Goal: Task Accomplishment & Management: Use online tool/utility

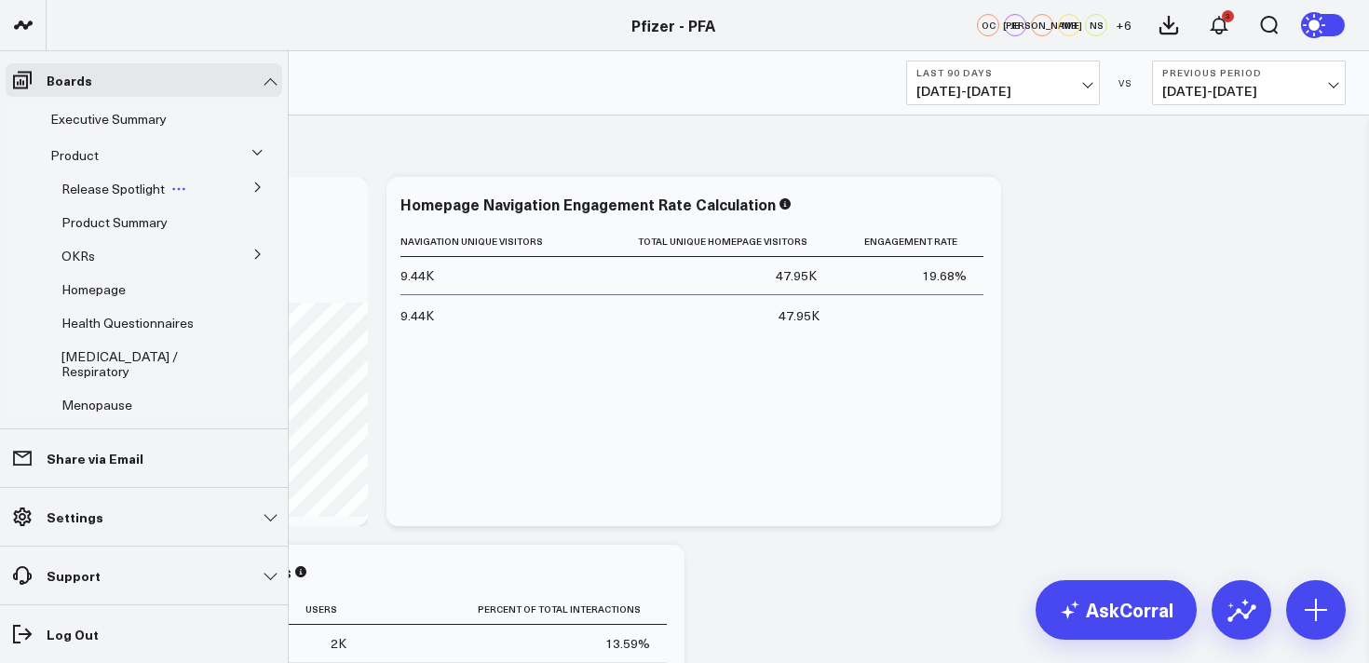
click at [129, 192] on span "Release Spotlight" at bounding box center [112, 189] width 103 height 18
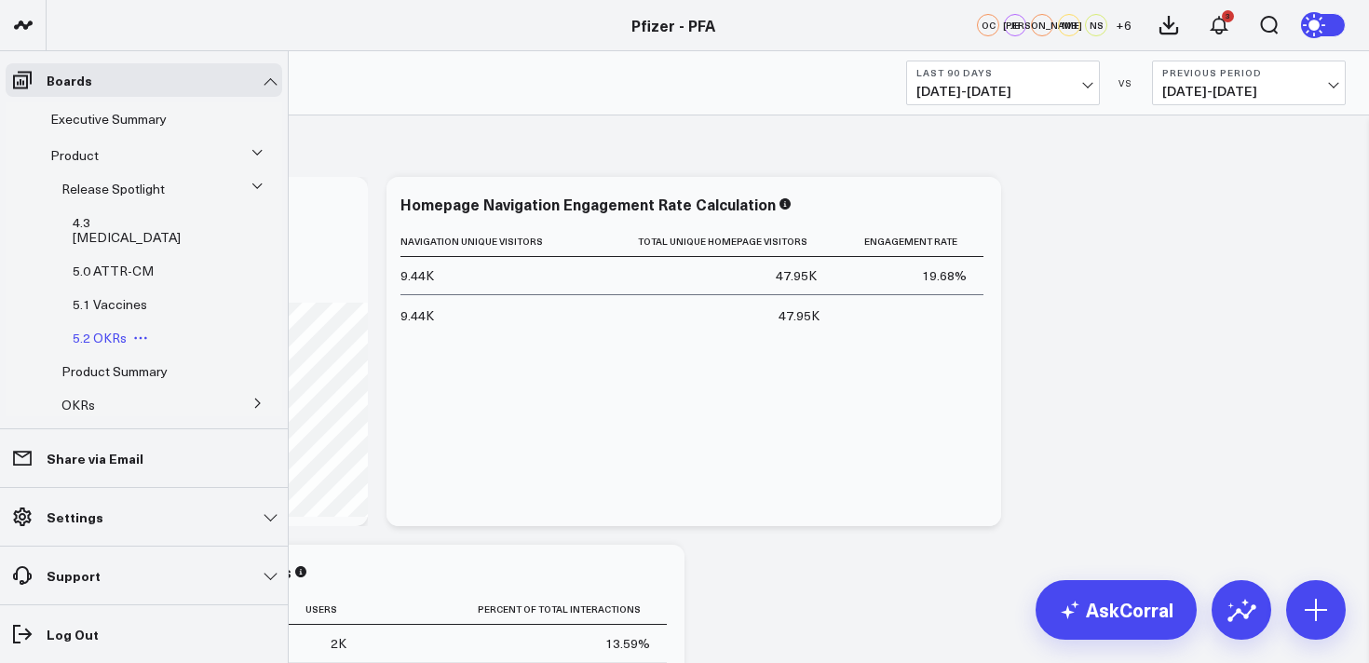
click at [101, 329] on span "5.2 OKRs" at bounding box center [100, 338] width 54 height 18
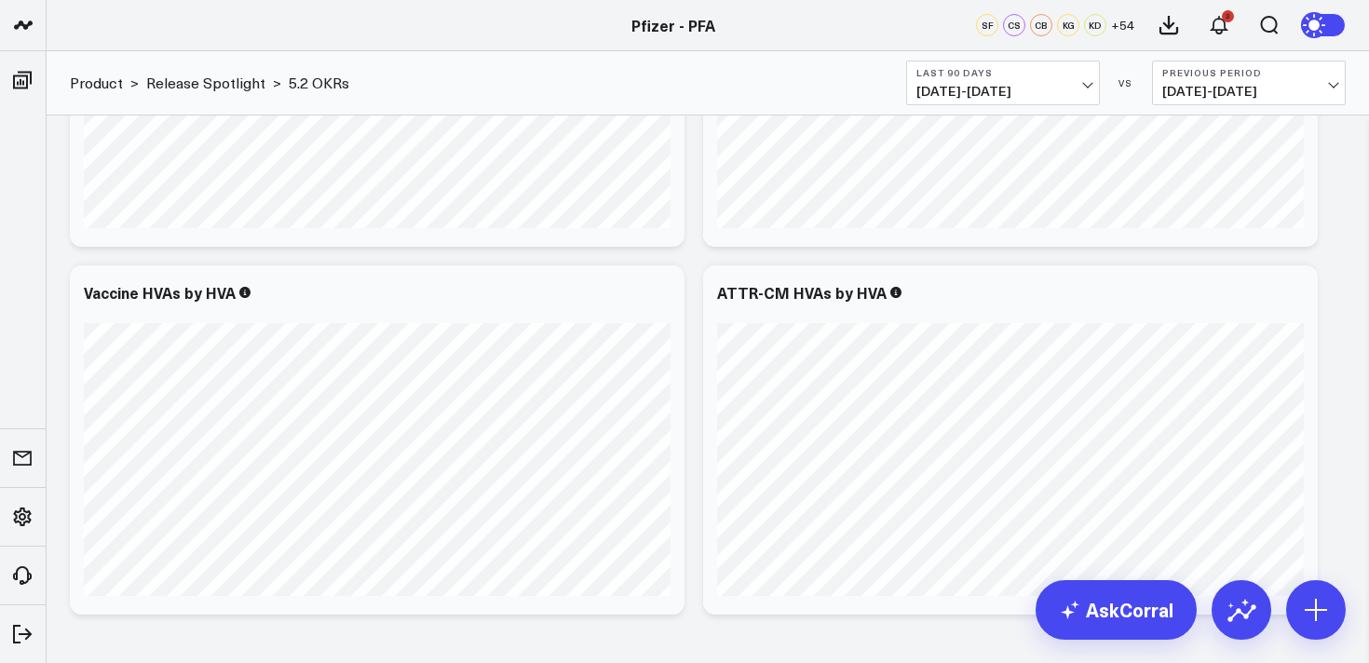
scroll to position [3834, 0]
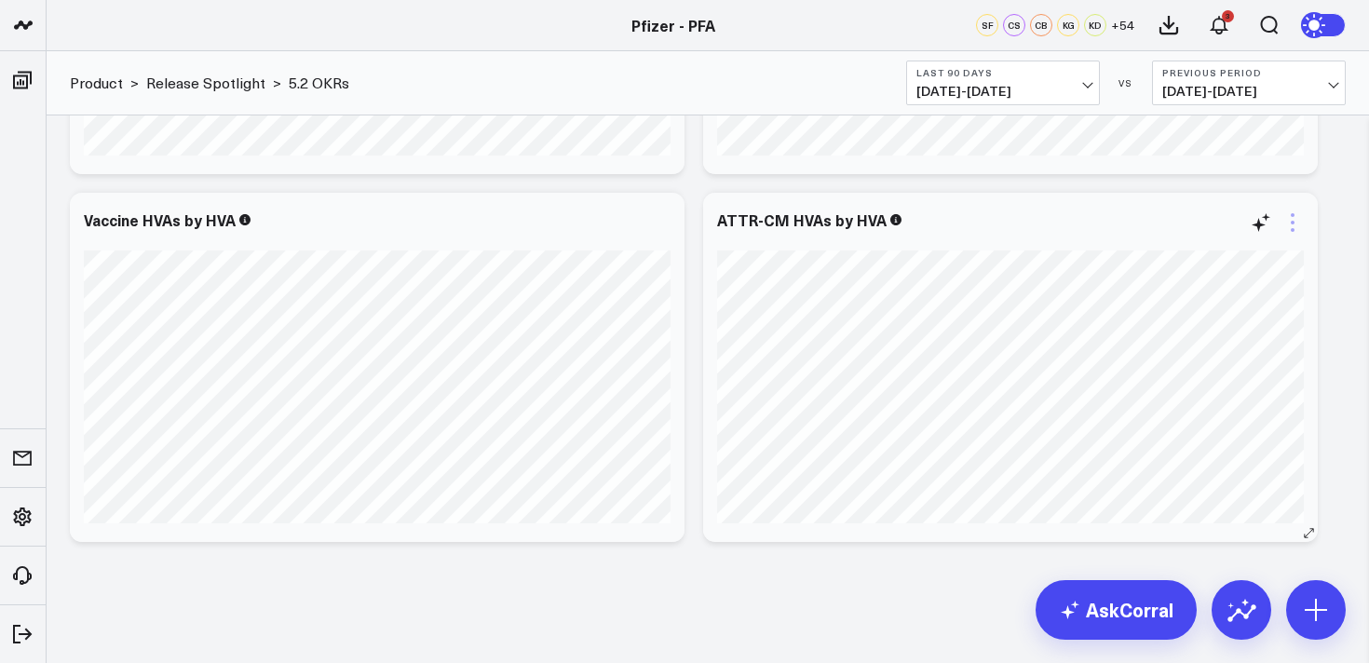
click at [1297, 226] on icon at bounding box center [1293, 222] width 22 height 22
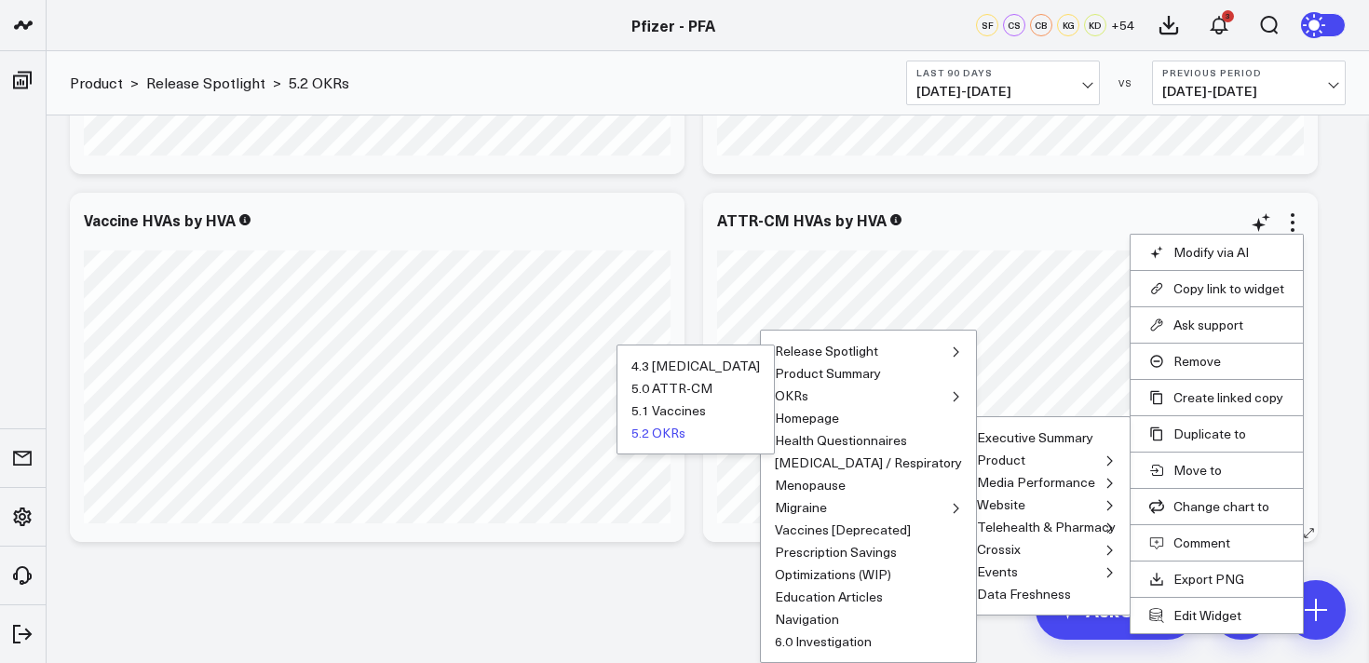
click at [686, 439] on button "5.2 OKRs" at bounding box center [659, 433] width 54 height 13
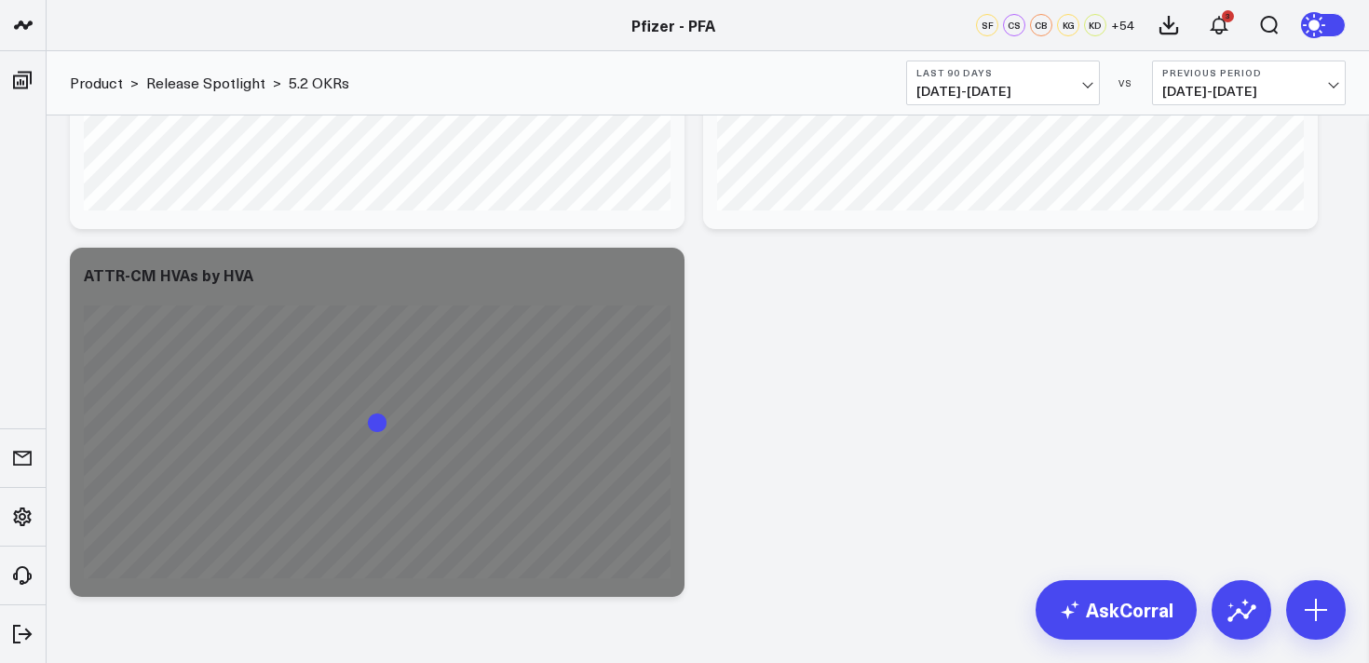
scroll to position [4175, 0]
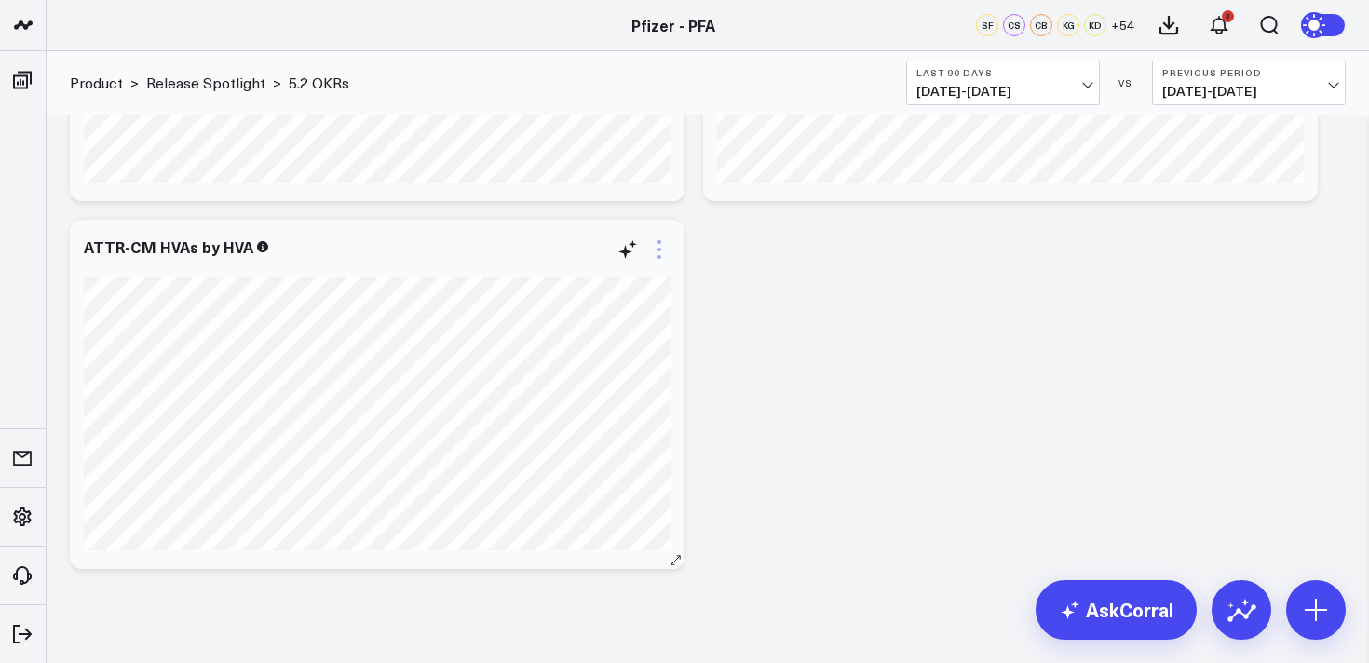
click at [659, 249] on icon at bounding box center [660, 250] width 4 height 4
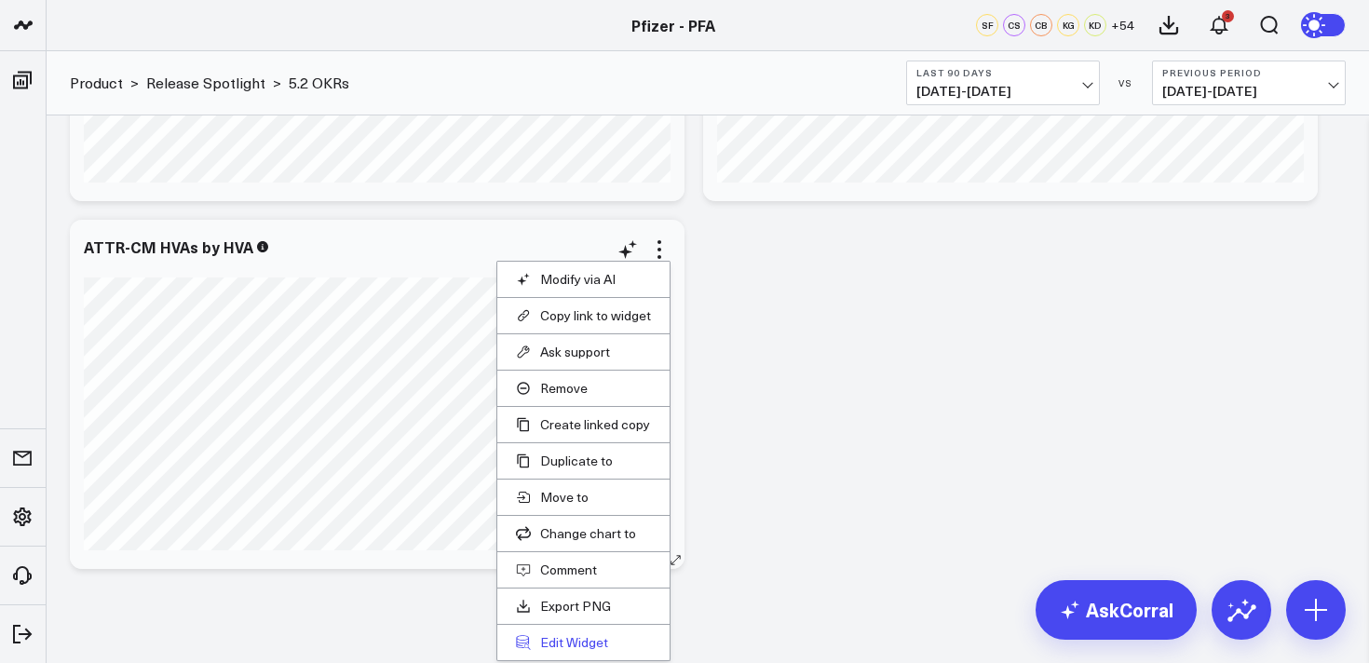
click at [576, 643] on button "Edit Widget" at bounding box center [583, 642] width 135 height 17
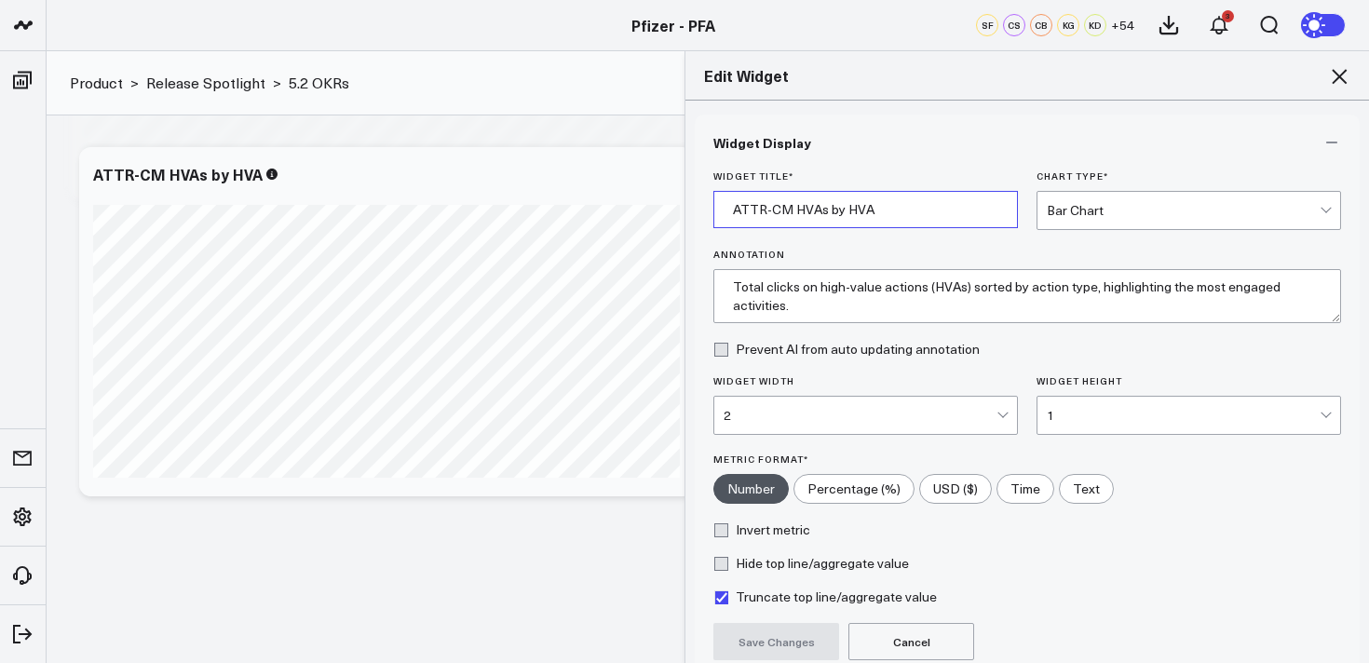
drag, startPoint x: 792, startPoint y: 211, endPoint x: 722, endPoint y: 204, distance: 70.2
click at [718, 208] on input "ATTR-CM HVAs by HVA" at bounding box center [865, 209] width 305 height 37
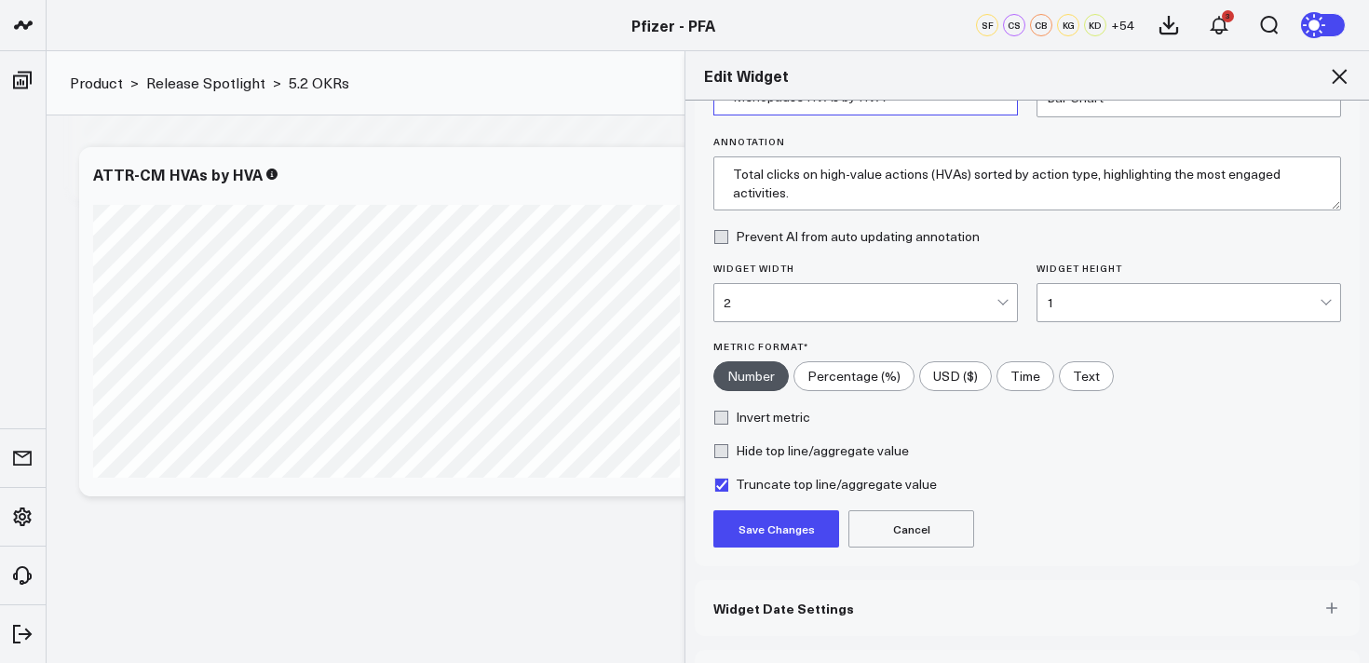
scroll to position [169, 0]
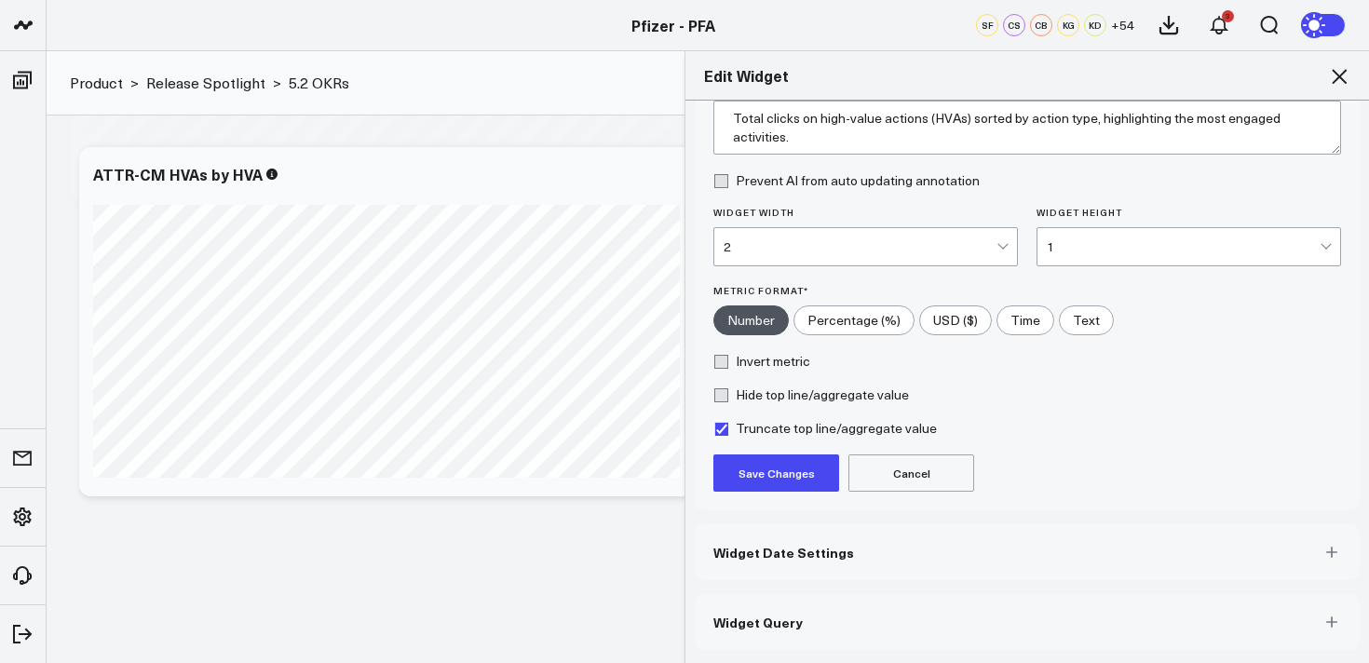
type input "Menopause HVAs by HVA"
click at [785, 485] on button "Save Changes" at bounding box center [776, 473] width 126 height 37
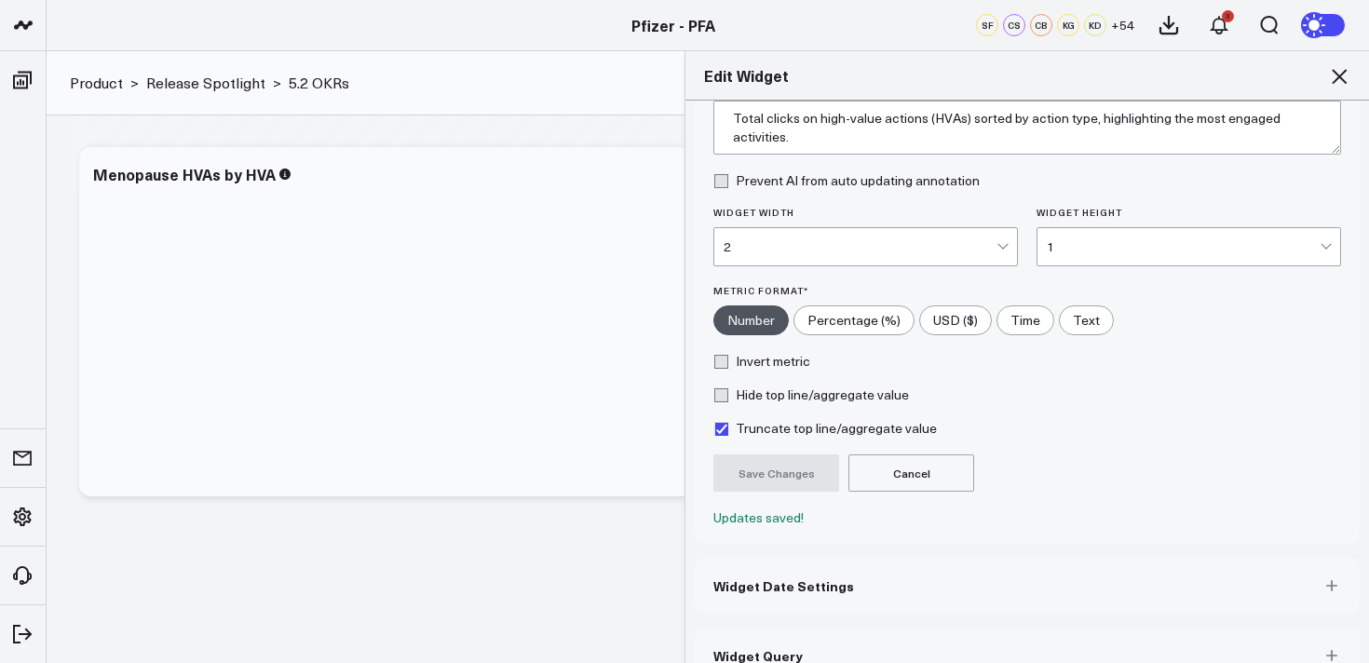
scroll to position [202, 0]
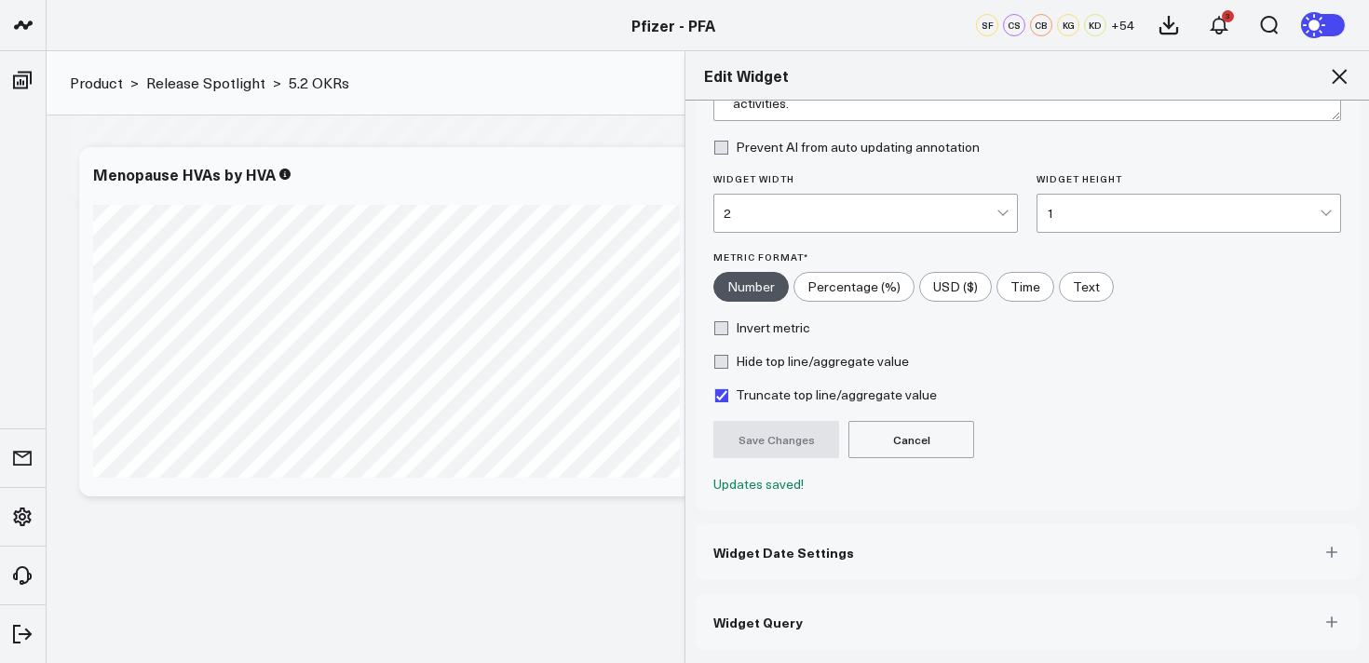
click at [850, 624] on button "Widget Query" at bounding box center [1027, 622] width 665 height 56
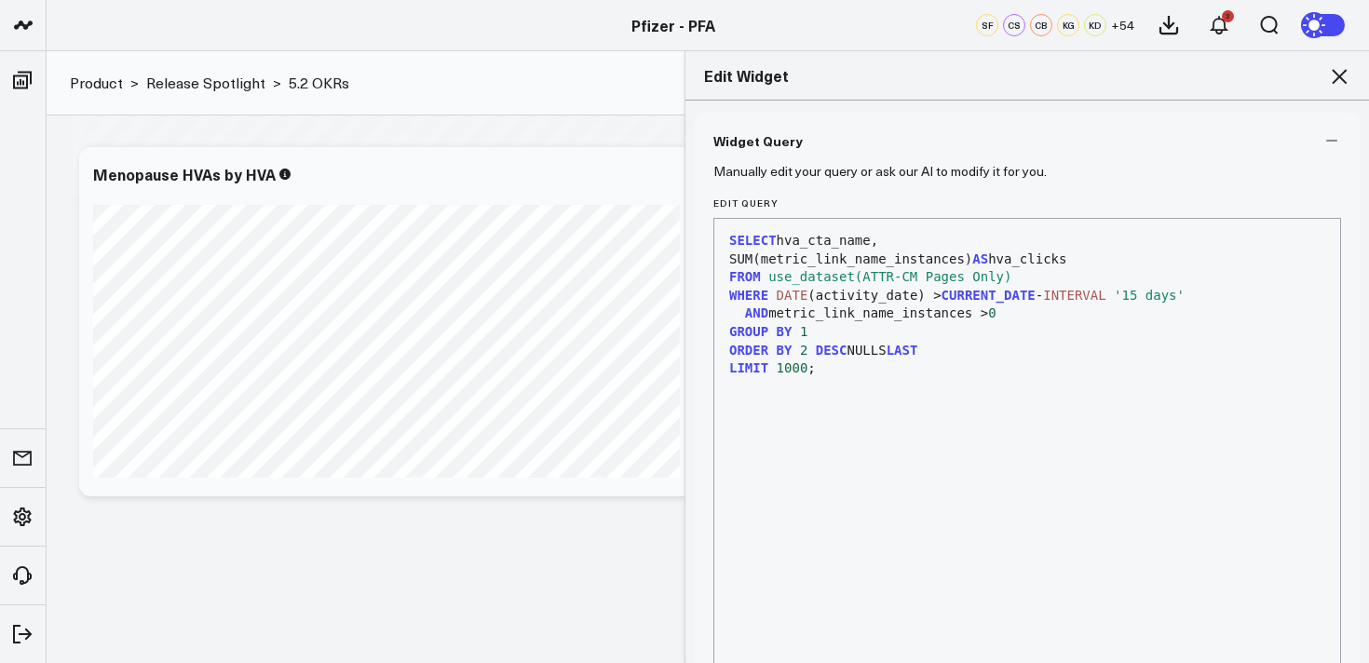
scroll to position [141, 0]
click at [1339, 75] on icon at bounding box center [1339, 76] width 15 height 15
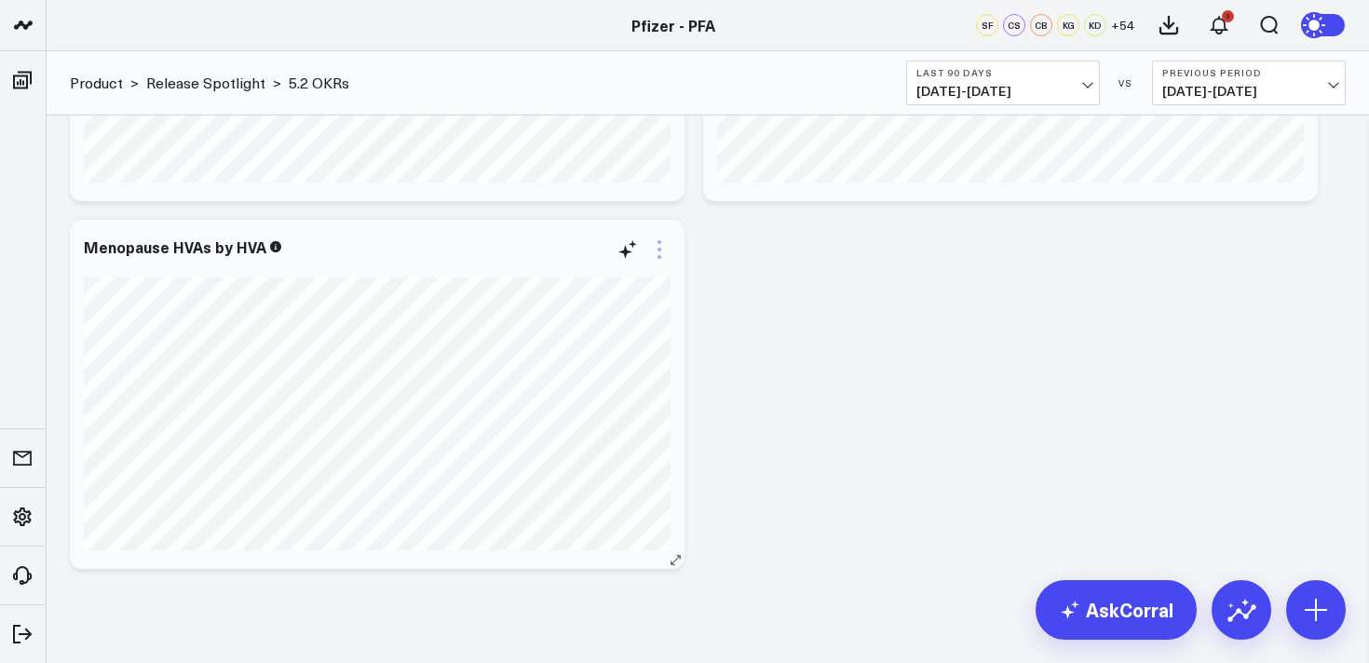
click at [657, 259] on icon at bounding box center [659, 249] width 22 height 22
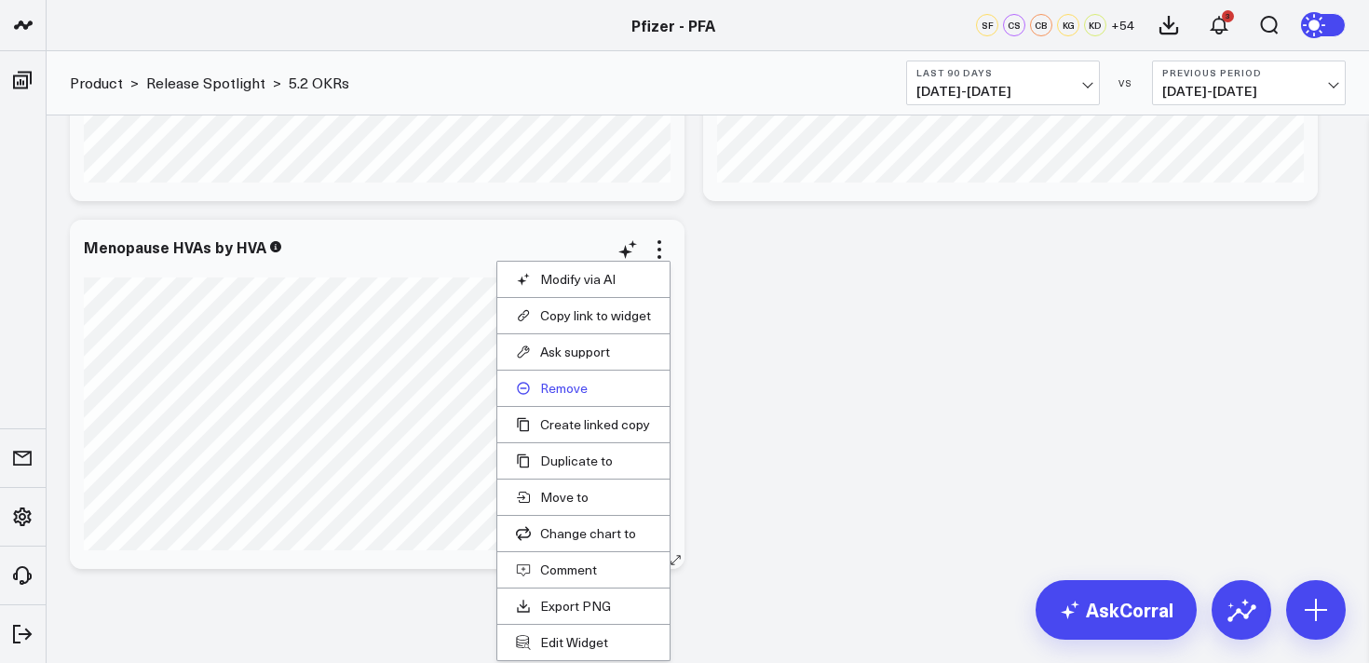
click at [568, 386] on button "Remove" at bounding box center [583, 388] width 135 height 17
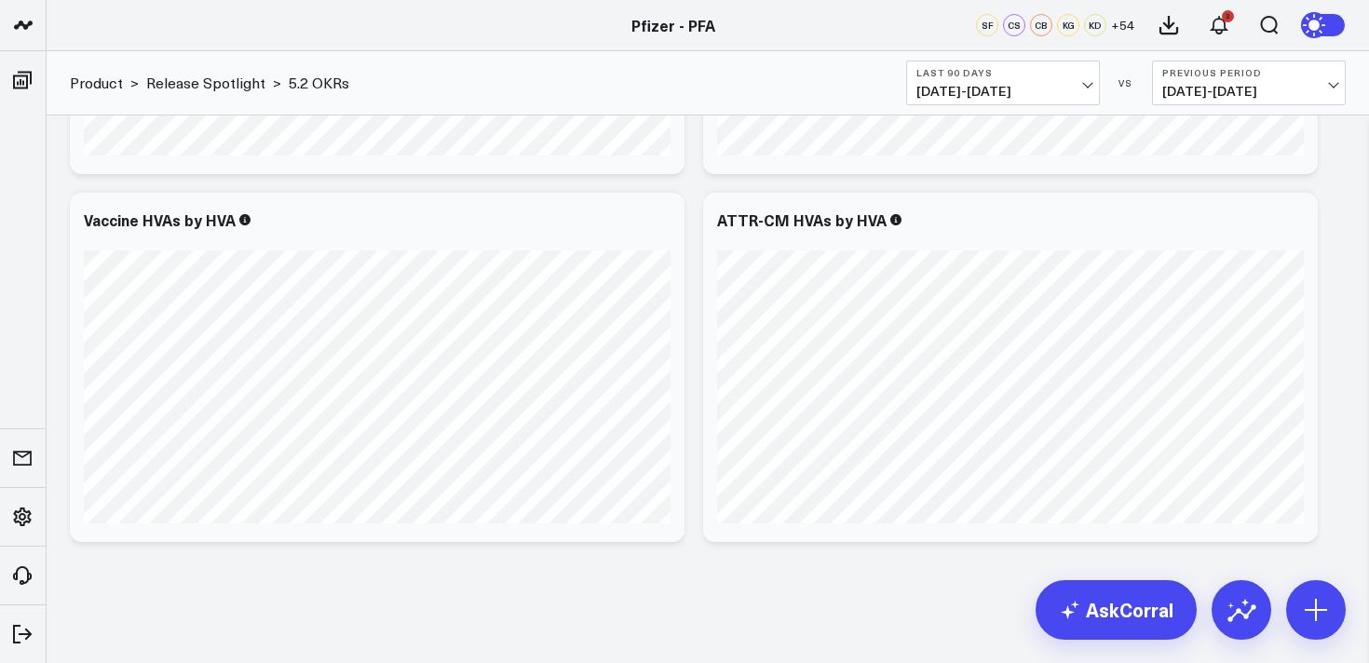
scroll to position [3834, 0]
click at [1335, 608] on button at bounding box center [1316, 610] width 60 height 60
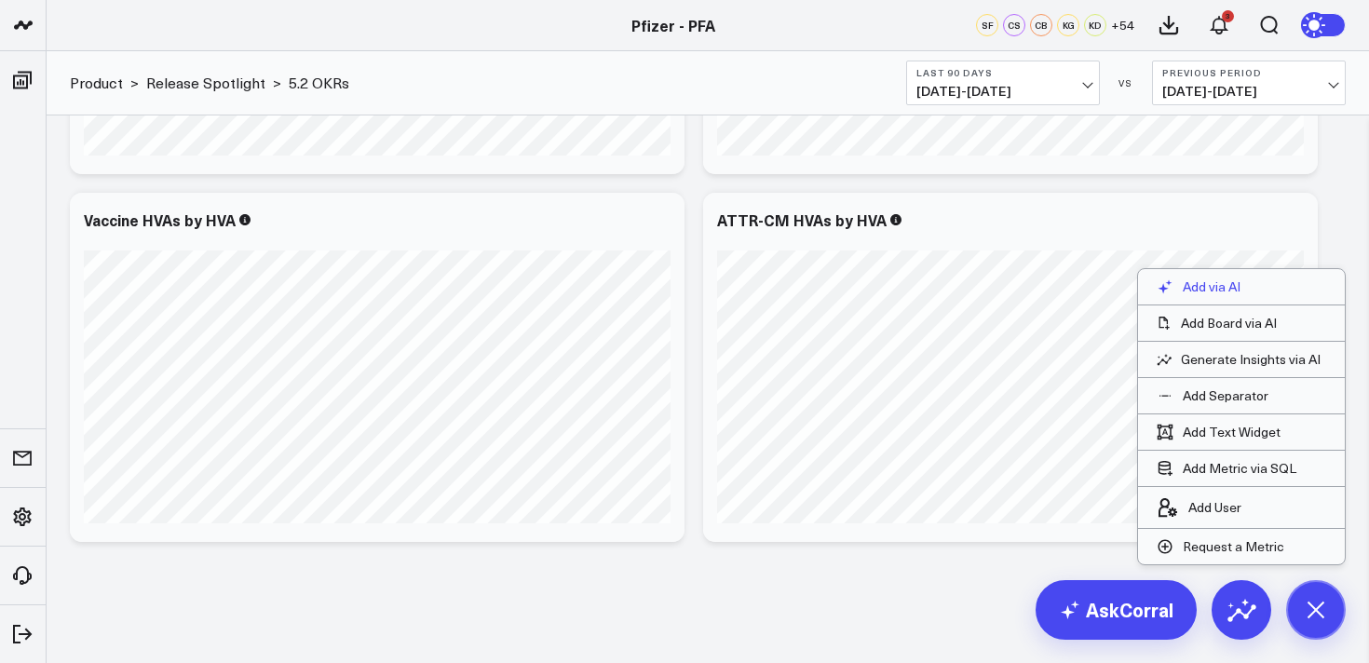
click at [1208, 282] on p "Add via AI" at bounding box center [1212, 287] width 58 height 17
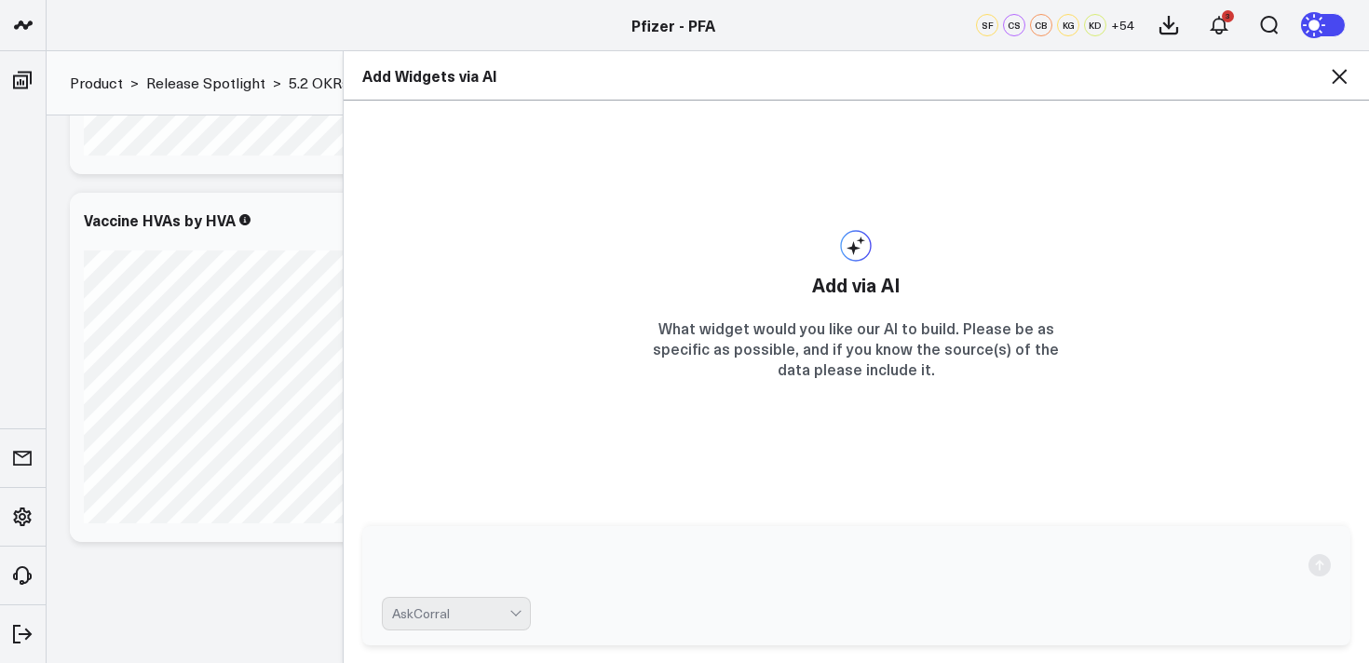
click at [979, 526] on form "AskCorral" at bounding box center [856, 585] width 989 height 119
click at [970, 559] on textarea at bounding box center [841, 565] width 918 height 48
type textarea "show me migraine HVAs by HVA"
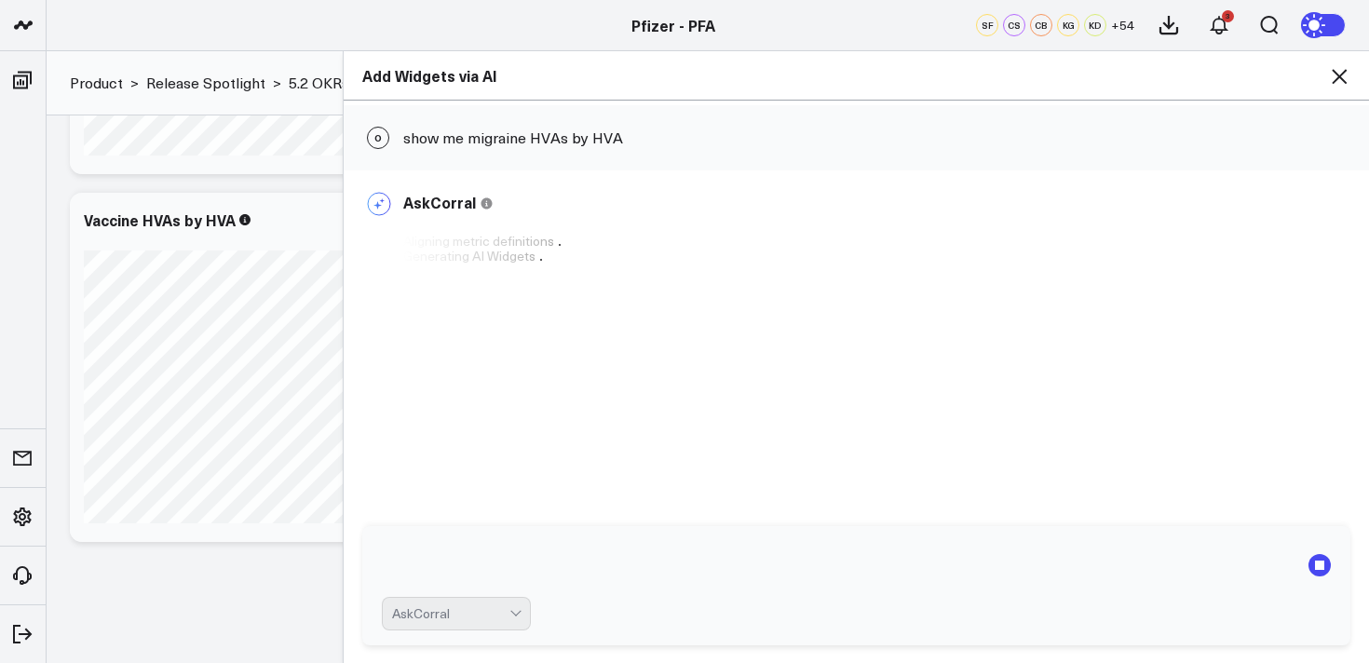
click at [1339, 74] on icon at bounding box center [1339, 76] width 22 height 22
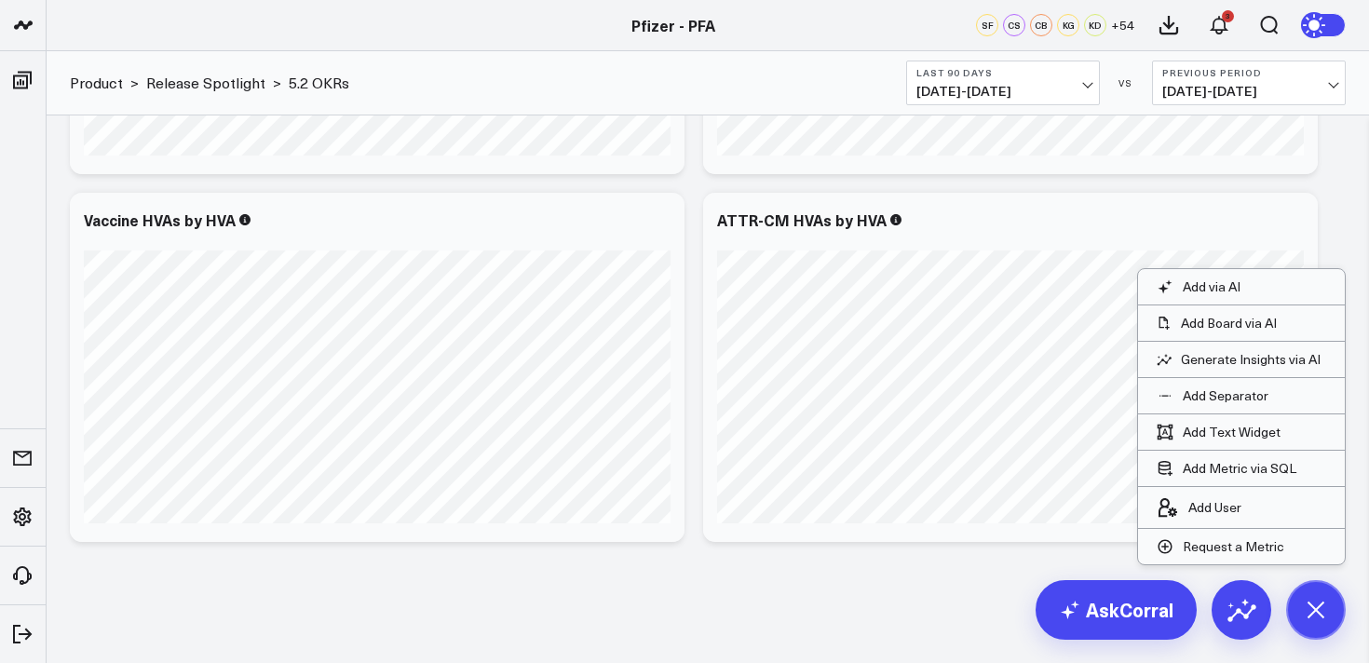
click at [1206, 305] on li "Add Board via AI" at bounding box center [1241, 323] width 207 height 36
click at [1206, 292] on p "Add via AI" at bounding box center [1212, 287] width 58 height 17
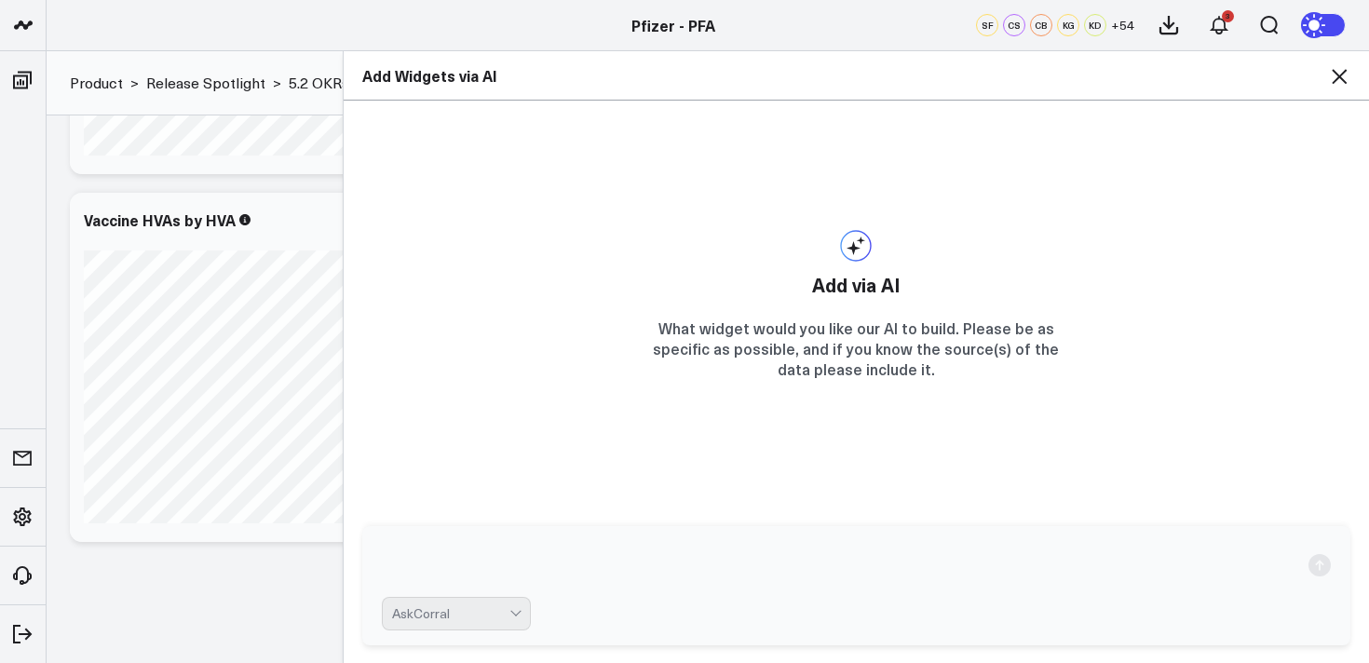
click at [865, 581] on textarea at bounding box center [841, 565] width 918 height 48
click at [693, 572] on textarea "show me menopause CTAs by CTA" at bounding box center [841, 565] width 918 height 48
drag, startPoint x: 637, startPoint y: 569, endPoint x: 605, endPoint y: 569, distance: 32.6
click at [605, 569] on textarea "show me menopause CTAs by HVA" at bounding box center [841, 565] width 918 height 48
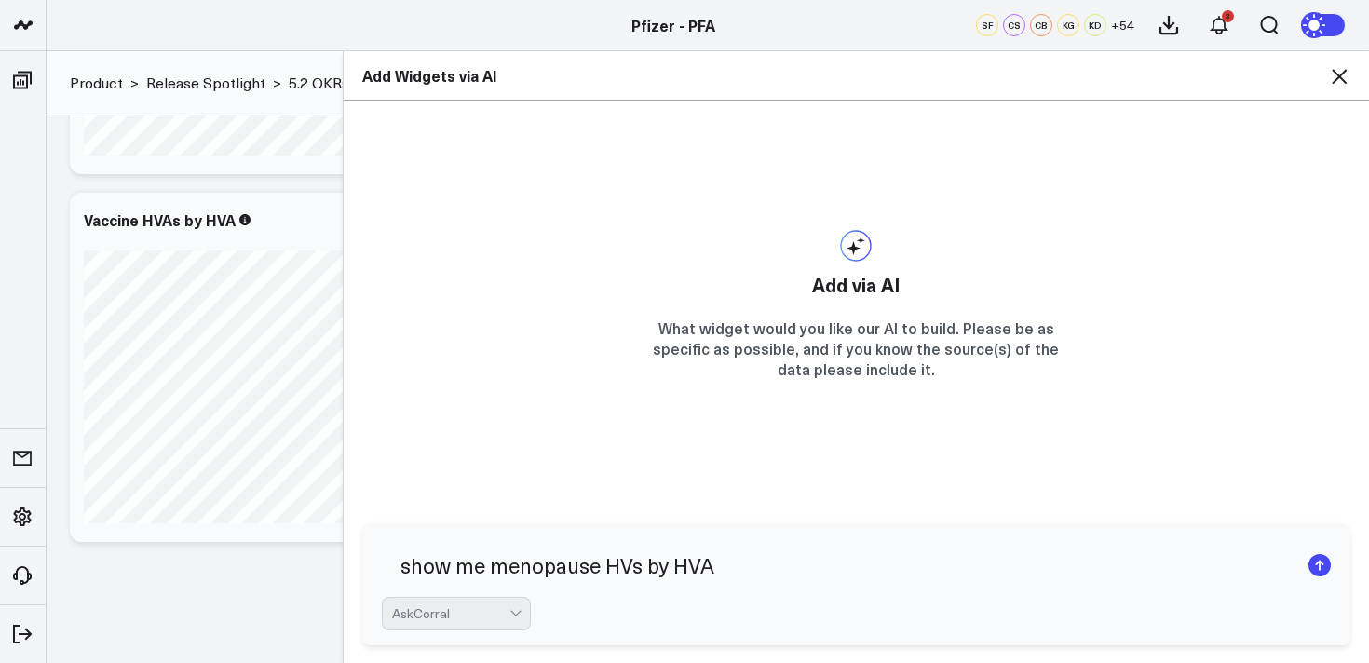
type textarea "show me menopause HVAs by HVA"
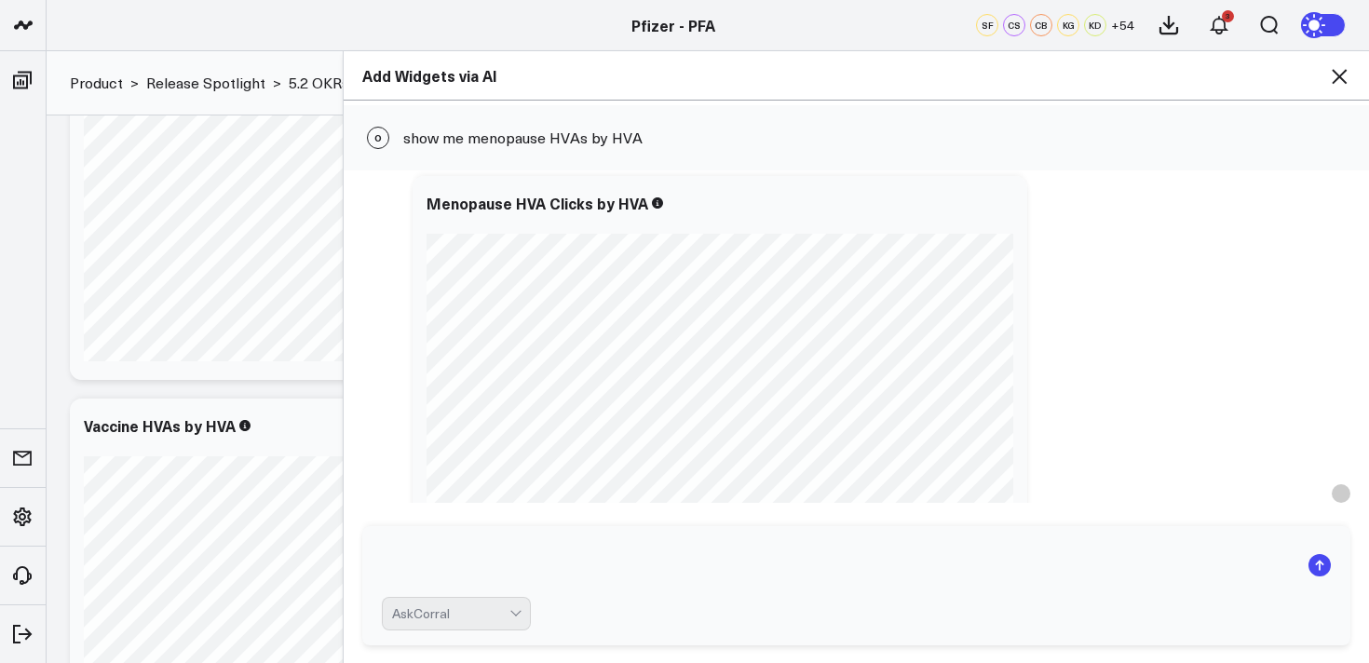
scroll to position [115, 0]
click at [999, 193] on icon at bounding box center [1002, 191] width 22 height 22
click at [1148, 381] on div "Add To Board Executive Summary Product Release Spotlight 4.3 Covid-19 5.0 ATTR-…" at bounding box center [856, 607] width 907 height 911
click at [460, 492] on button "Add To Board" at bounding box center [482, 506] width 139 height 50
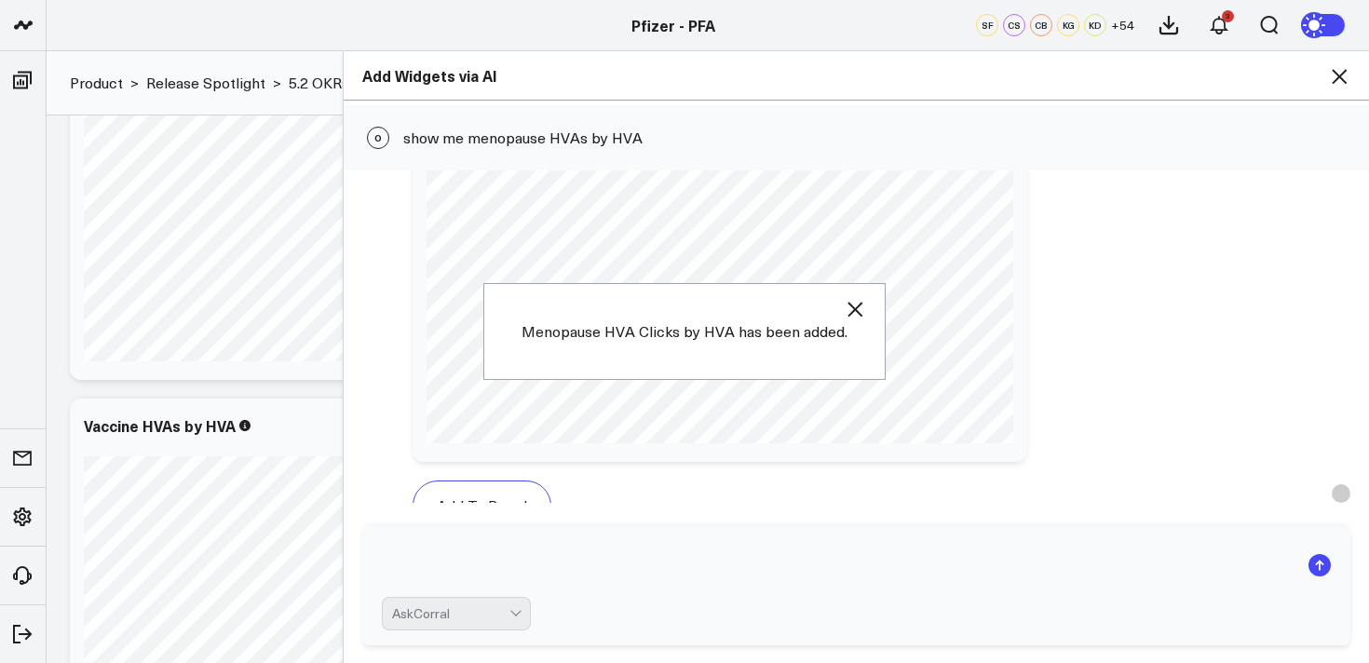
scroll to position [434, 0]
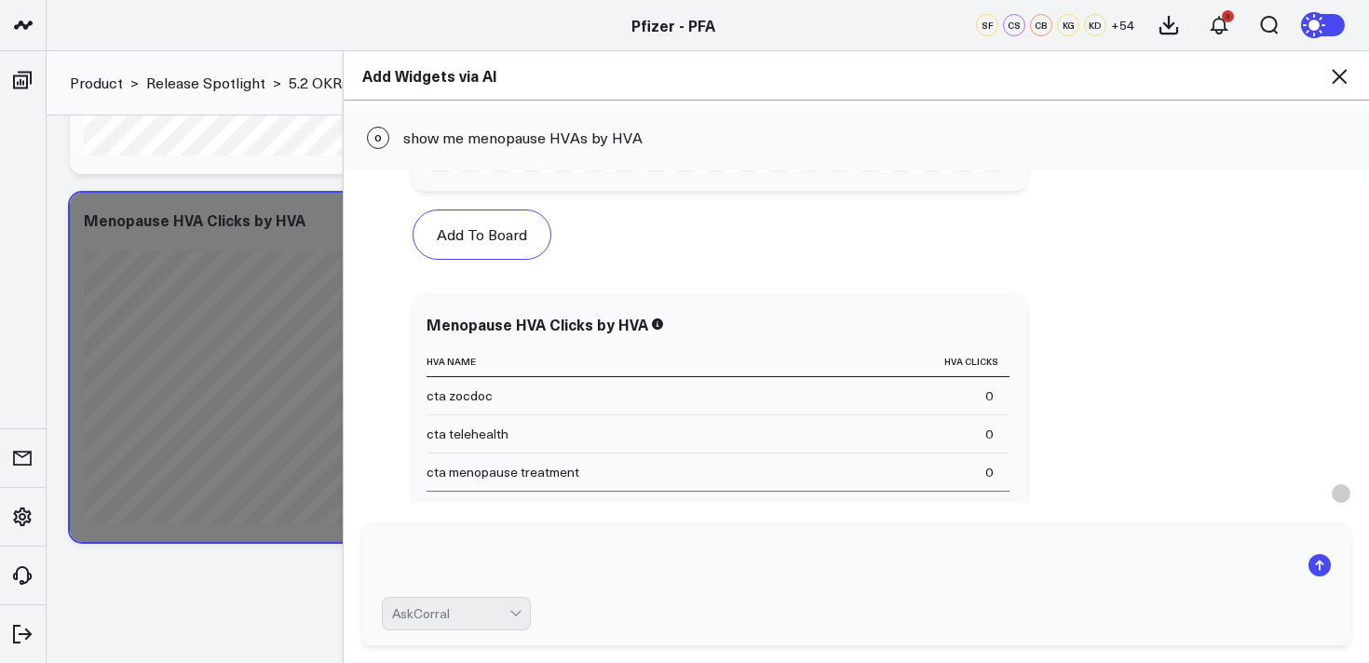
click at [1332, 83] on icon at bounding box center [1339, 76] width 15 height 15
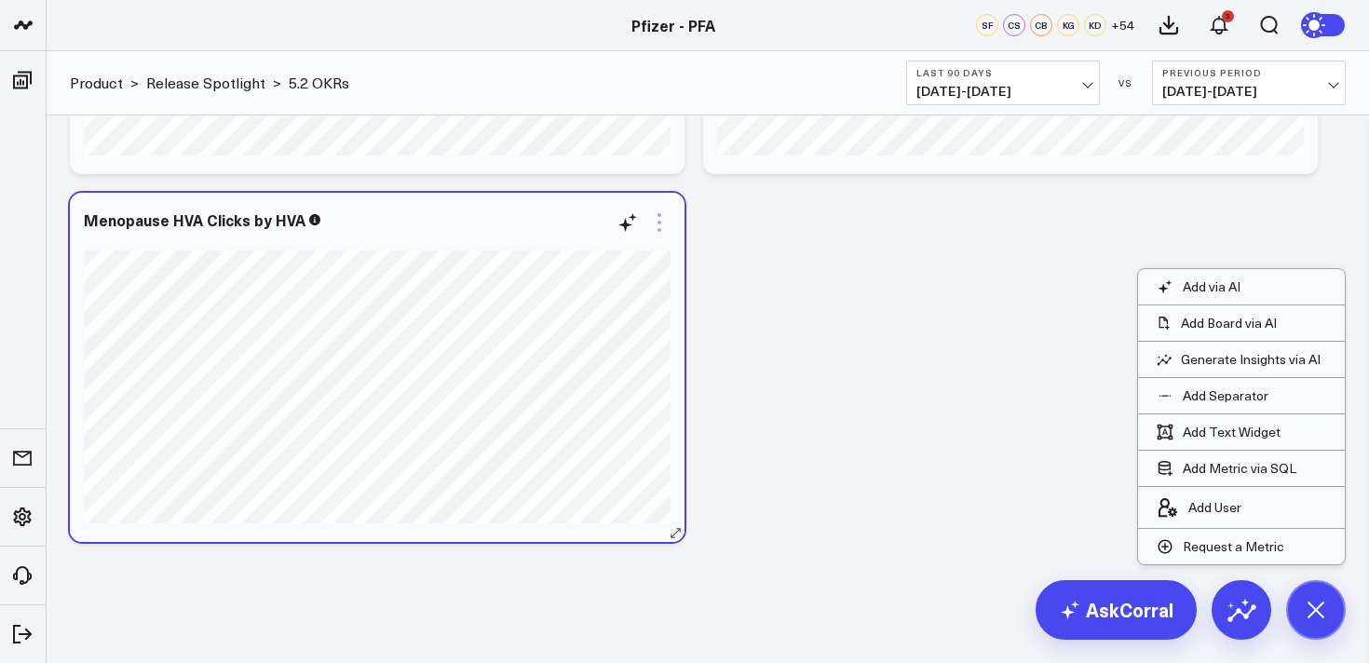
click at [663, 221] on icon at bounding box center [659, 222] width 22 height 22
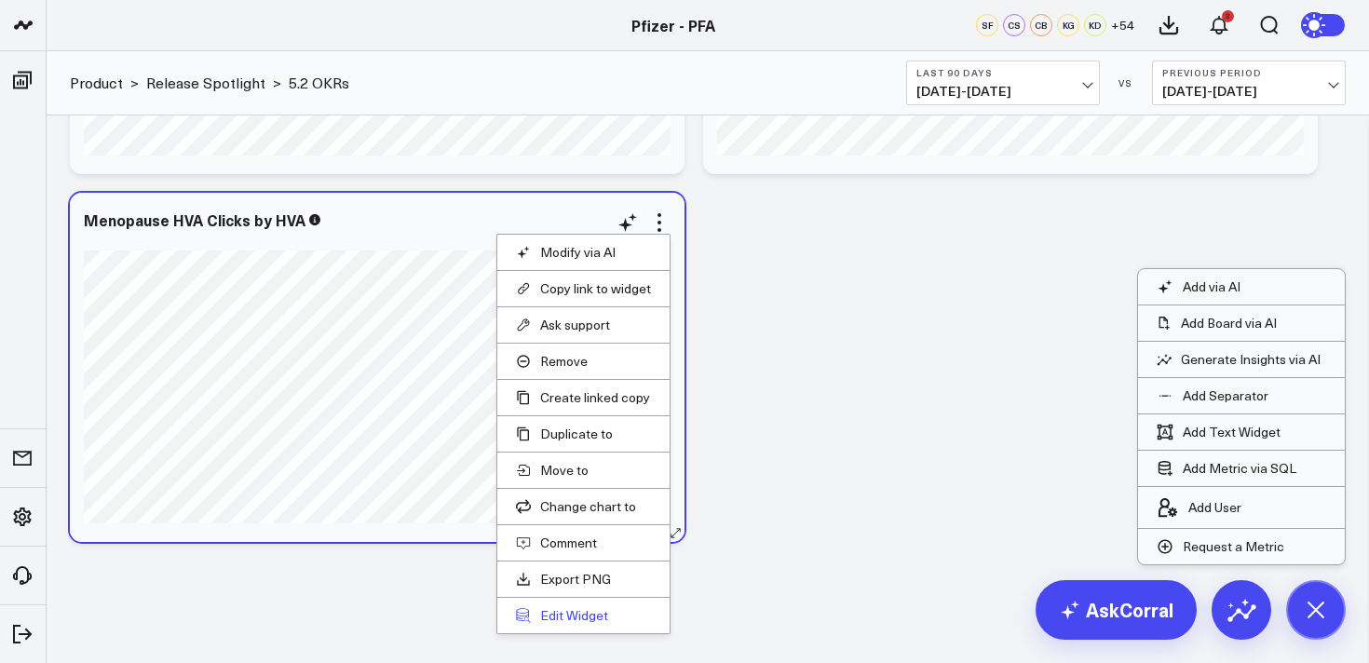
click at [587, 618] on button "Edit Widget" at bounding box center [583, 615] width 135 height 17
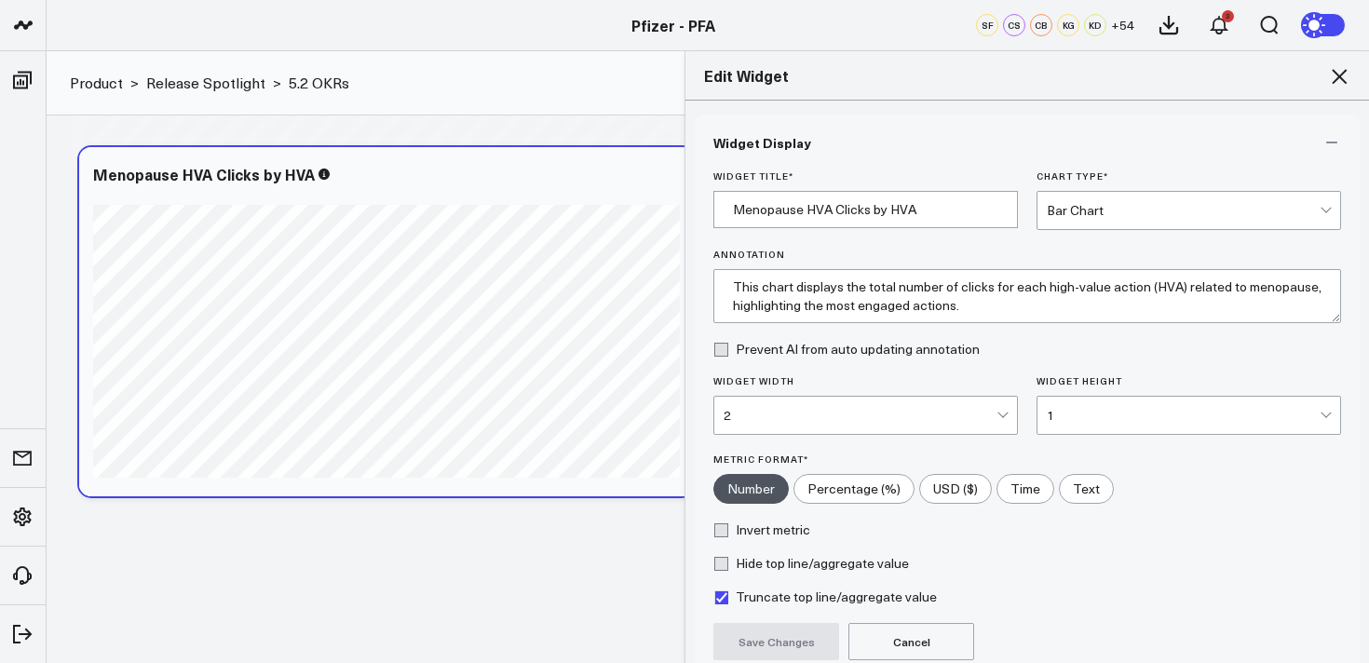
scroll to position [169, 0]
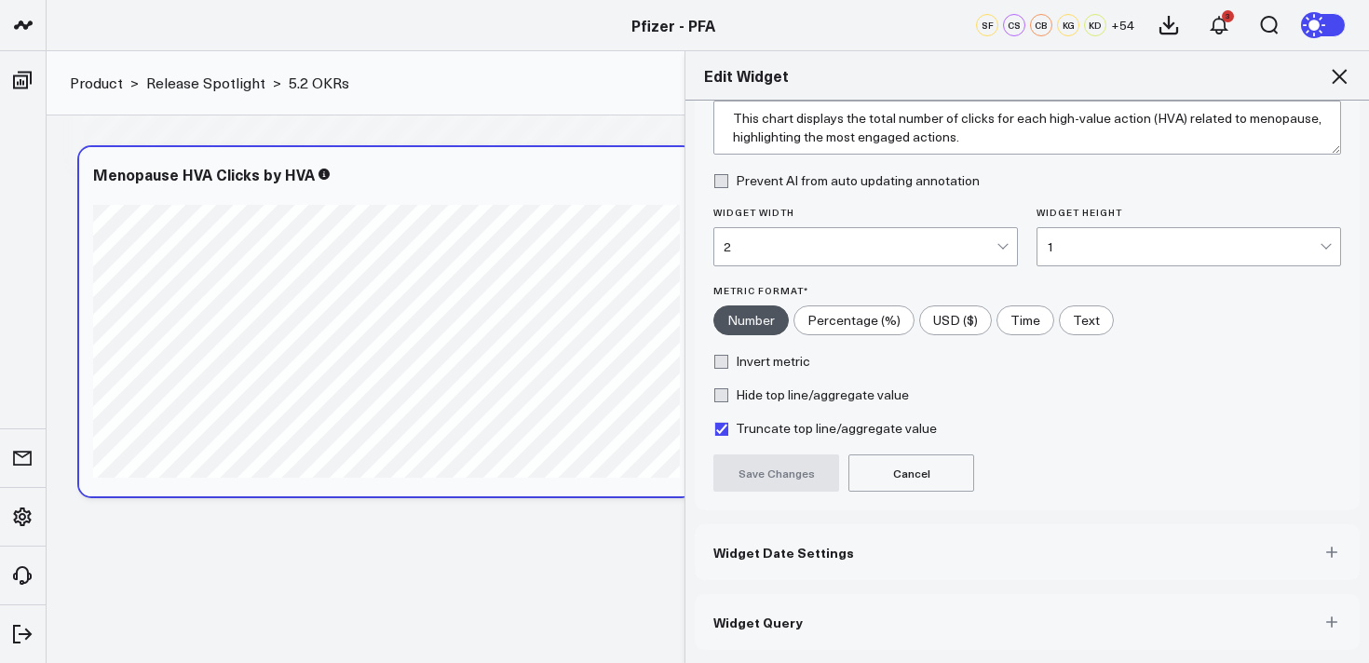
click at [1005, 610] on button "Widget Query" at bounding box center [1027, 622] width 665 height 56
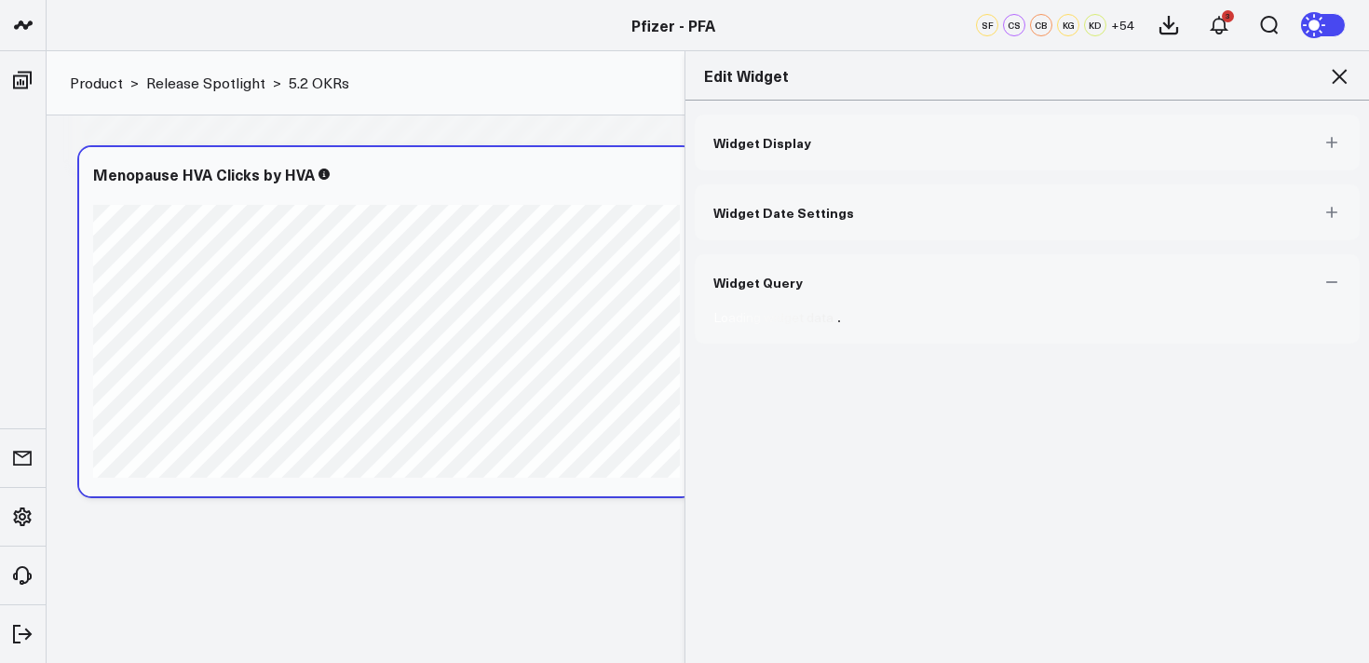
scroll to position [0, 0]
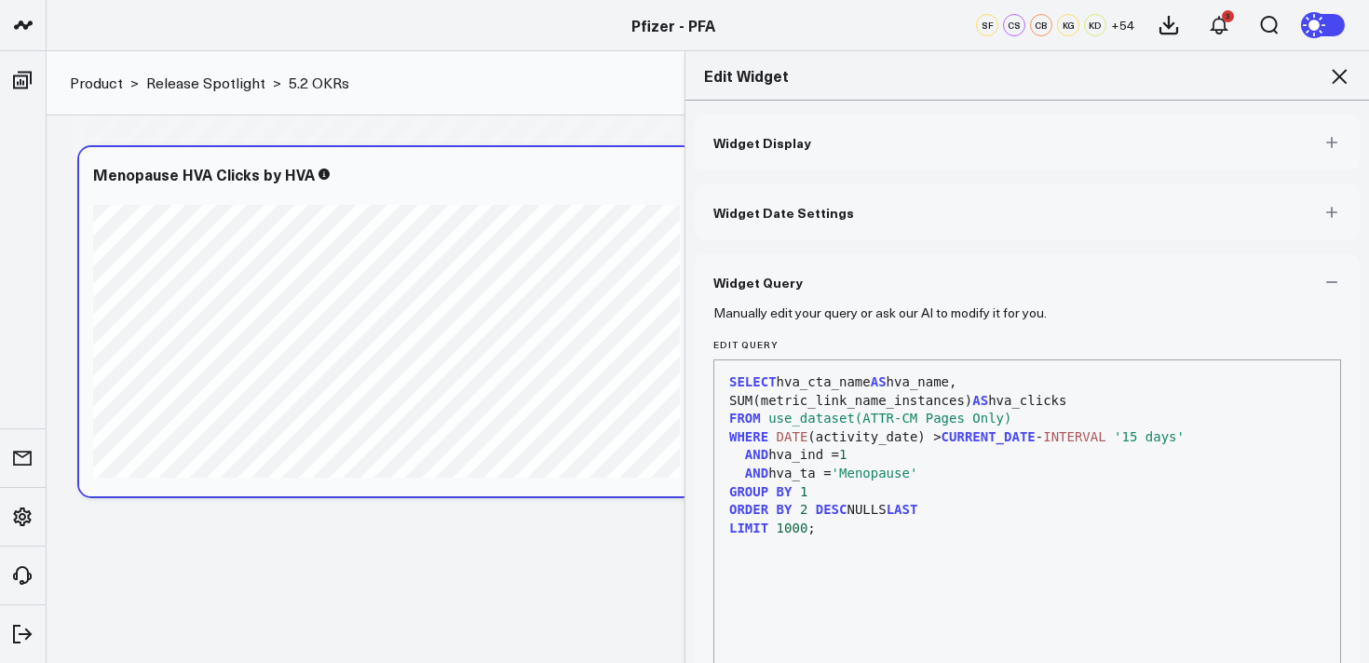
drag, startPoint x: 920, startPoint y: 419, endPoint x: 893, endPoint y: 419, distance: 27.0
click at [893, 419] on span "use_dataset(ATTR-CM Pages Only)" at bounding box center [889, 418] width 243 height 15
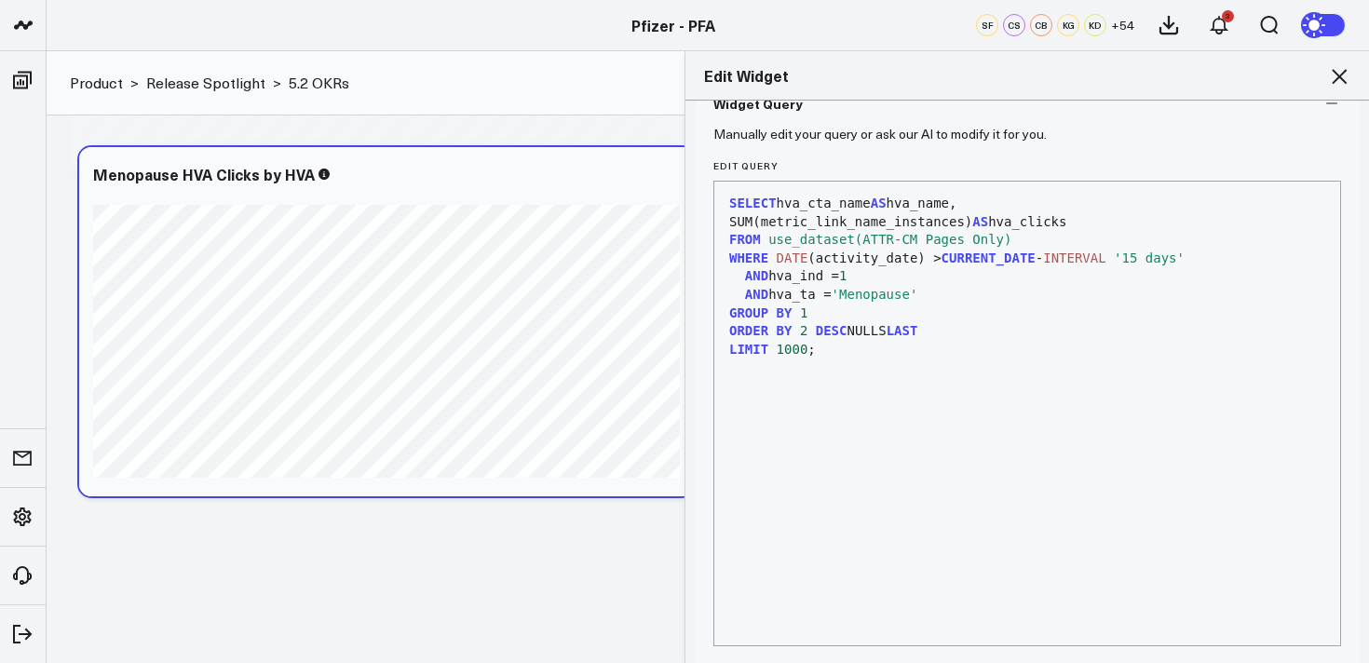
scroll to position [250, 0]
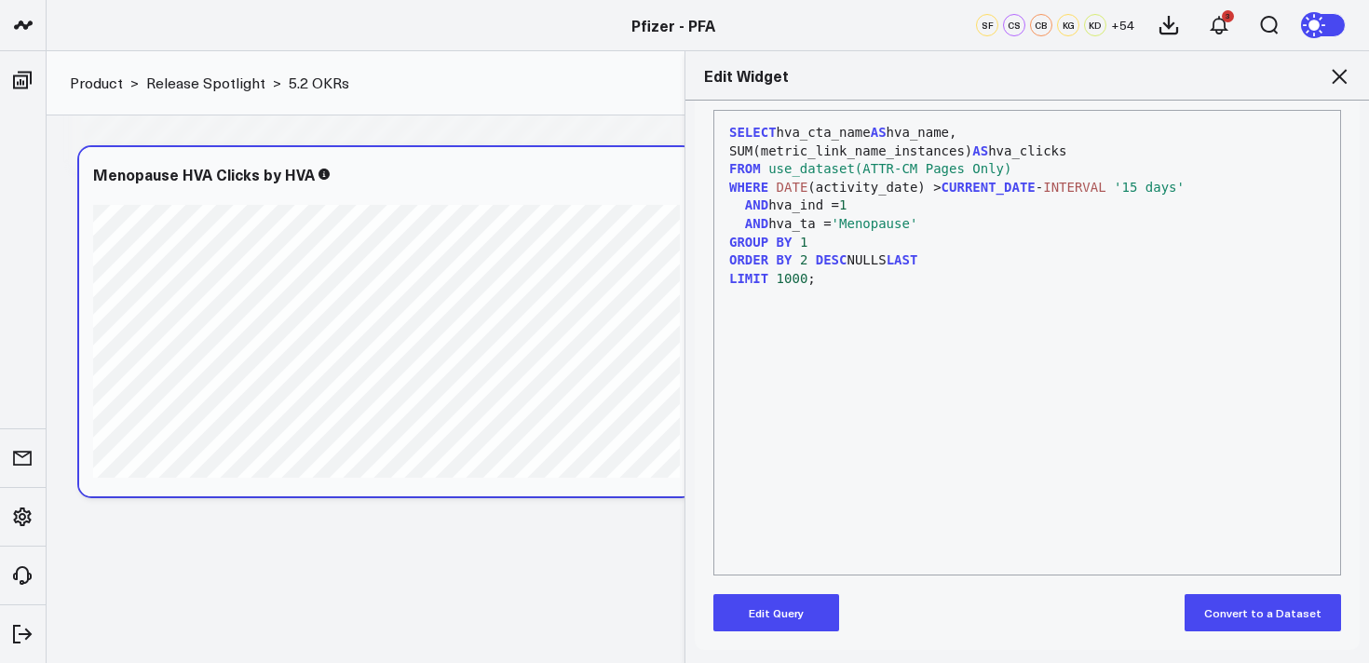
click at [789, 611] on button "Edit Query" at bounding box center [776, 612] width 126 height 37
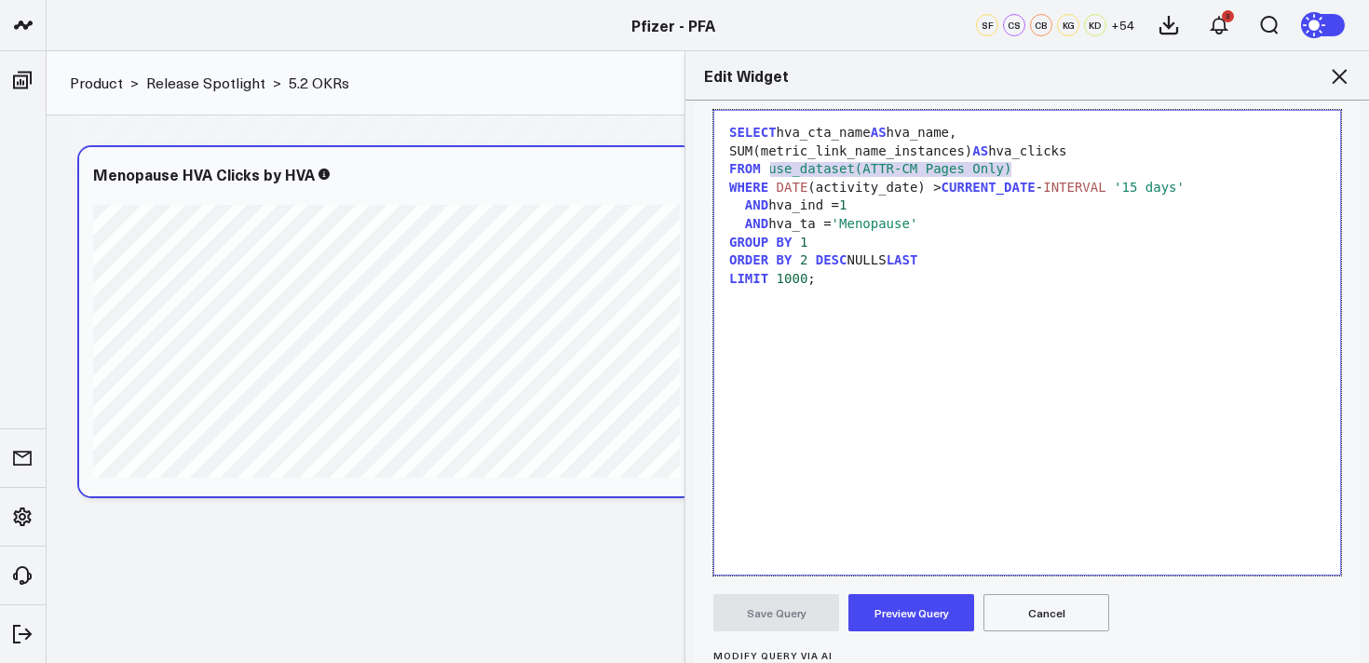
drag, startPoint x: 916, startPoint y: 169, endPoint x: 873, endPoint y: 170, distance: 42.9
click at [873, 170] on span "use_dataset(ATTR-CM Pages Only)" at bounding box center [889, 168] width 243 height 15
click at [929, 164] on span "use_dataset(ATTR-CM Pages Only)" at bounding box center [889, 168] width 243 height 15
drag, startPoint x: 918, startPoint y: 167, endPoint x: 871, endPoint y: 167, distance: 47.5
click at [871, 167] on span "use_dataset(ATTR-CM Pages Only)" at bounding box center [889, 168] width 243 height 15
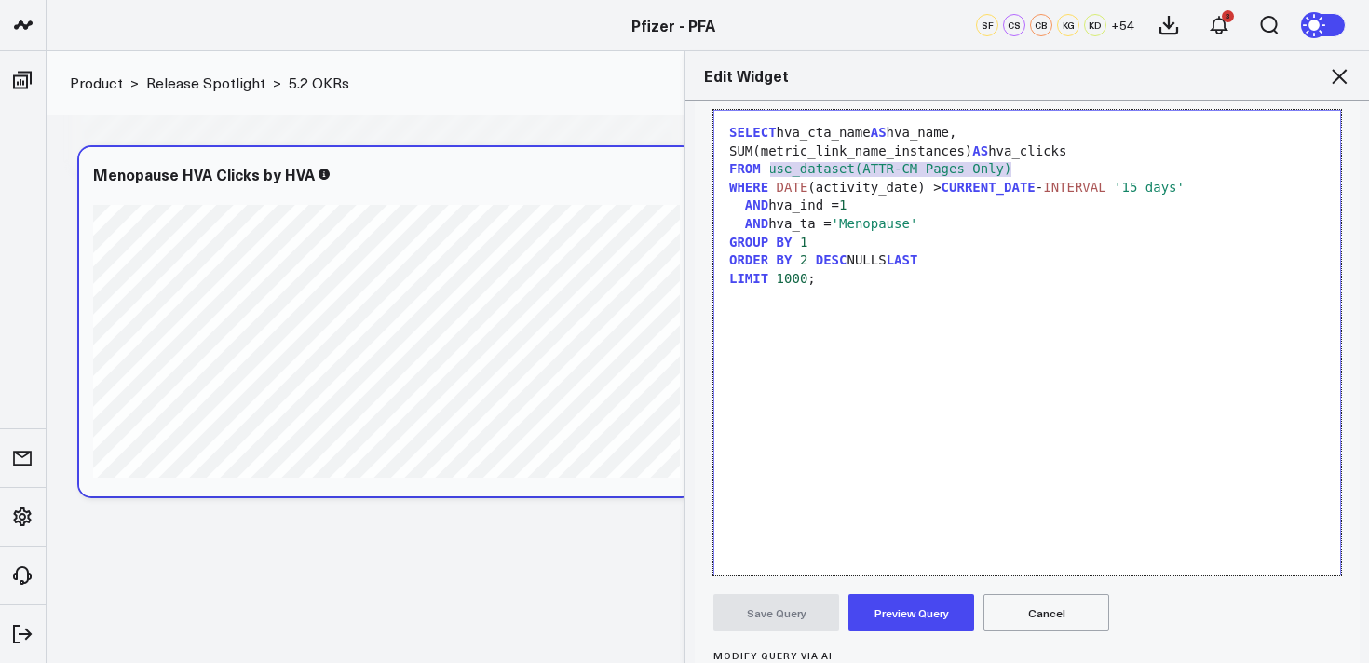
click at [891, 167] on span "use_dataset(ATTR-CM Pages Only)" at bounding box center [889, 168] width 243 height 15
click at [909, 167] on span "use_dataset(ATTR-CM Pages Only)" at bounding box center [889, 168] width 243 height 15
click at [890, 175] on span "use_dataset(ATTR-CM Pages Only)" at bounding box center [889, 168] width 243 height 15
click at [890, 171] on span "use_dataset(ATTR-CM Pages Only)" at bounding box center [889, 168] width 243 height 15
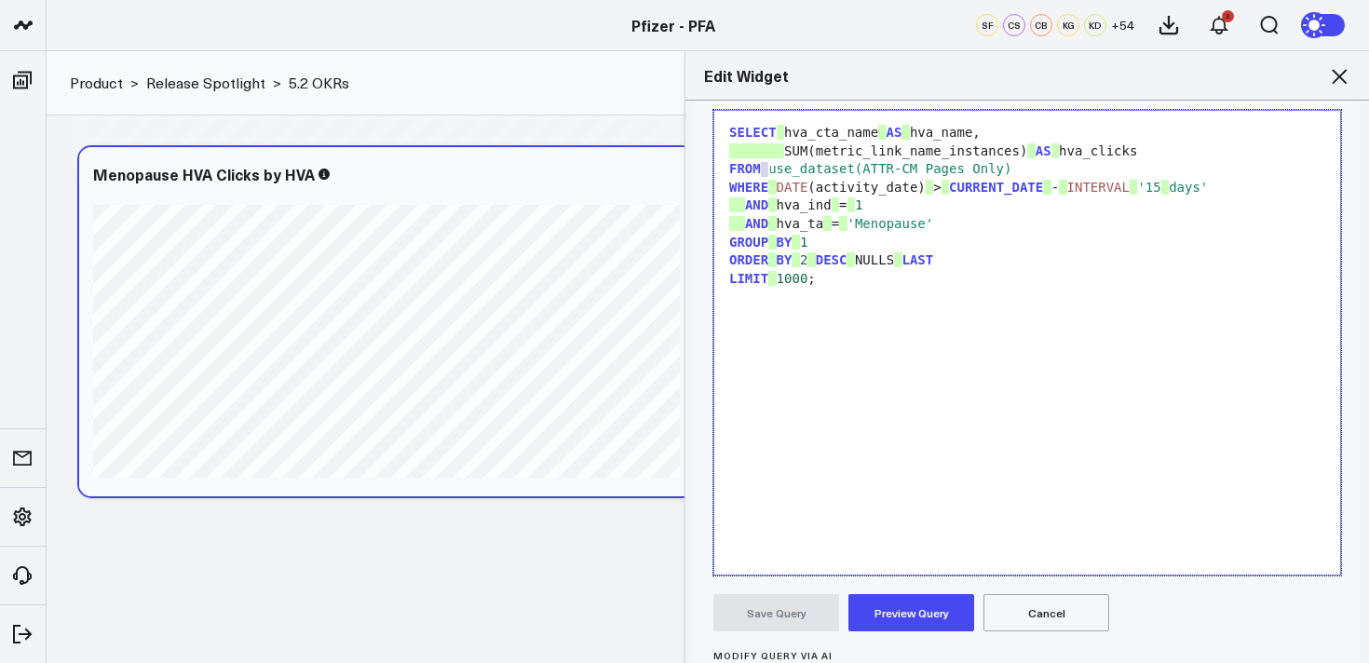
click at [1020, 176] on div "FROM use_dataset(ATTR-CM Pages Only)" at bounding box center [1027, 169] width 607 height 19
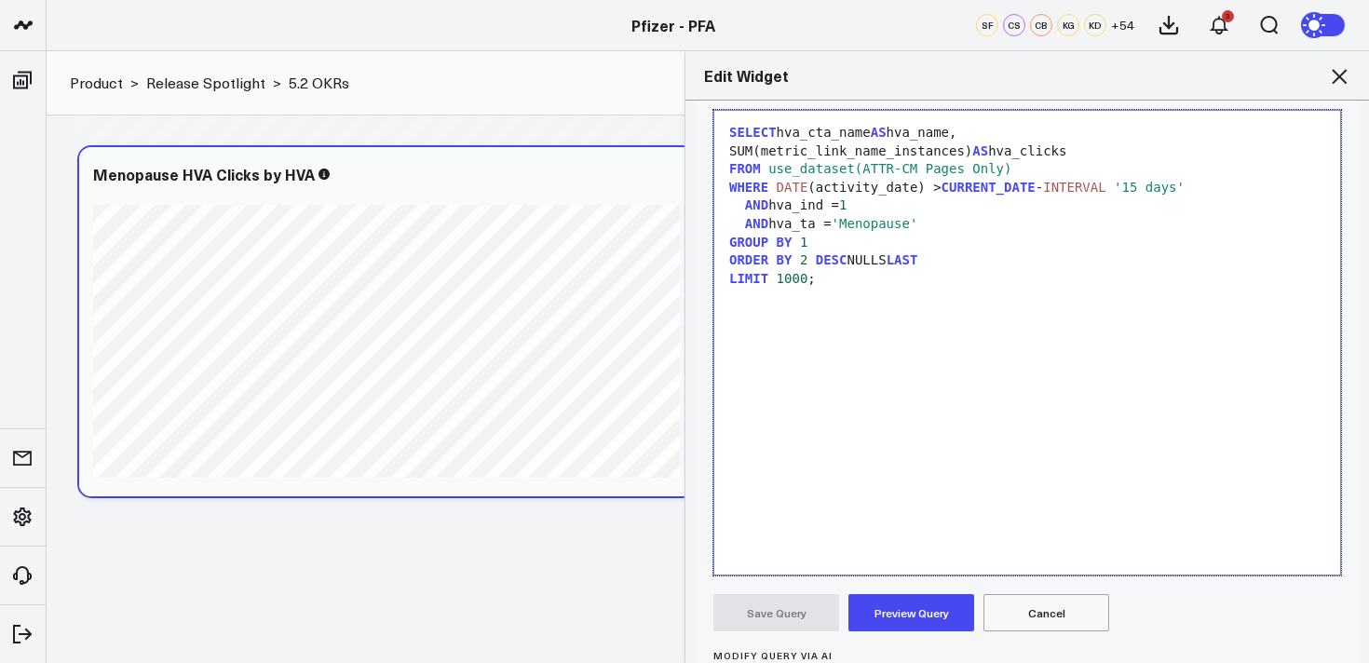
click at [1019, 175] on div "FROM use_dataset(ATTR-CM Pages Only)" at bounding box center [1027, 169] width 607 height 19
click at [1019, 173] on div "FROM use_dataset(ATTR-CM Pages Only)" at bounding box center [1027, 169] width 607 height 19
click at [951, 165] on div "FROM use_dataset( 77" at bounding box center [1027, 169] width 607 height 19
click at [871, 169] on span "77" at bounding box center [863, 168] width 16 height 15
click at [1028, 615] on button "Cancel" at bounding box center [1047, 612] width 126 height 37
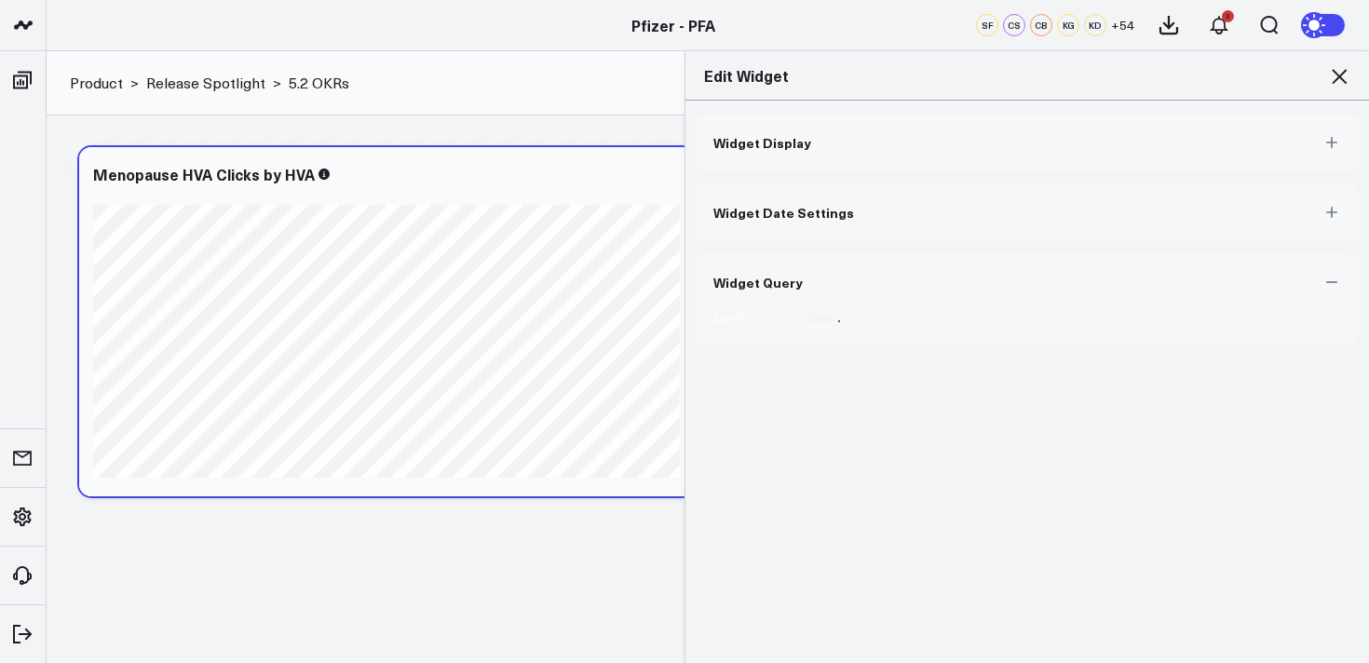
scroll to position [0, 0]
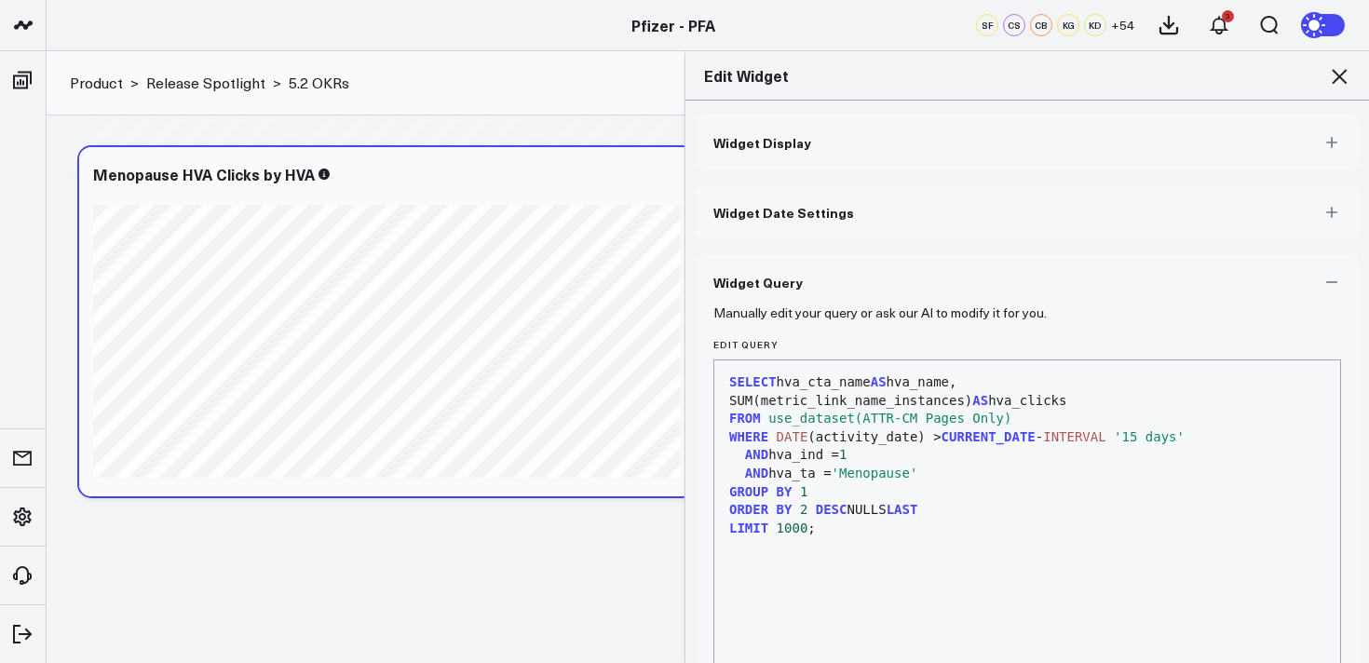
click at [1351, 74] on div "Edit Widget" at bounding box center [1028, 75] width 684 height 49
click at [1338, 75] on icon at bounding box center [1339, 76] width 15 height 15
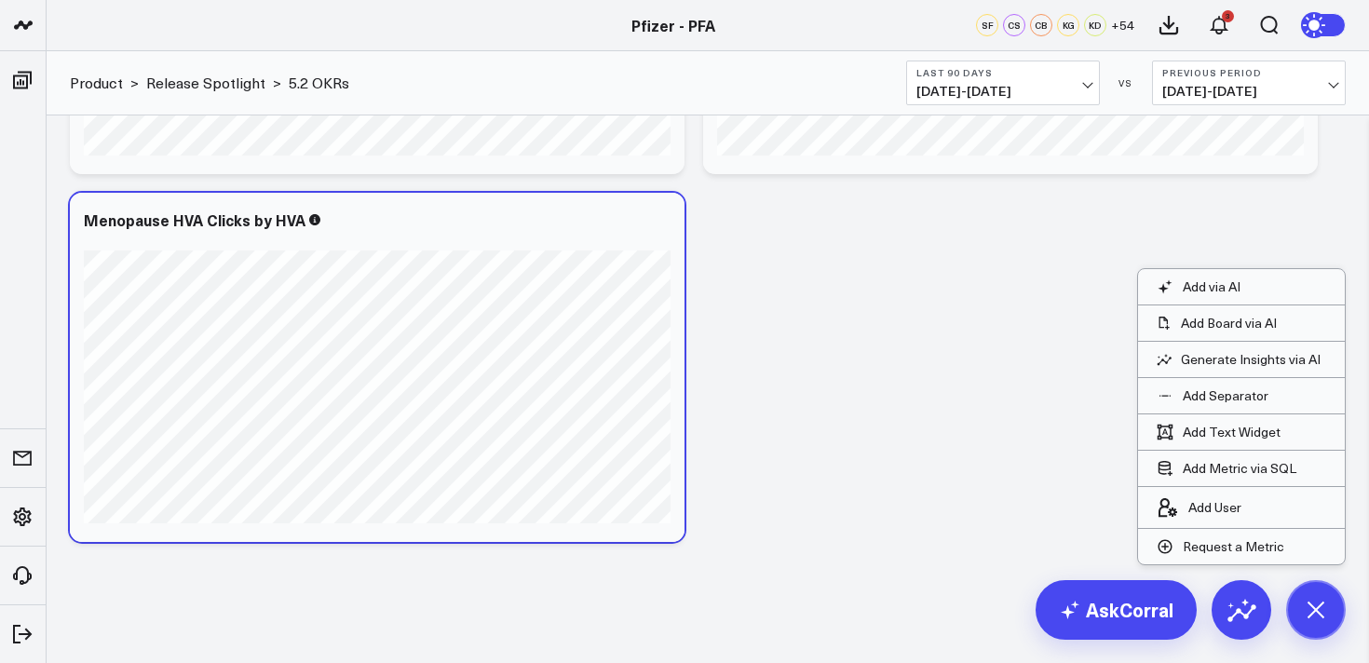
scroll to position [3800, 0]
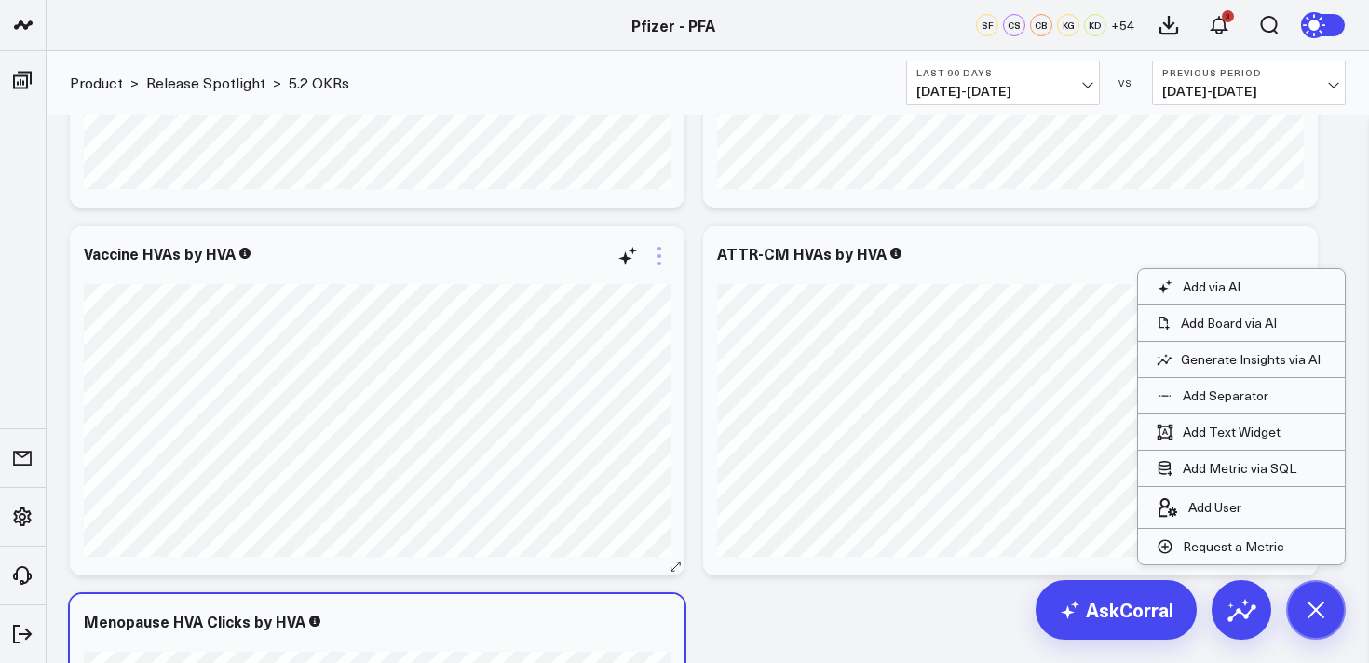
click at [659, 257] on icon at bounding box center [660, 256] width 4 height 4
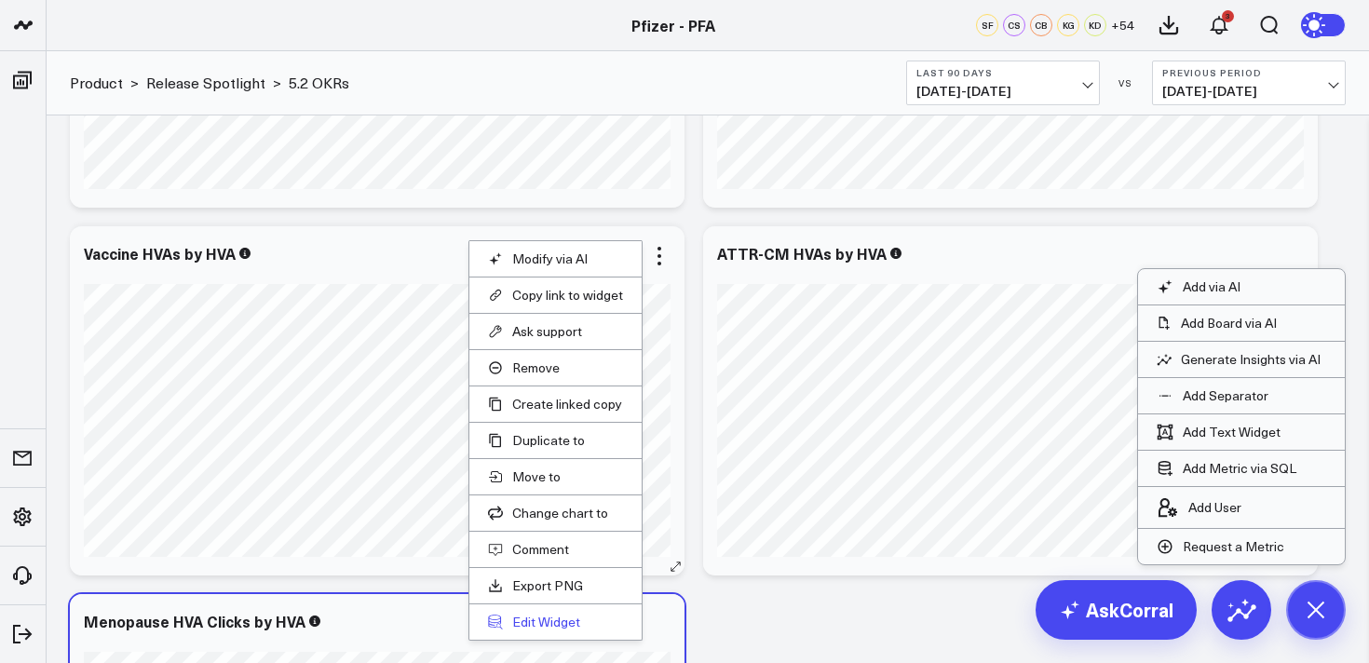
click at [563, 614] on button "Edit Widget" at bounding box center [555, 622] width 135 height 17
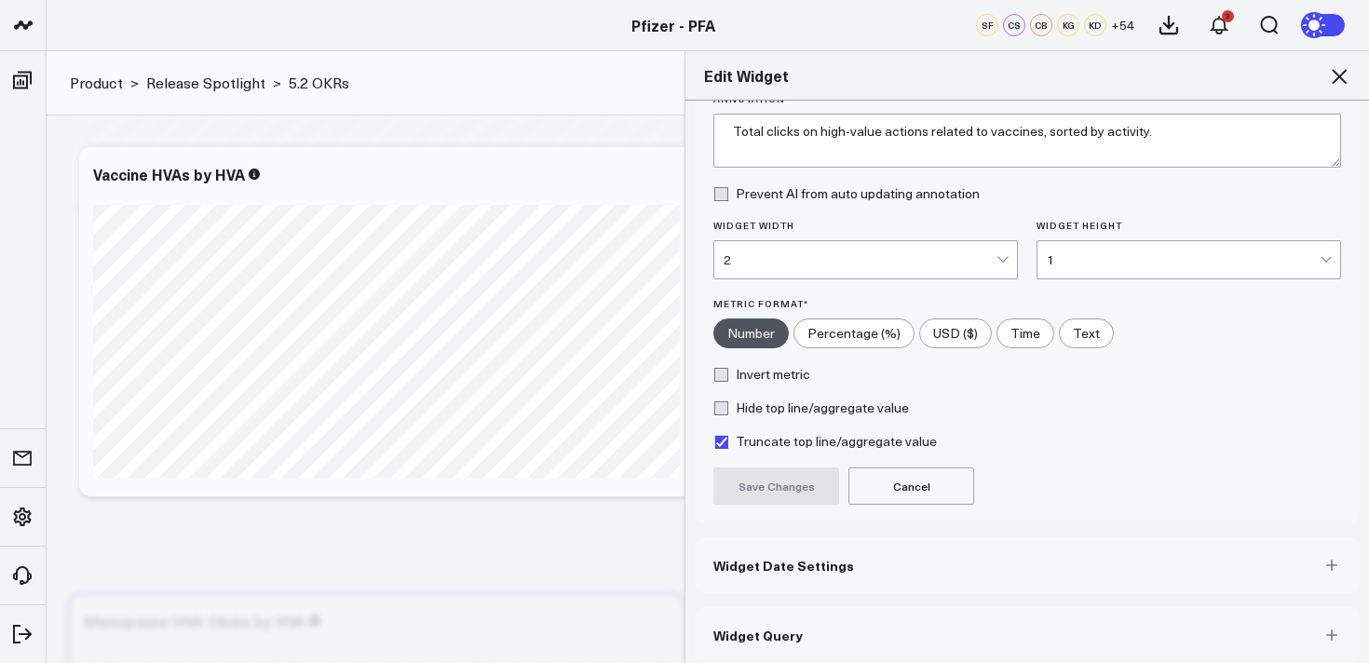
scroll to position [169, 0]
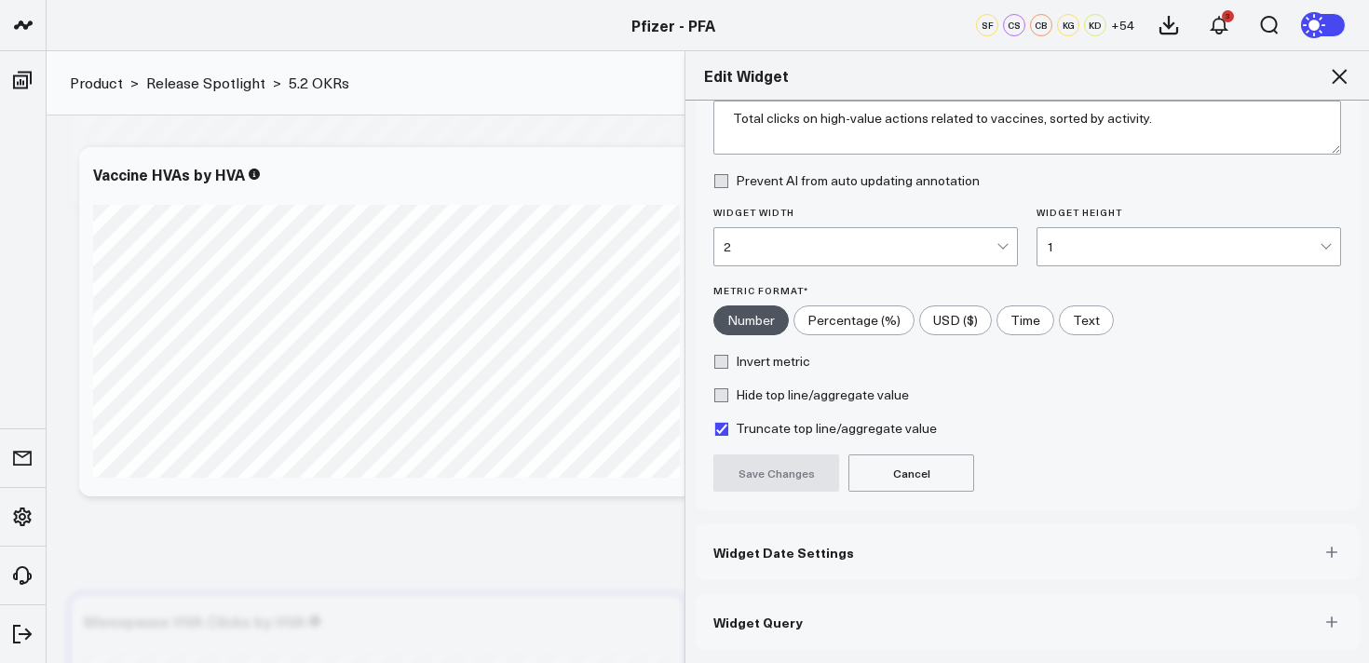
click at [947, 620] on button "Widget Query" at bounding box center [1027, 622] width 665 height 56
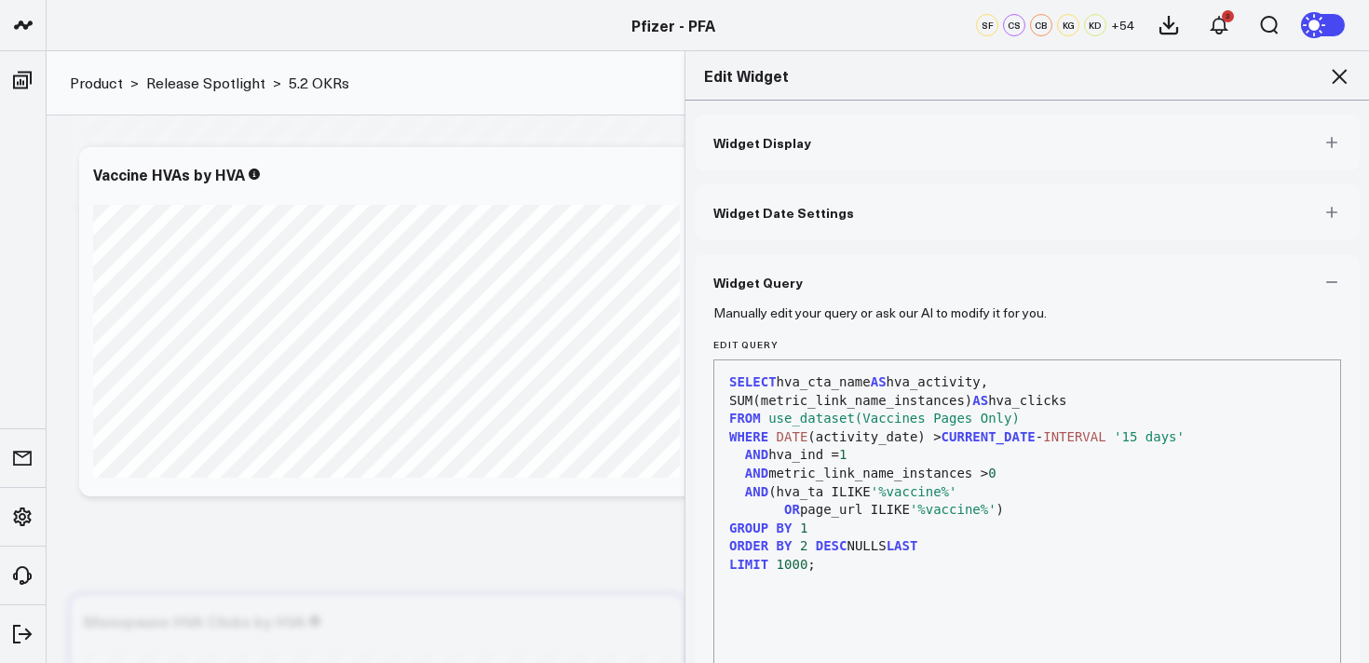
scroll to position [9, 0]
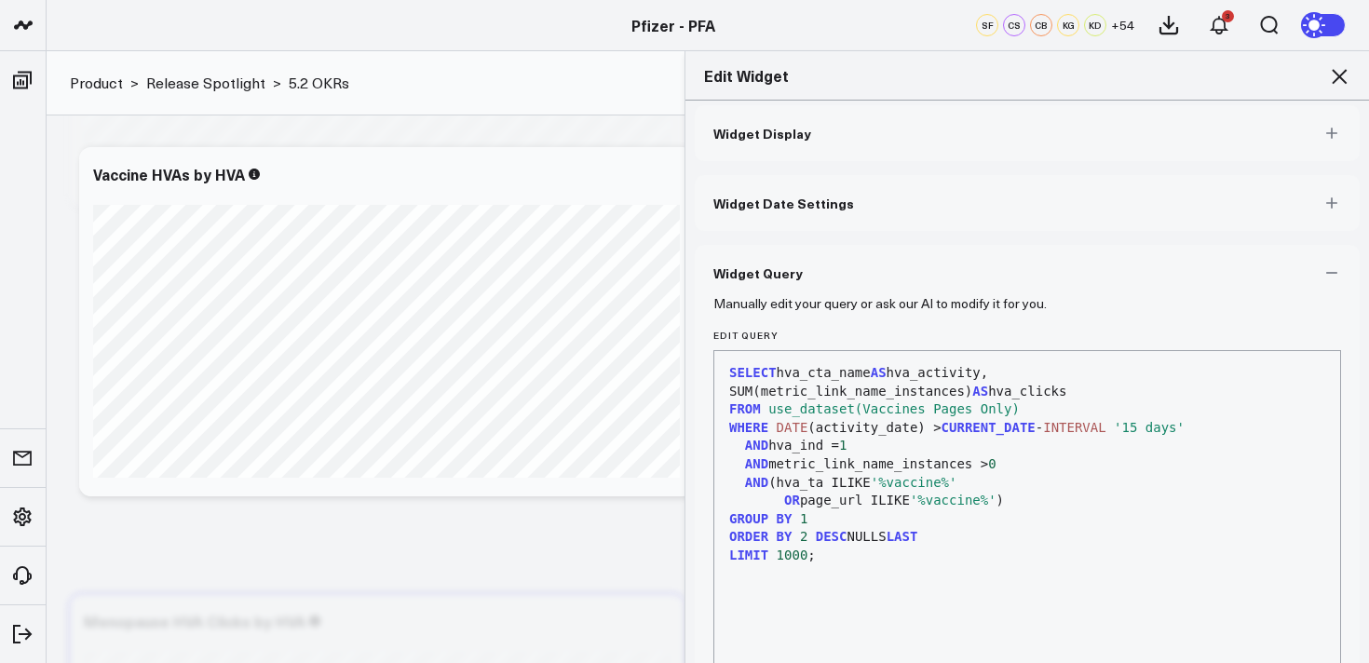
click at [1342, 76] on icon at bounding box center [1339, 76] width 22 height 22
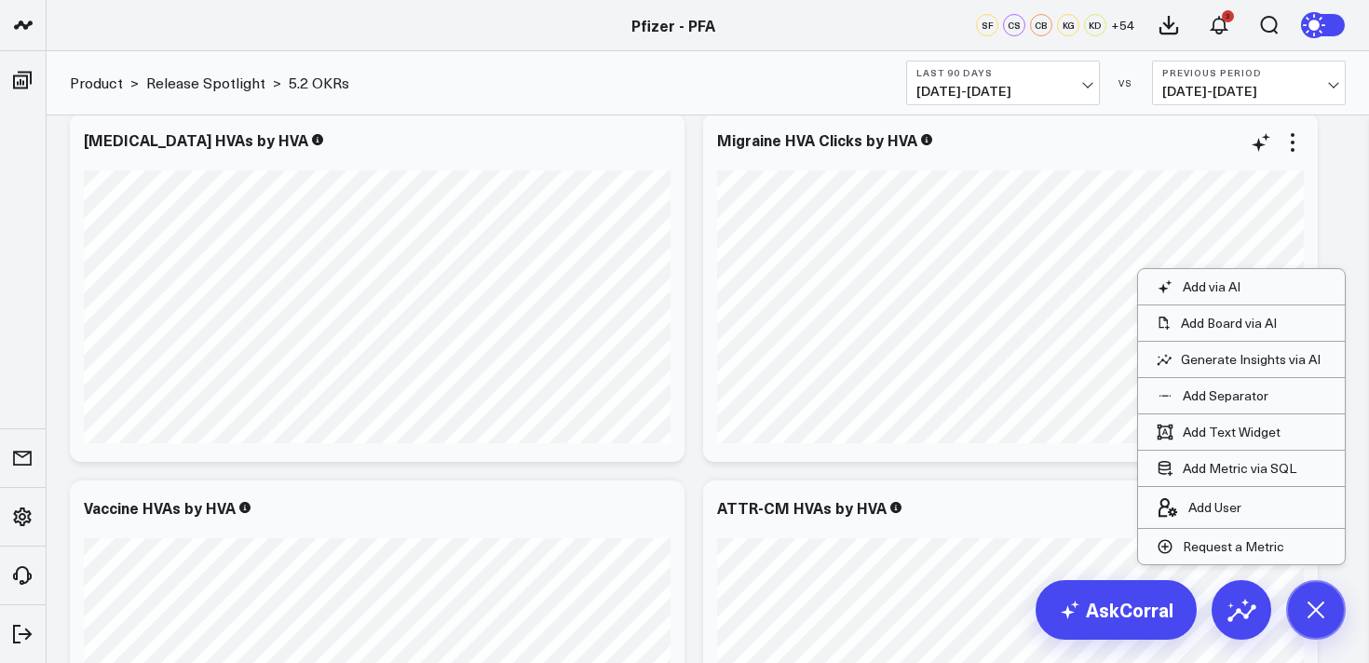
scroll to position [3444, 0]
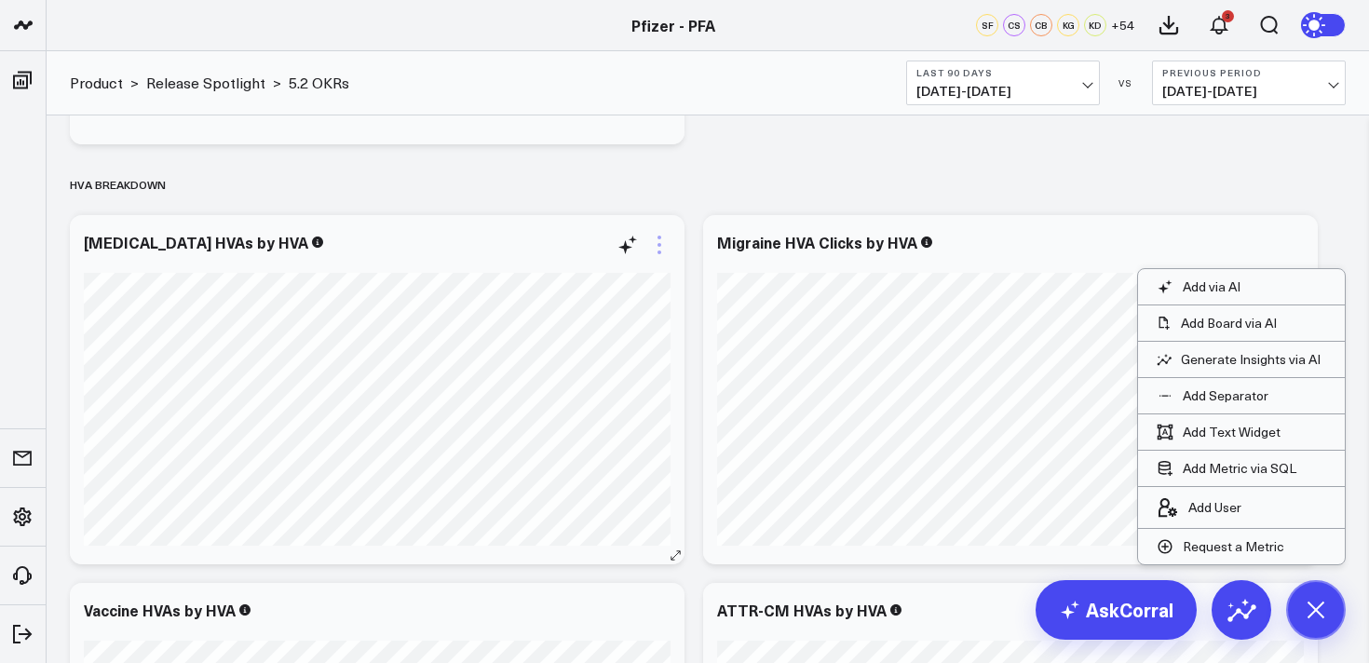
click at [655, 248] on icon at bounding box center [659, 245] width 22 height 22
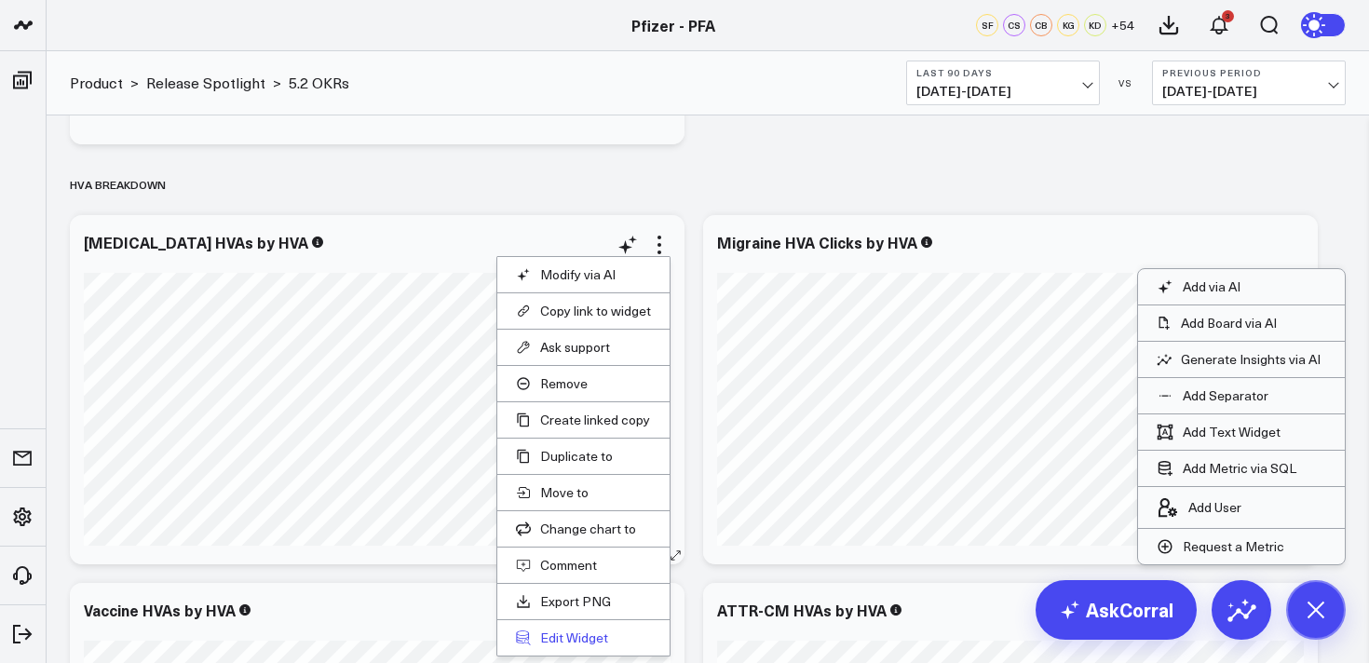
click at [584, 633] on button "Edit Widget" at bounding box center [583, 638] width 135 height 17
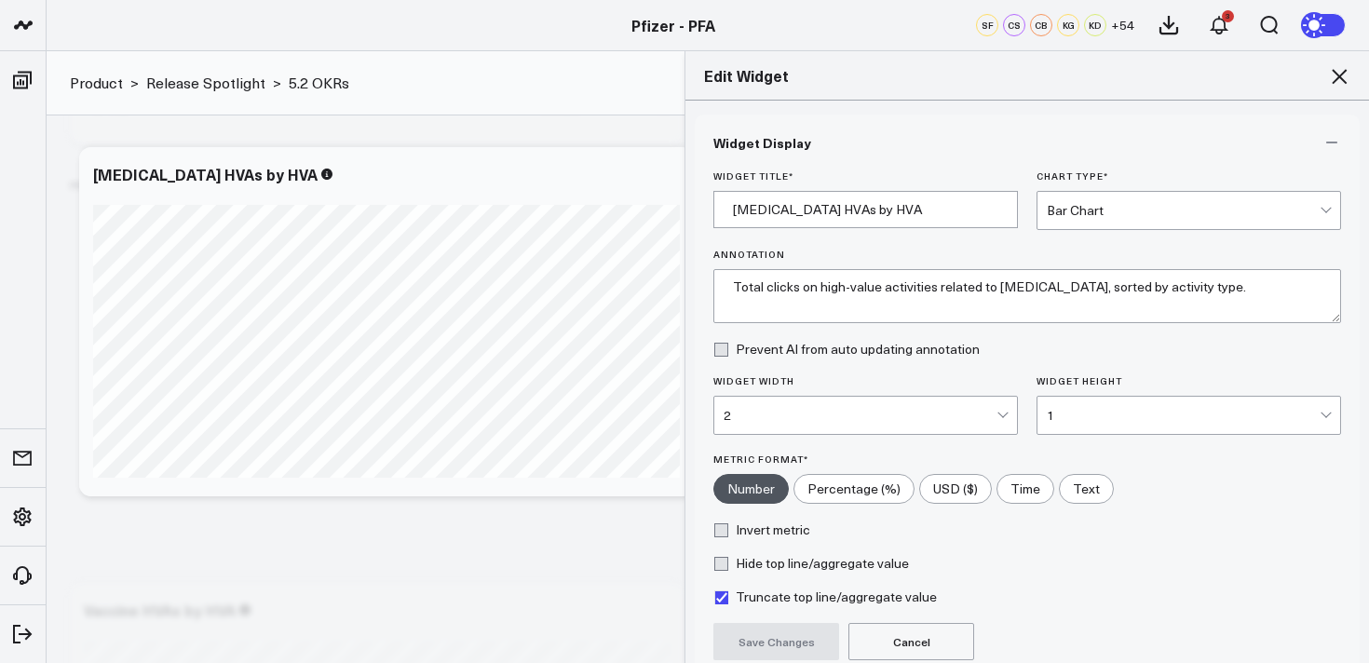
scroll to position [169, 0]
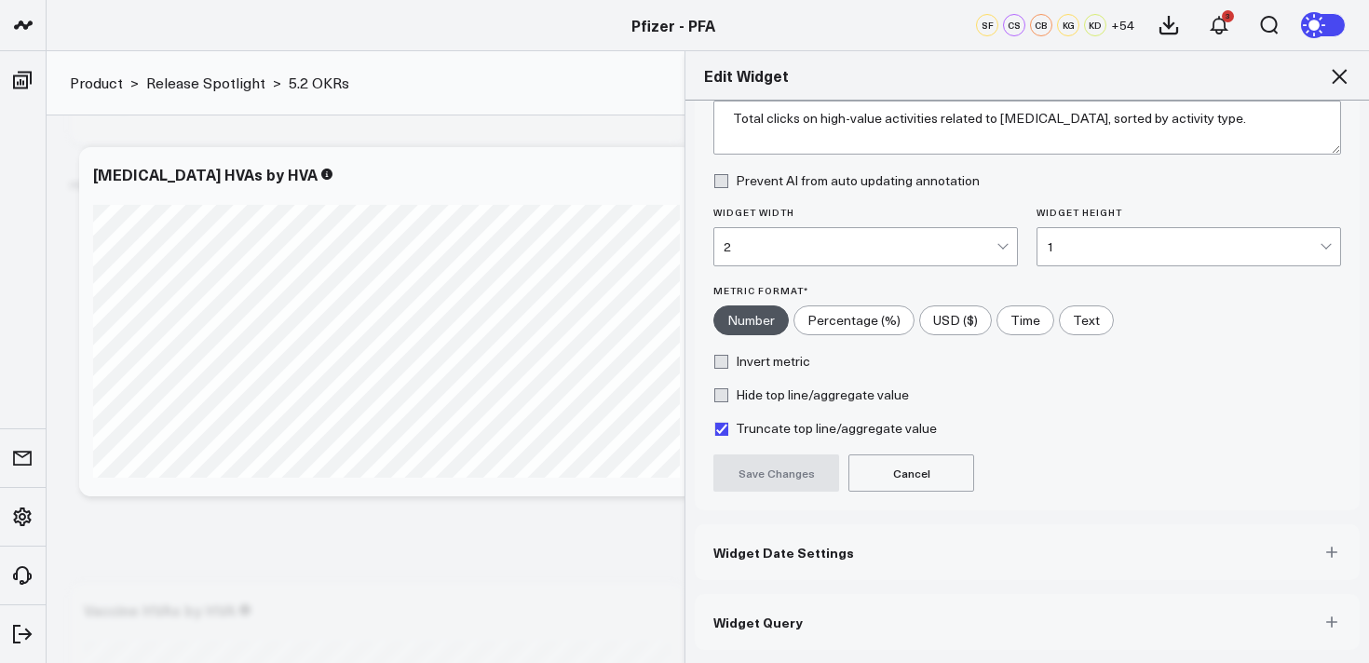
click at [944, 626] on button "Widget Query" at bounding box center [1027, 622] width 665 height 56
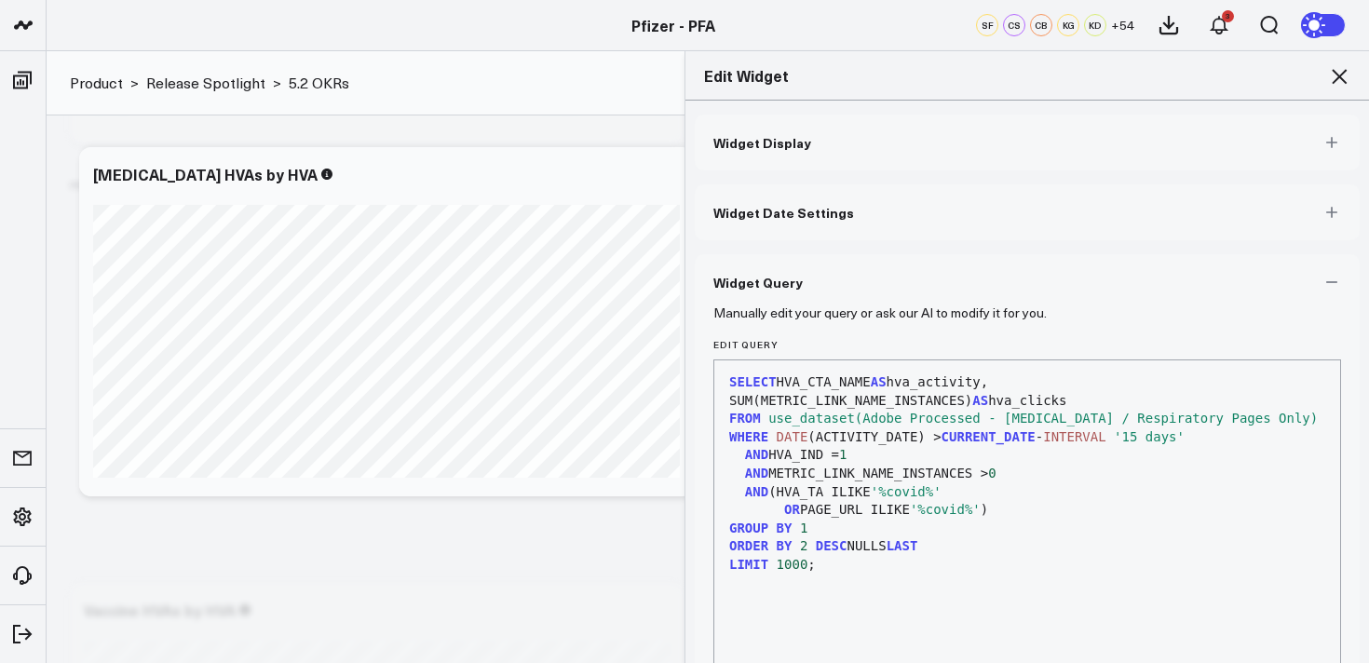
scroll to position [6, 0]
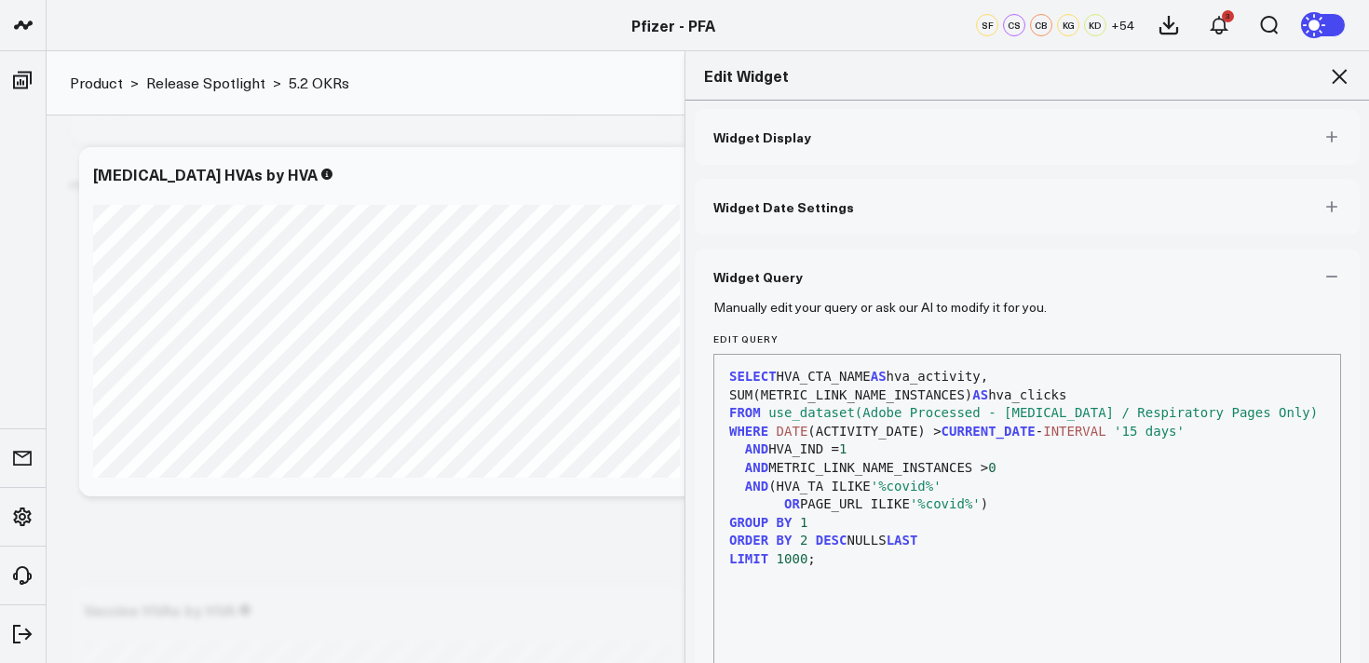
click at [1340, 83] on icon at bounding box center [1339, 76] width 22 height 22
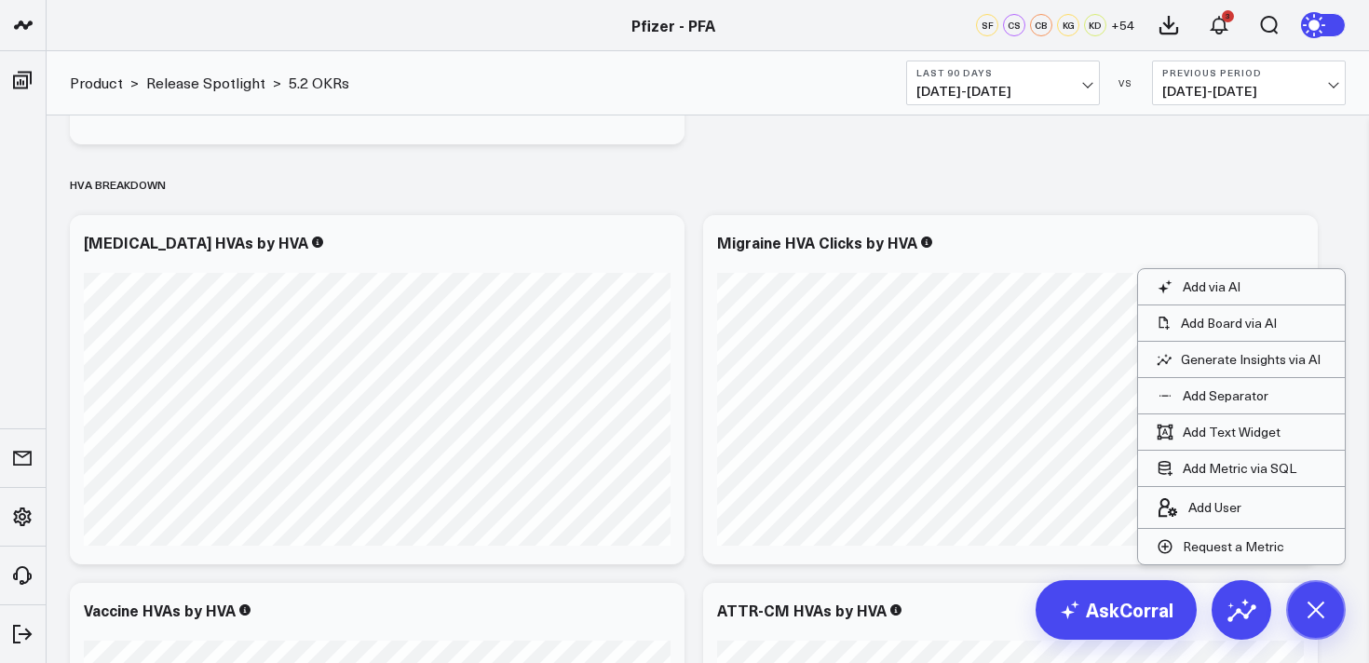
click at [1297, 239] on icon at bounding box center [1293, 245] width 22 height 22
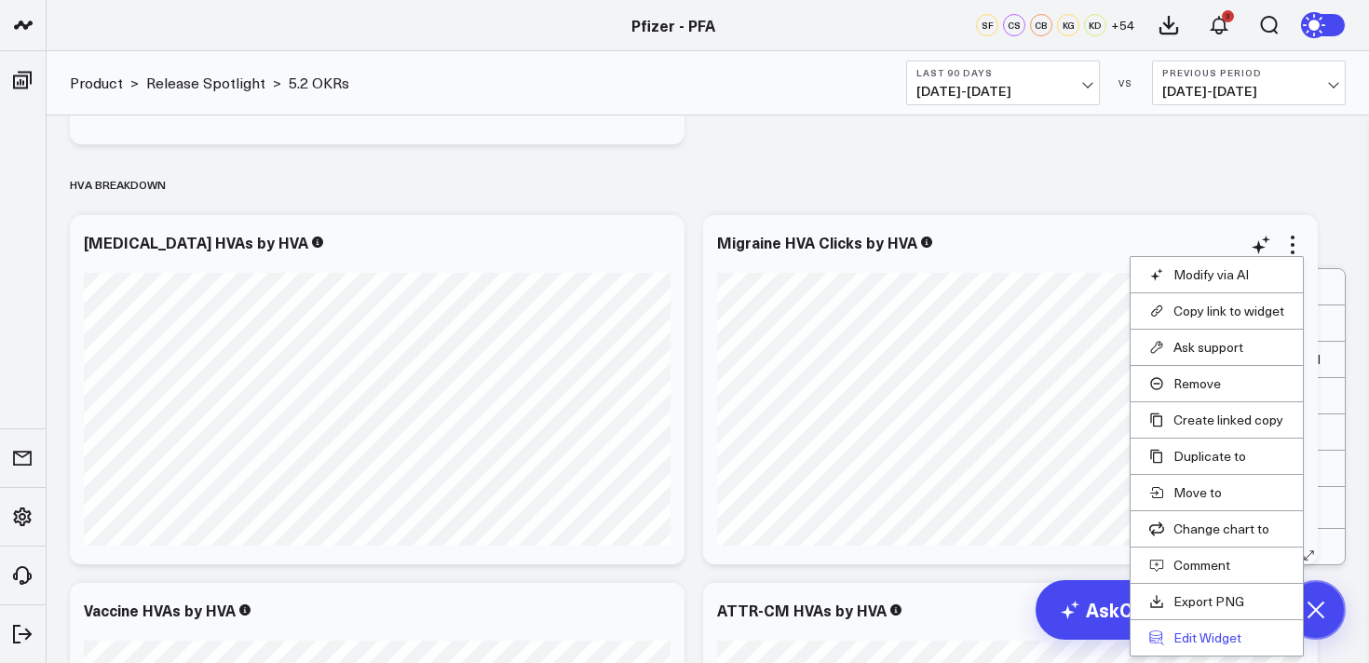
click at [1182, 645] on button "Edit Widget" at bounding box center [1216, 638] width 135 height 17
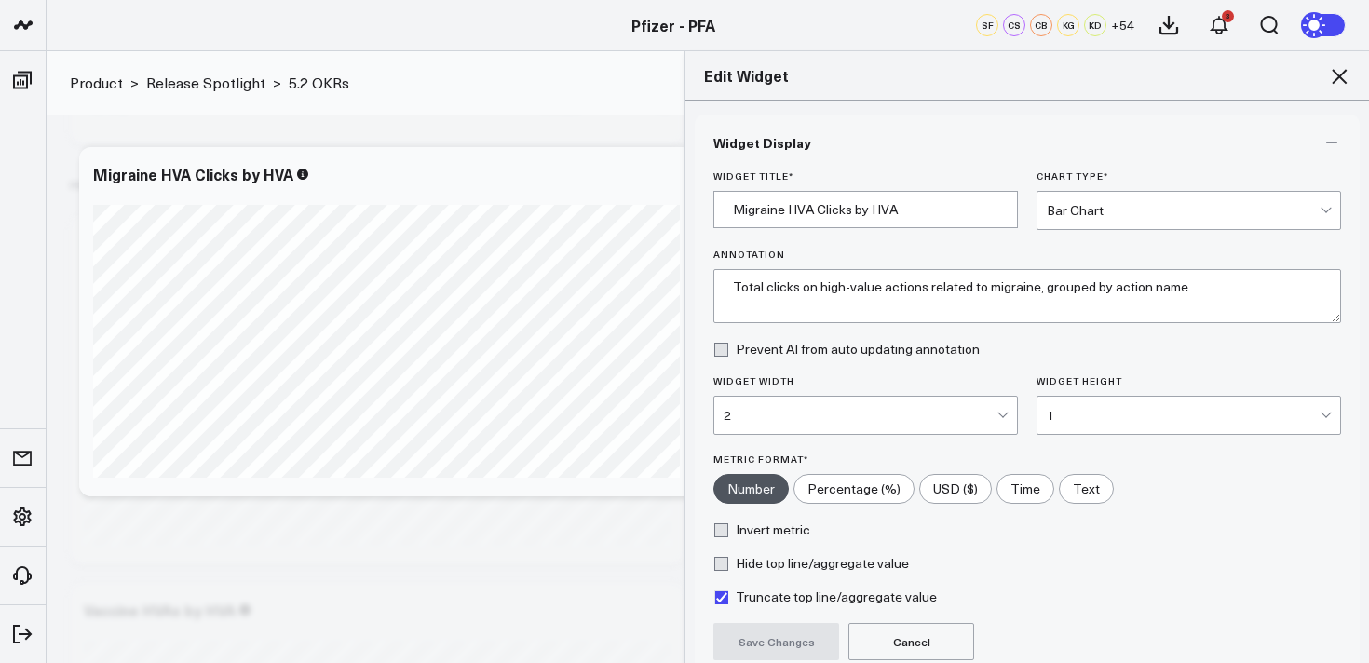
scroll to position [169, 0]
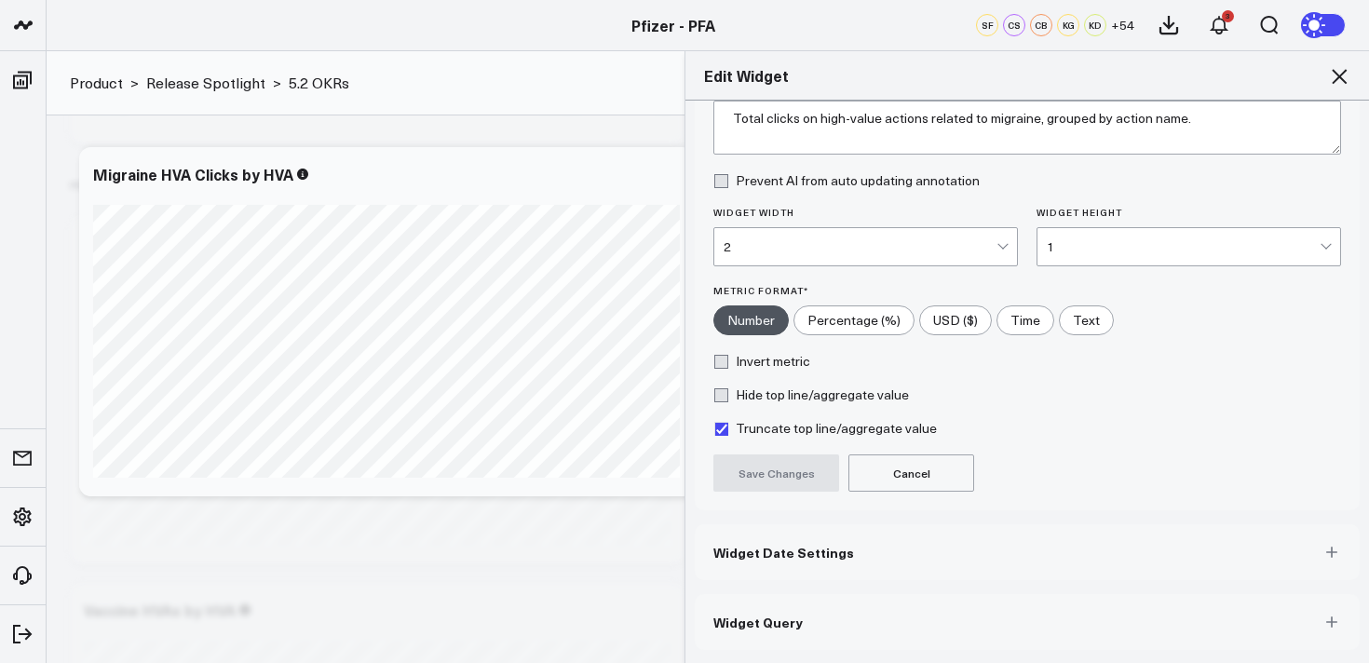
click at [1026, 631] on button "Widget Query" at bounding box center [1027, 622] width 665 height 56
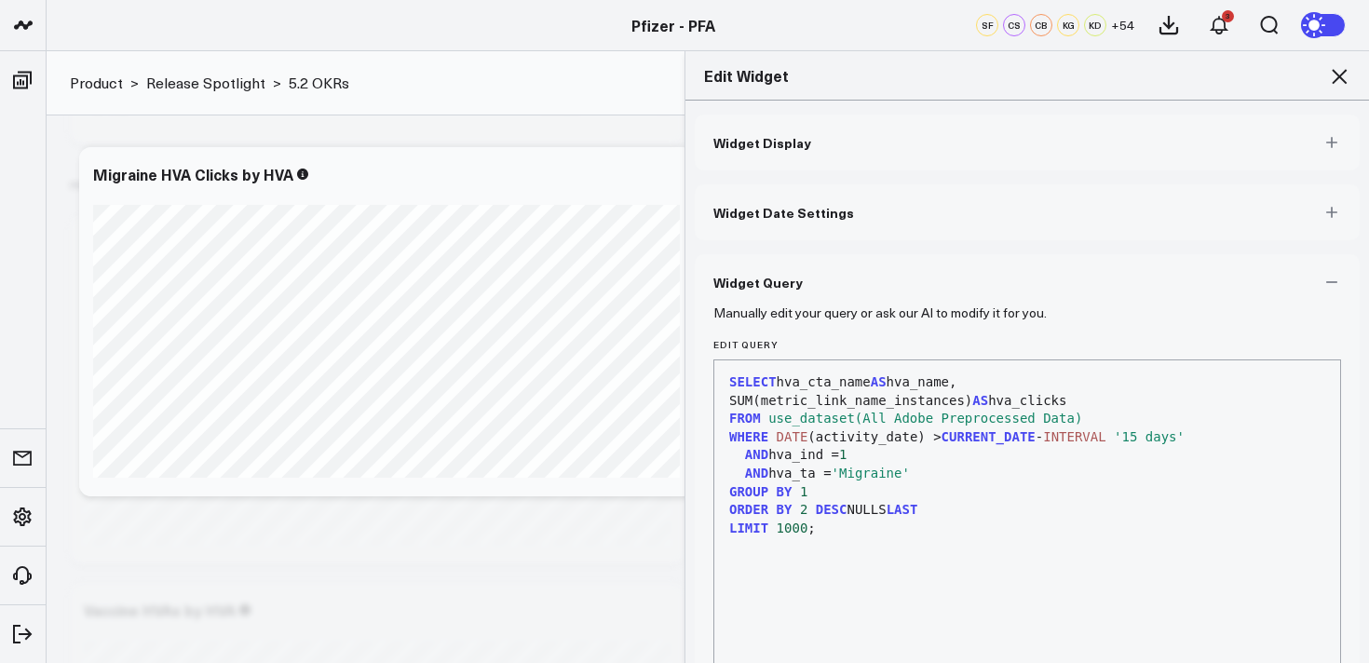
scroll to position [1, 0]
click at [1067, 417] on span "use_dataset(All Adobe Preprocessed Data)" at bounding box center [925, 417] width 314 height 15
click at [939, 424] on span "use_dataset(All Adobe Preprocessed Data)" at bounding box center [925, 417] width 314 height 15
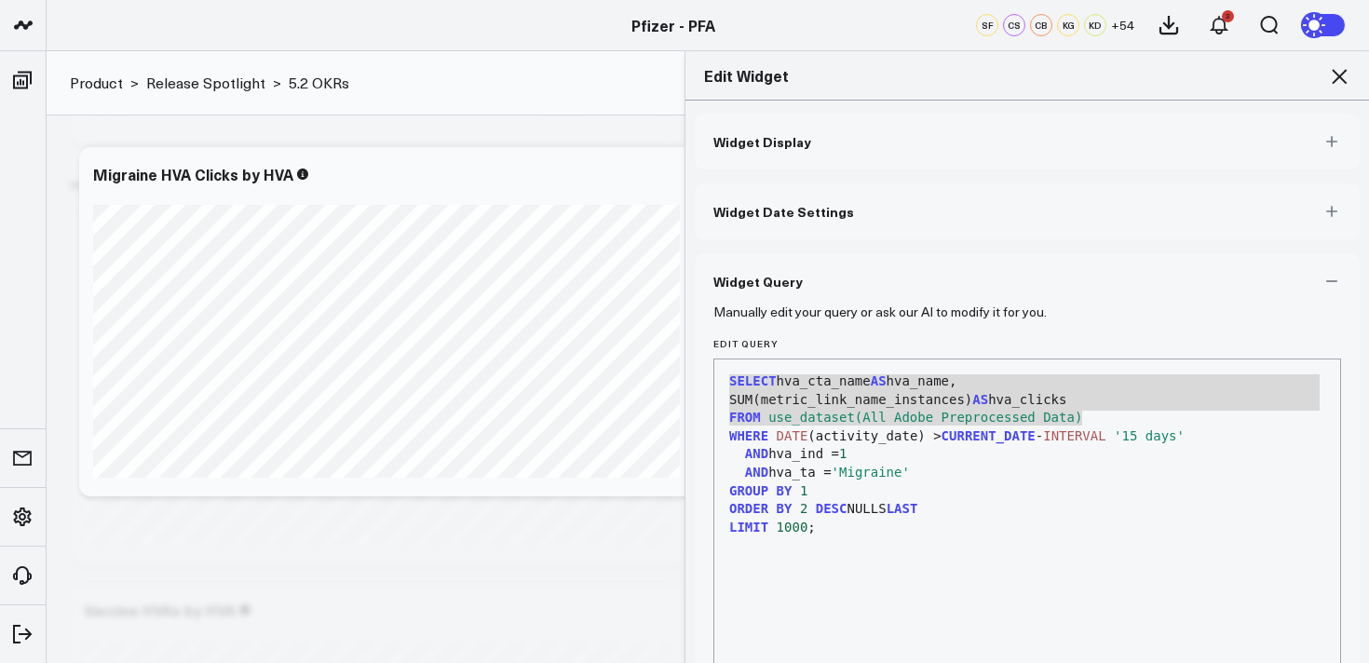
drag, startPoint x: 729, startPoint y: 382, endPoint x: 1094, endPoint y: 421, distance: 366.3
click at [1094, 421] on div "SELECT hva_cta_name AS hva_name, SUM(metric_link_name_instances) AS hva_clicks …" at bounding box center [1027, 591] width 607 height 445
copy div "SELECT hva_cta_name AS hva_name, SUM(metric_link_name_instances) AS hva_clicks …"
click at [1334, 75] on icon at bounding box center [1339, 76] width 22 height 22
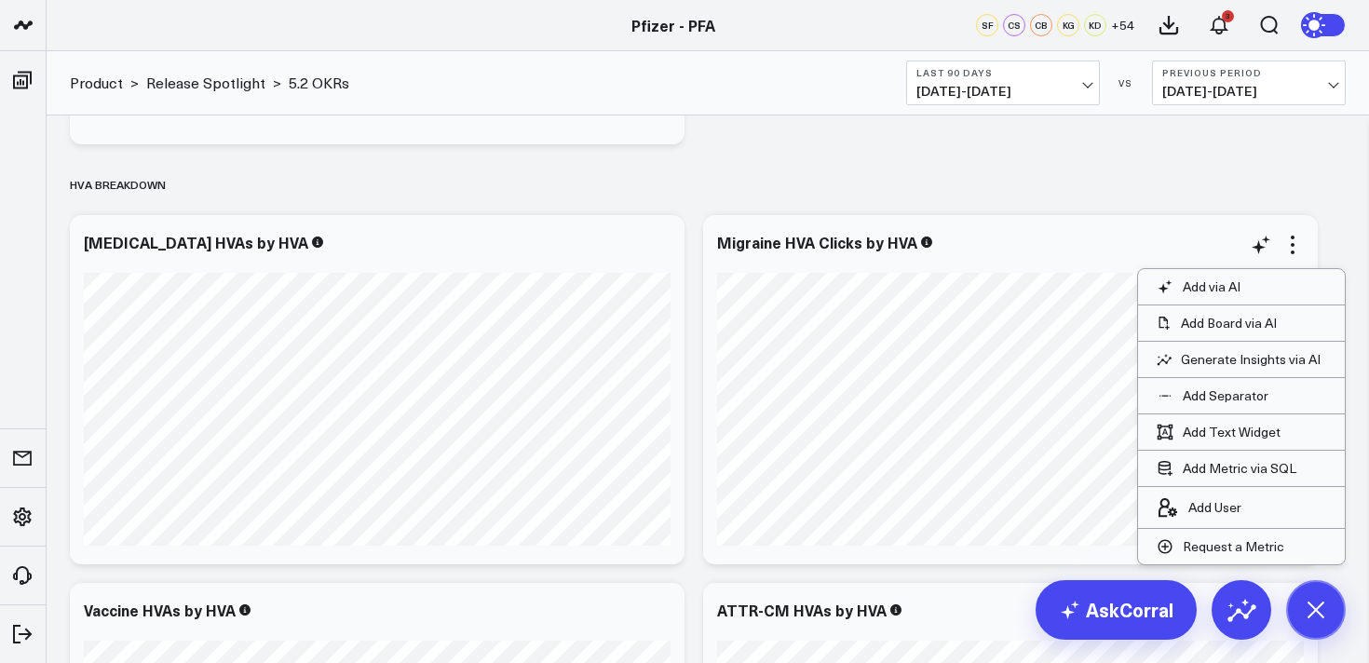
scroll to position [4202, 0]
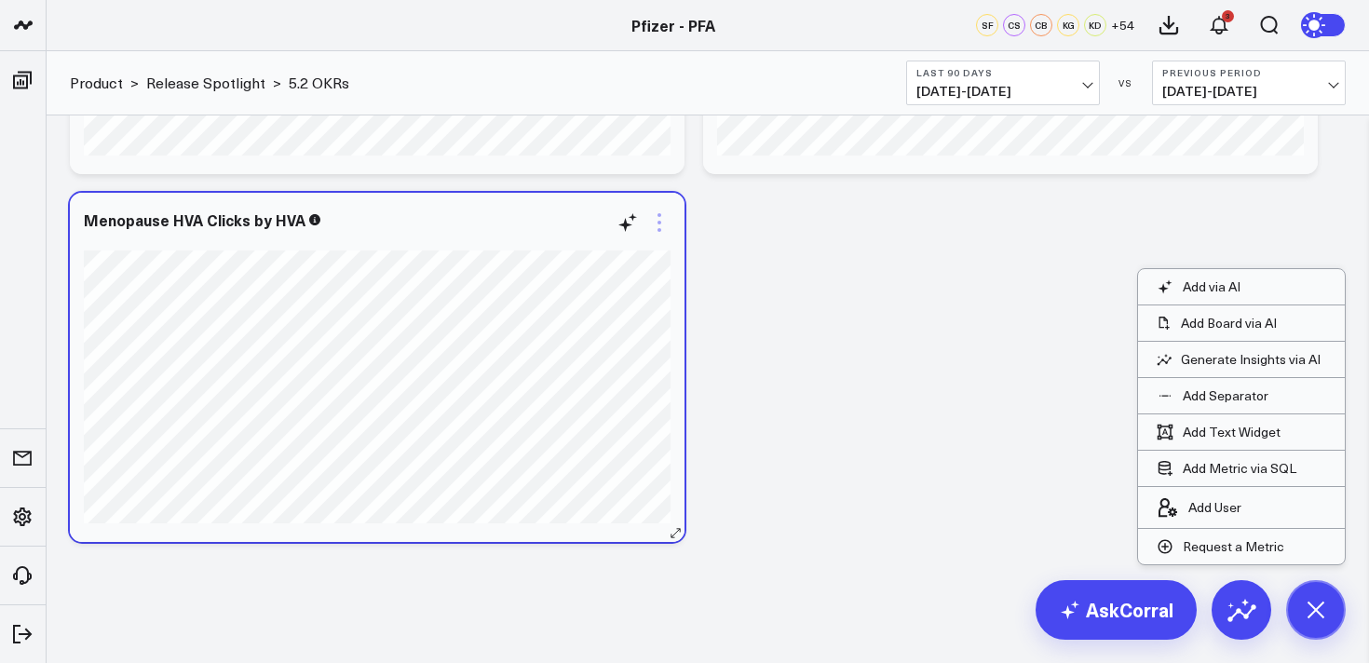
click at [656, 221] on icon at bounding box center [659, 222] width 22 height 22
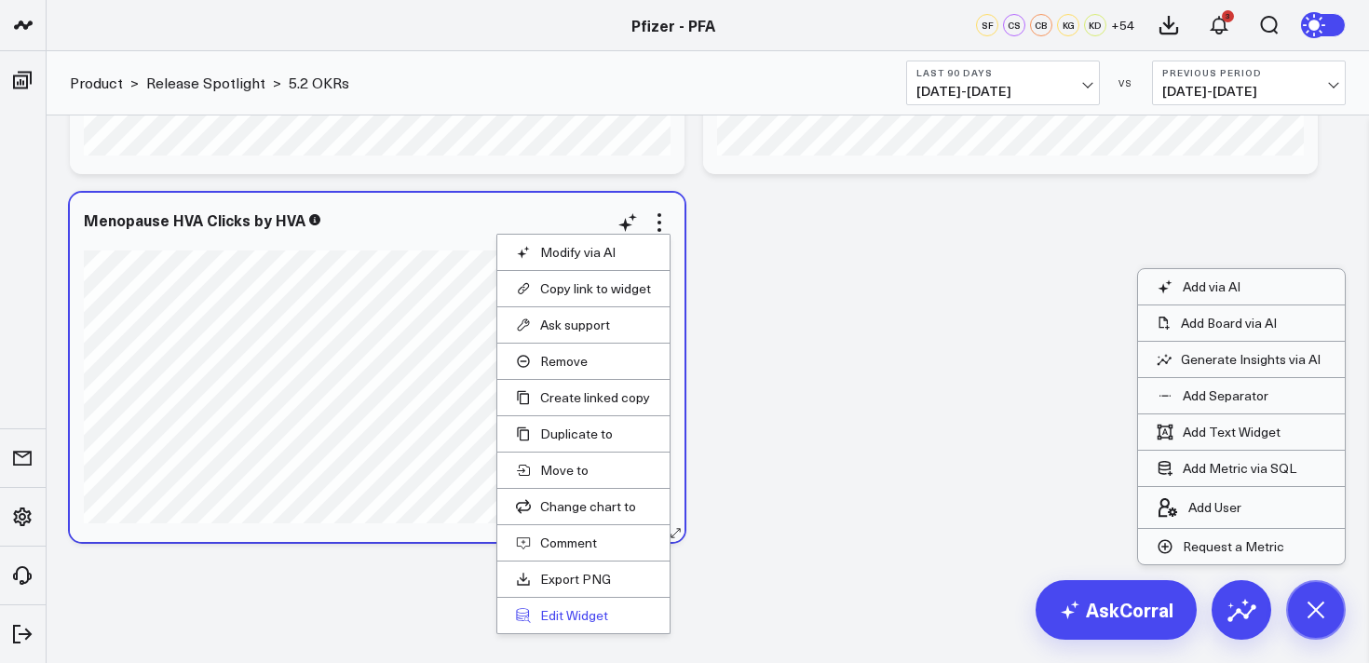
click at [578, 618] on button "Edit Widget" at bounding box center [583, 615] width 135 height 17
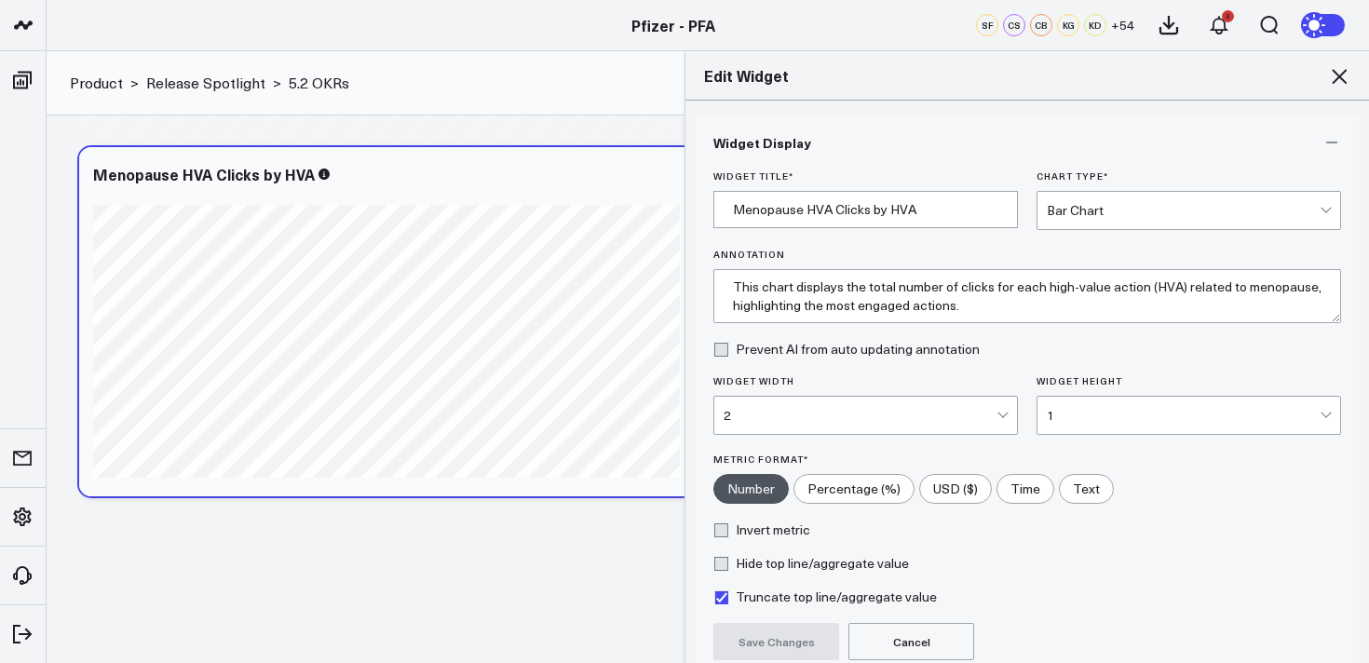
scroll to position [169, 0]
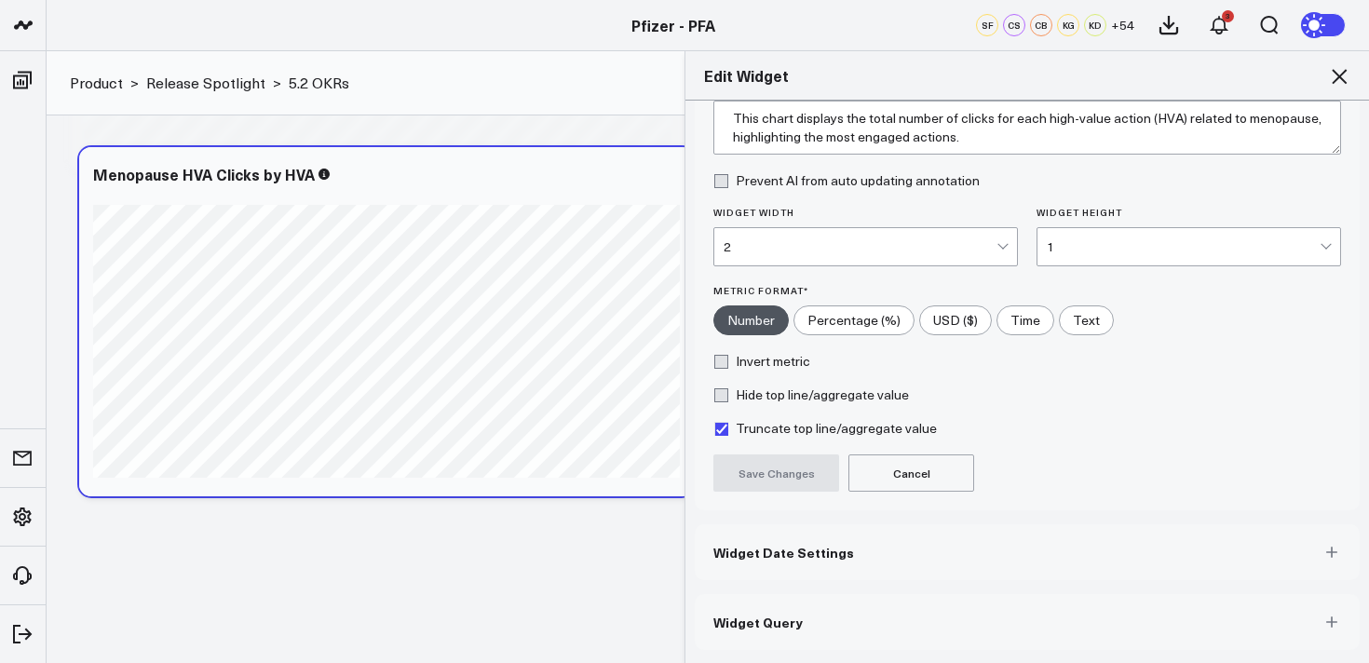
click at [1009, 619] on button "Widget Query" at bounding box center [1027, 622] width 665 height 56
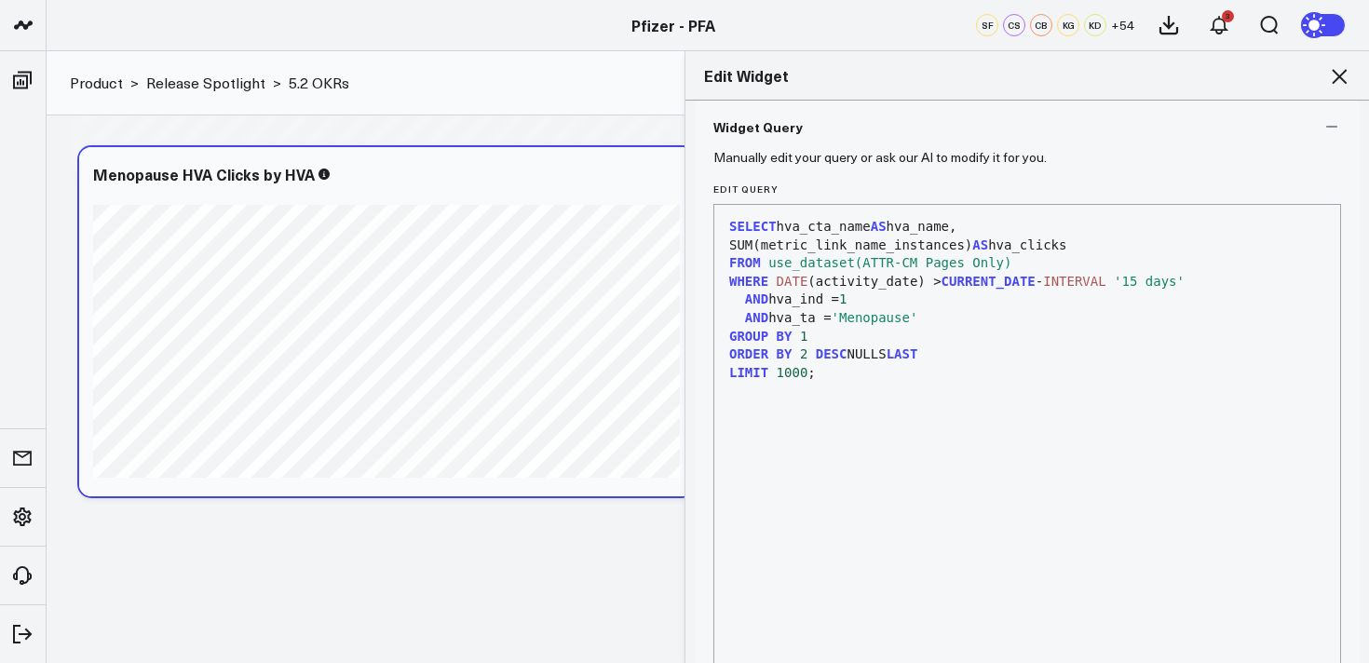
scroll to position [201, 0]
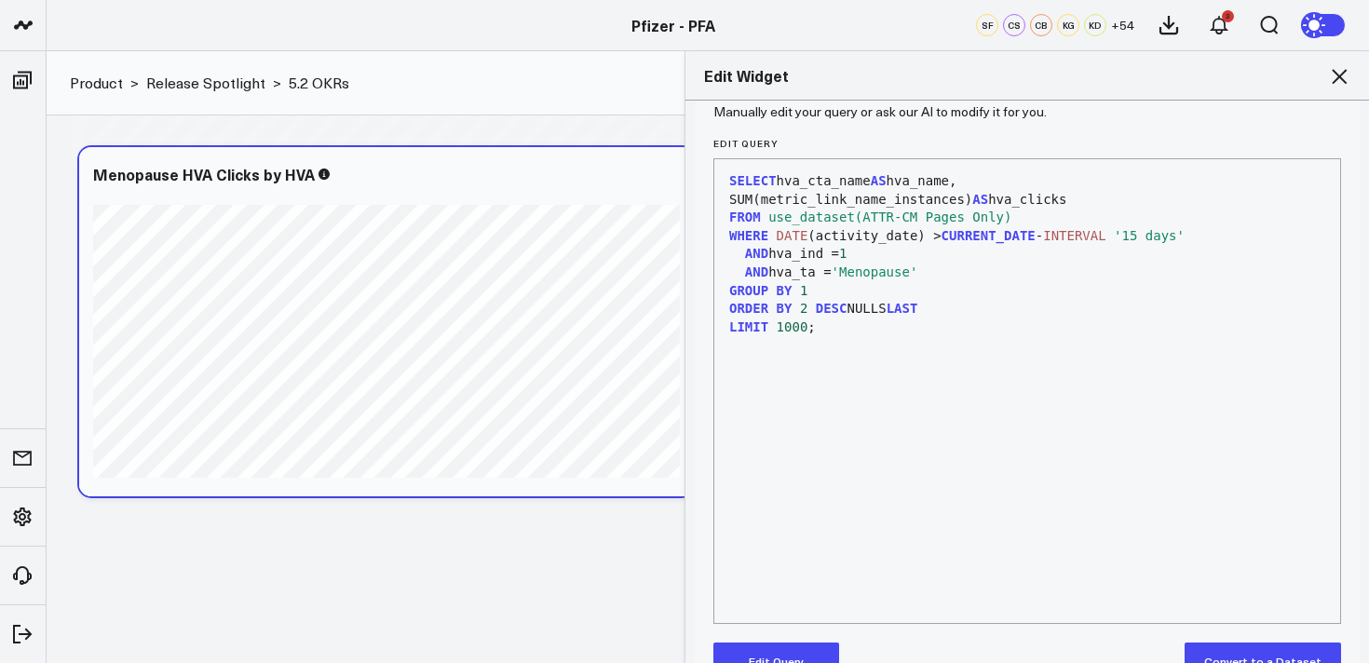
click at [797, 649] on button "Edit Query" at bounding box center [776, 661] width 126 height 37
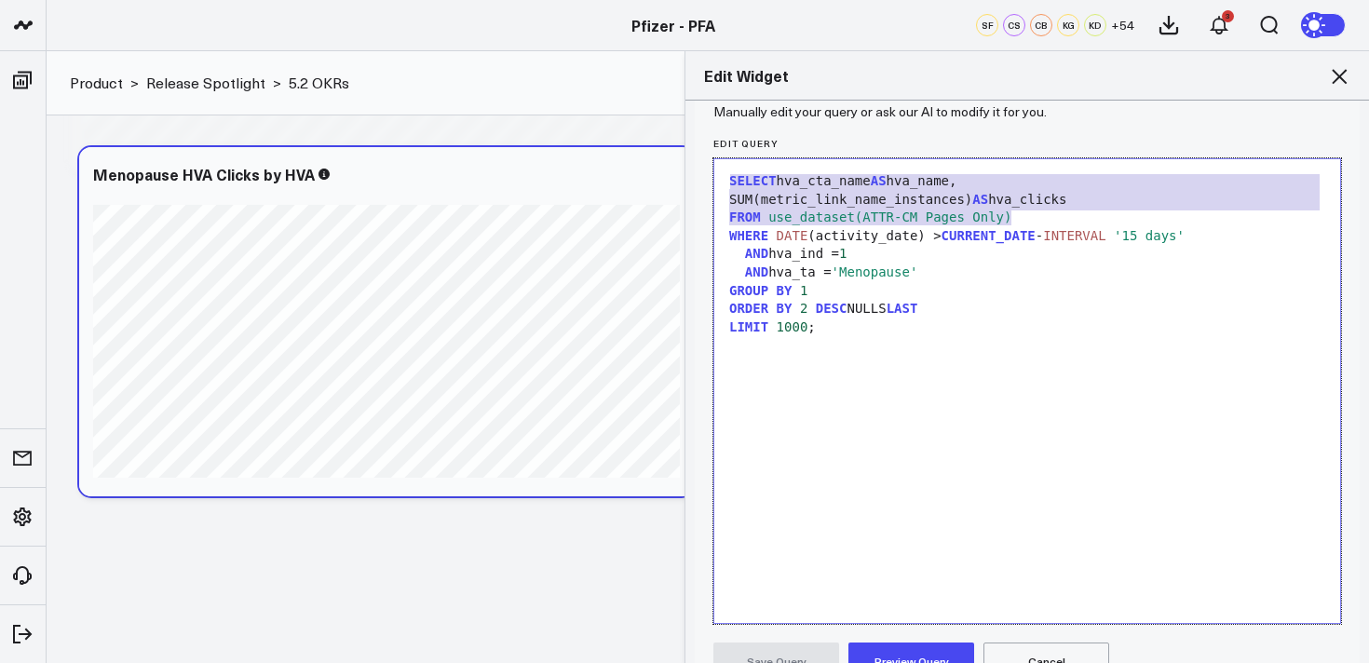
drag, startPoint x: 1017, startPoint y: 221, endPoint x: 703, endPoint y: 180, distance: 316.6
click at [703, 180] on div "Manually edit your query or ask our AI to modify it for you. Edit Query 9 1 2 3…" at bounding box center [1027, 519] width 665 height 821
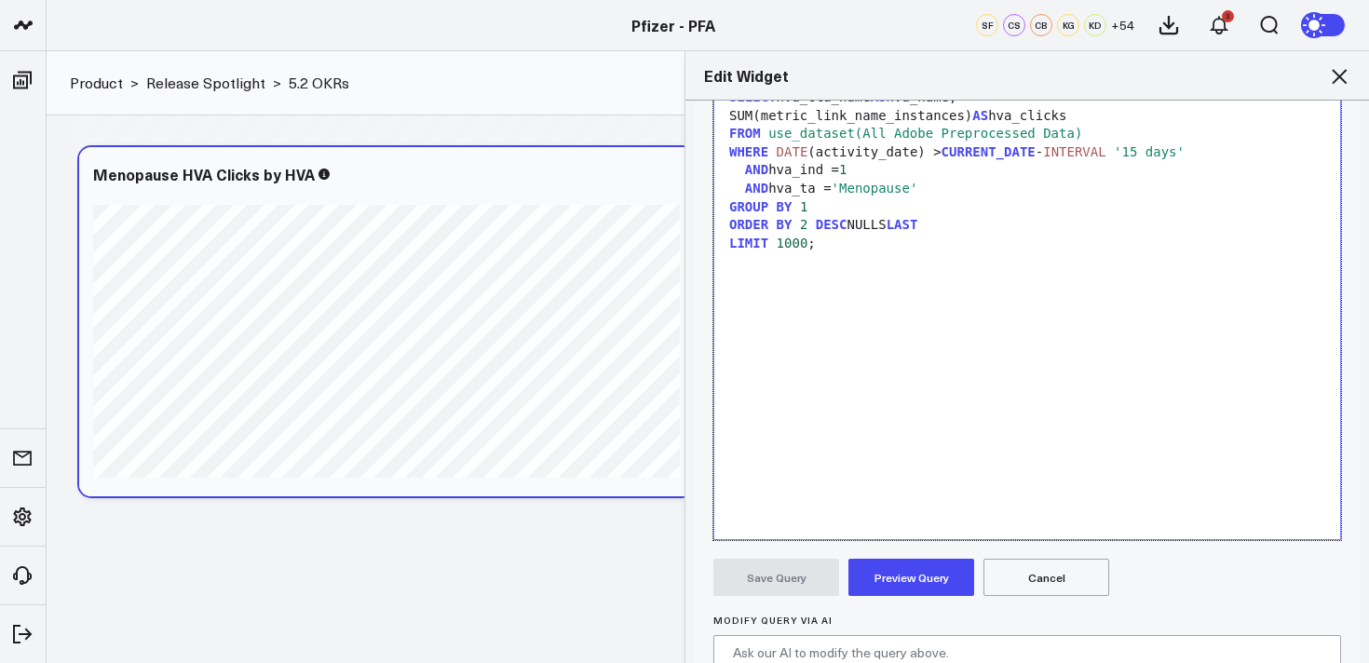
scroll to position [306, 0]
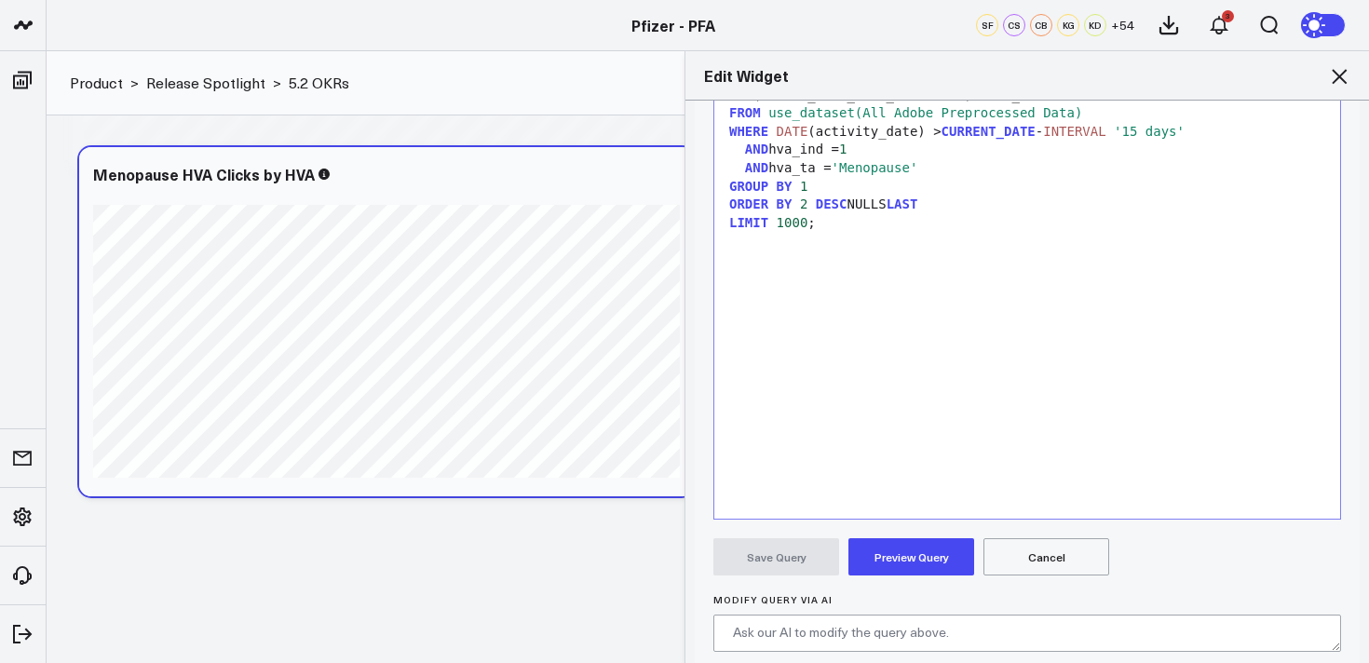
click at [924, 562] on button "Preview Query" at bounding box center [912, 556] width 126 height 37
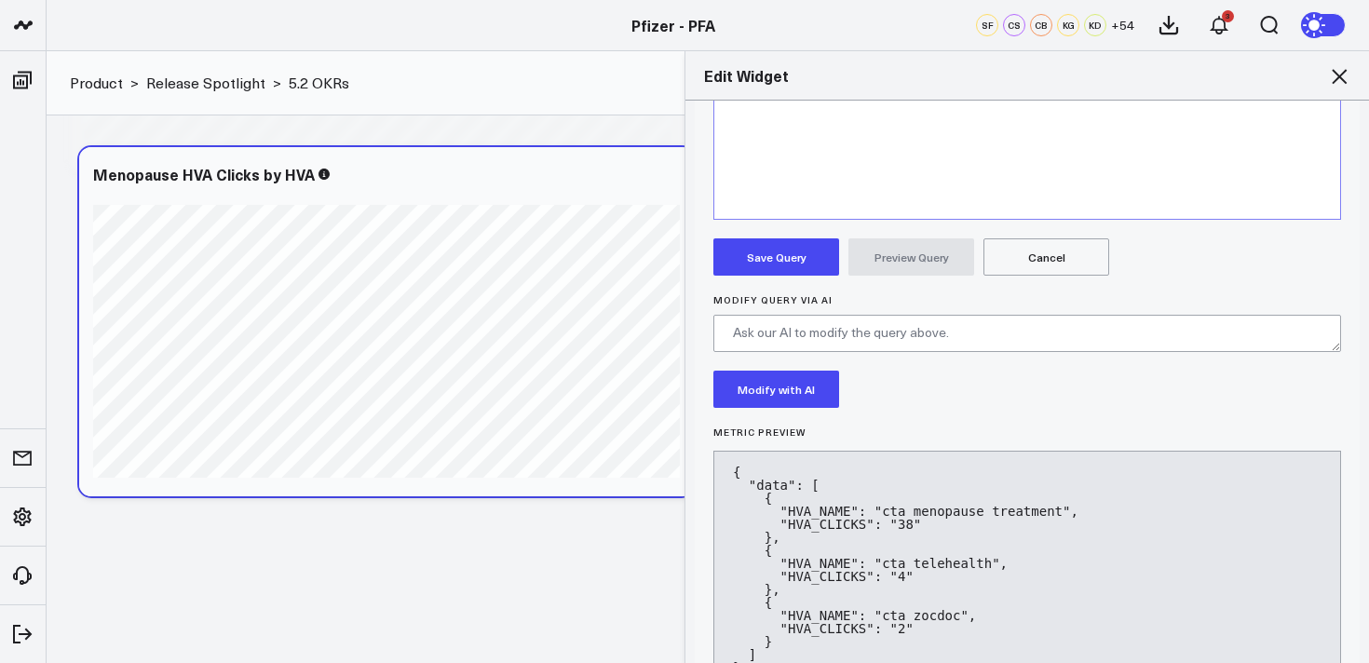
scroll to position [613, 0]
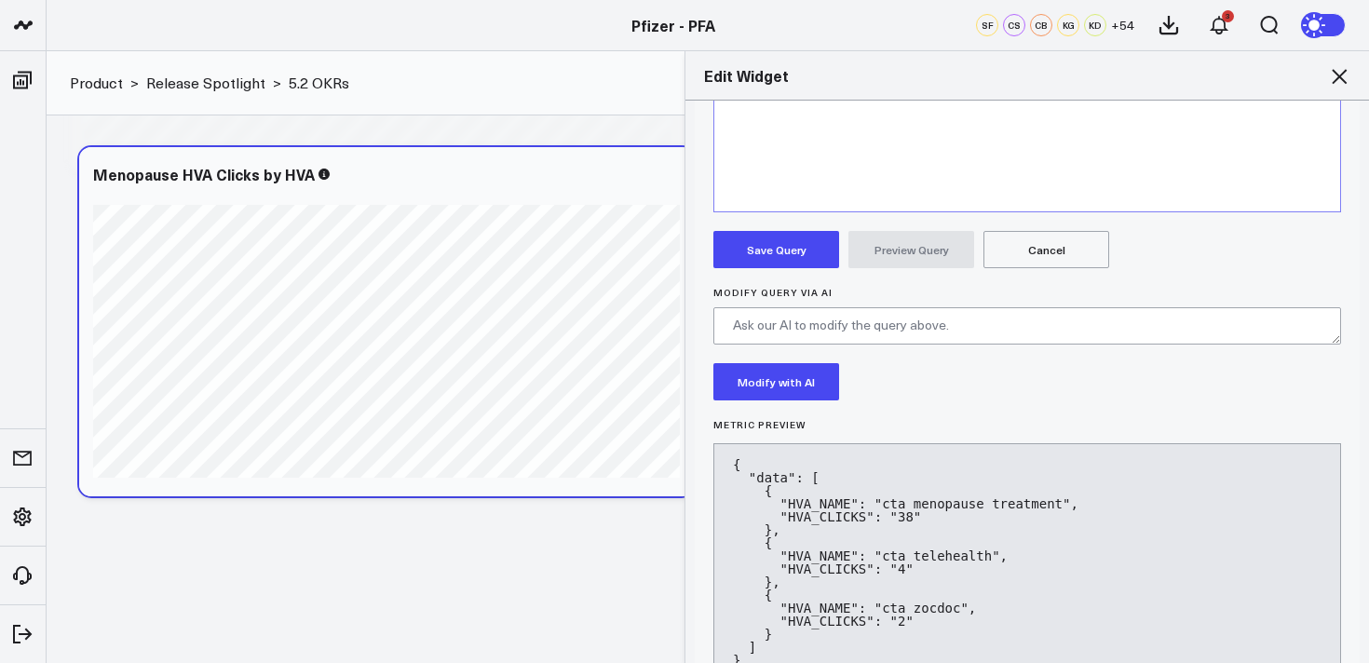
click at [782, 249] on button "Save Query" at bounding box center [776, 249] width 126 height 37
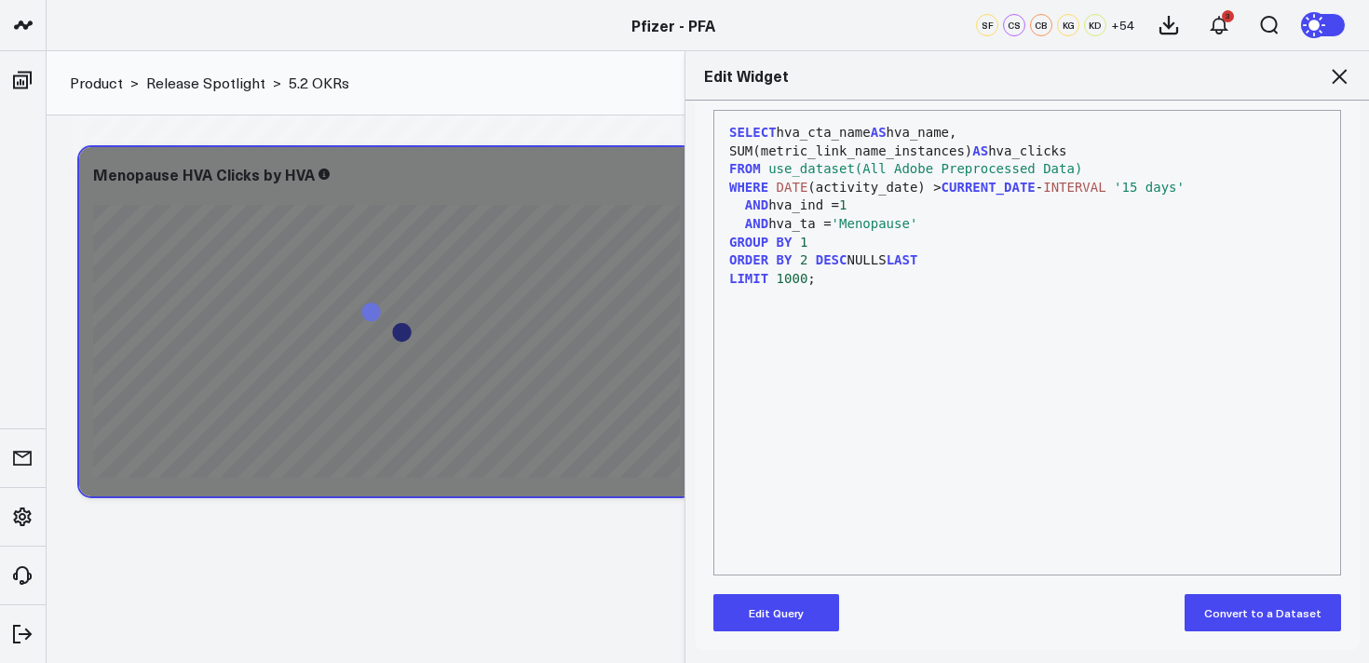
scroll to position [250, 0]
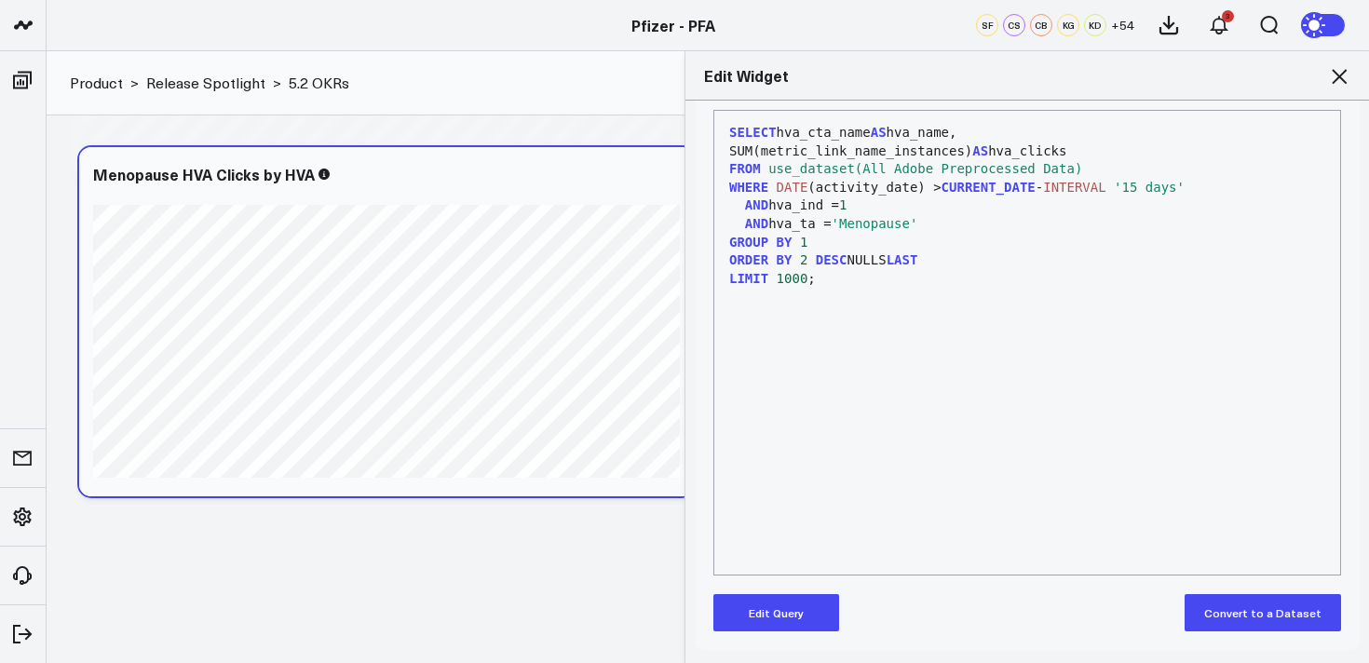
click at [1341, 80] on icon at bounding box center [1339, 76] width 22 height 22
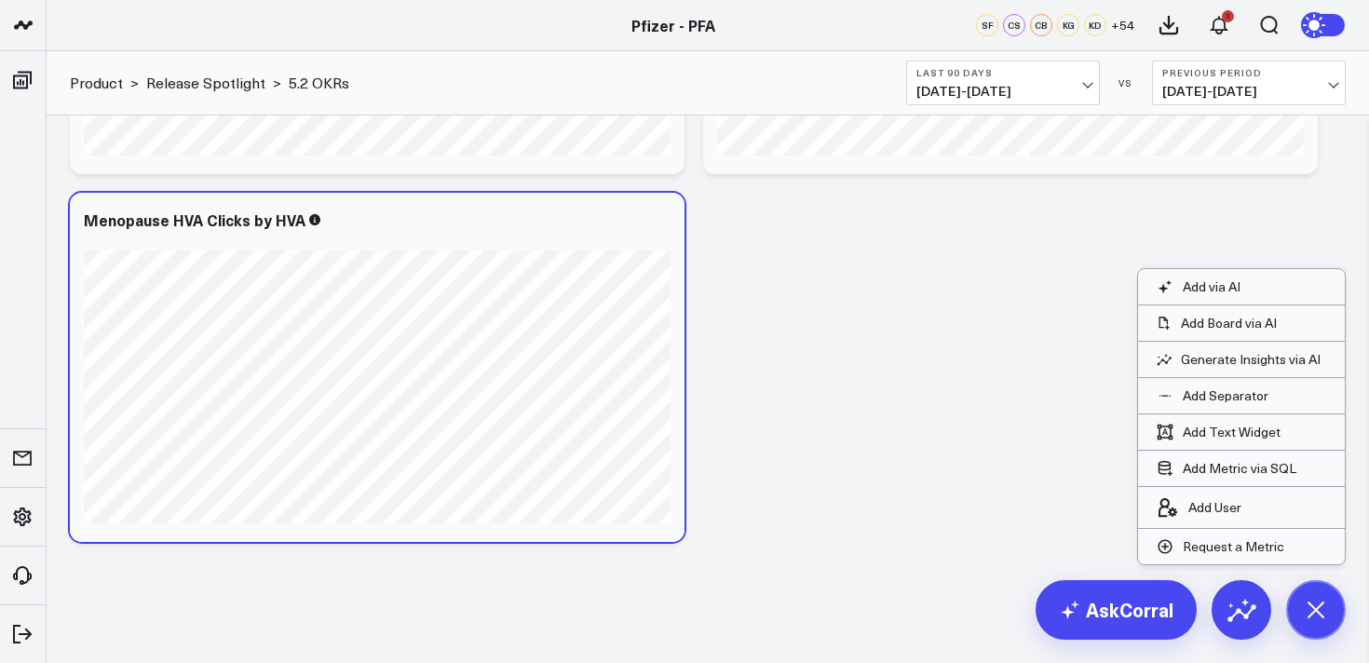
click at [1304, 628] on button at bounding box center [1316, 610] width 60 height 60
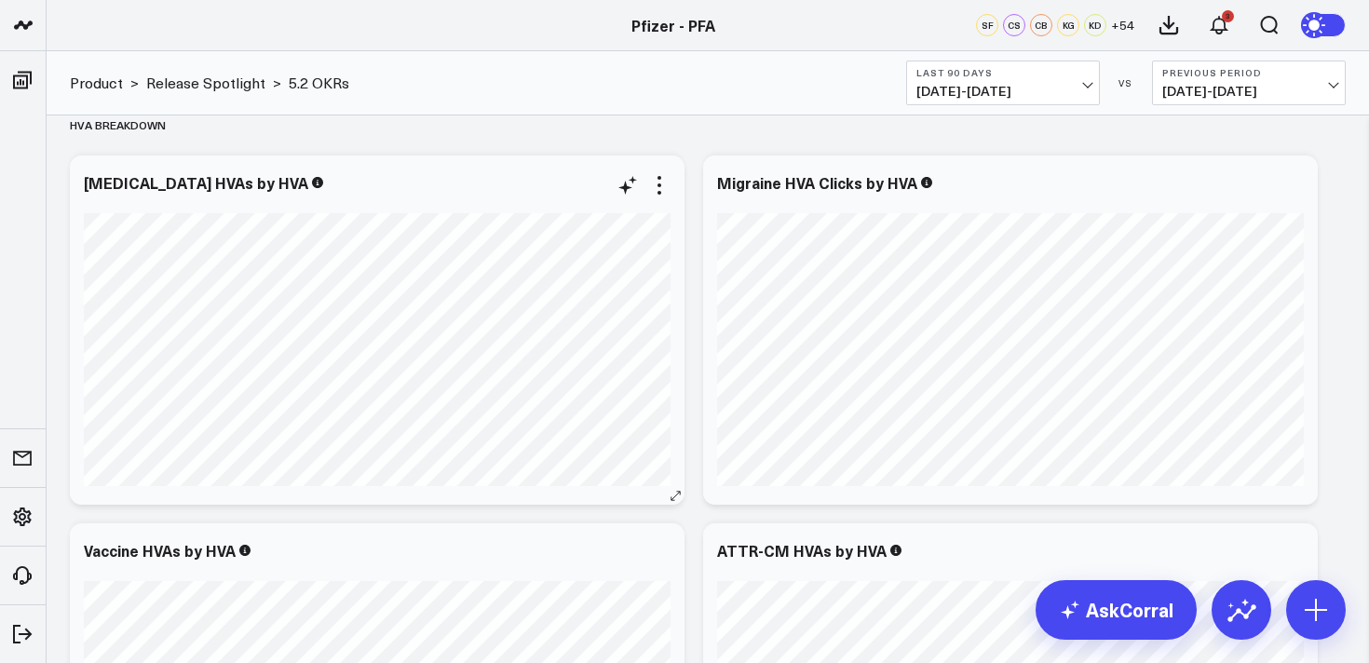
scroll to position [3518, 0]
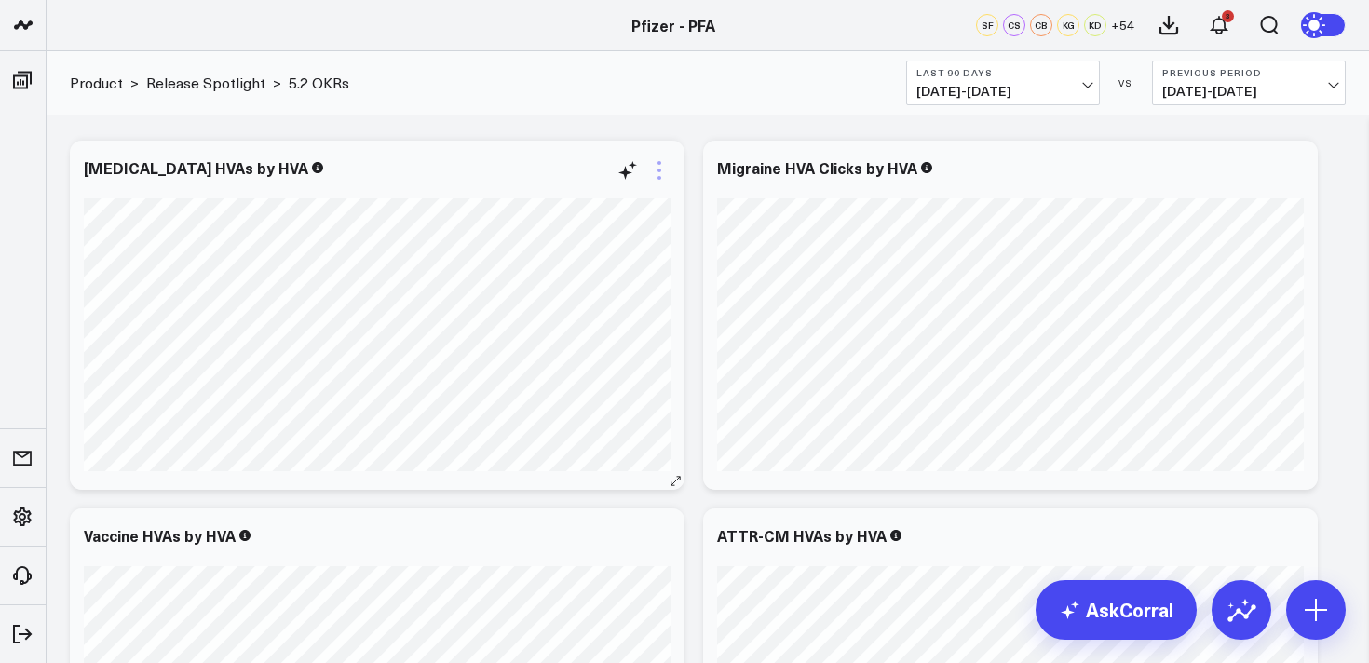
click at [658, 179] on icon at bounding box center [659, 170] width 22 height 22
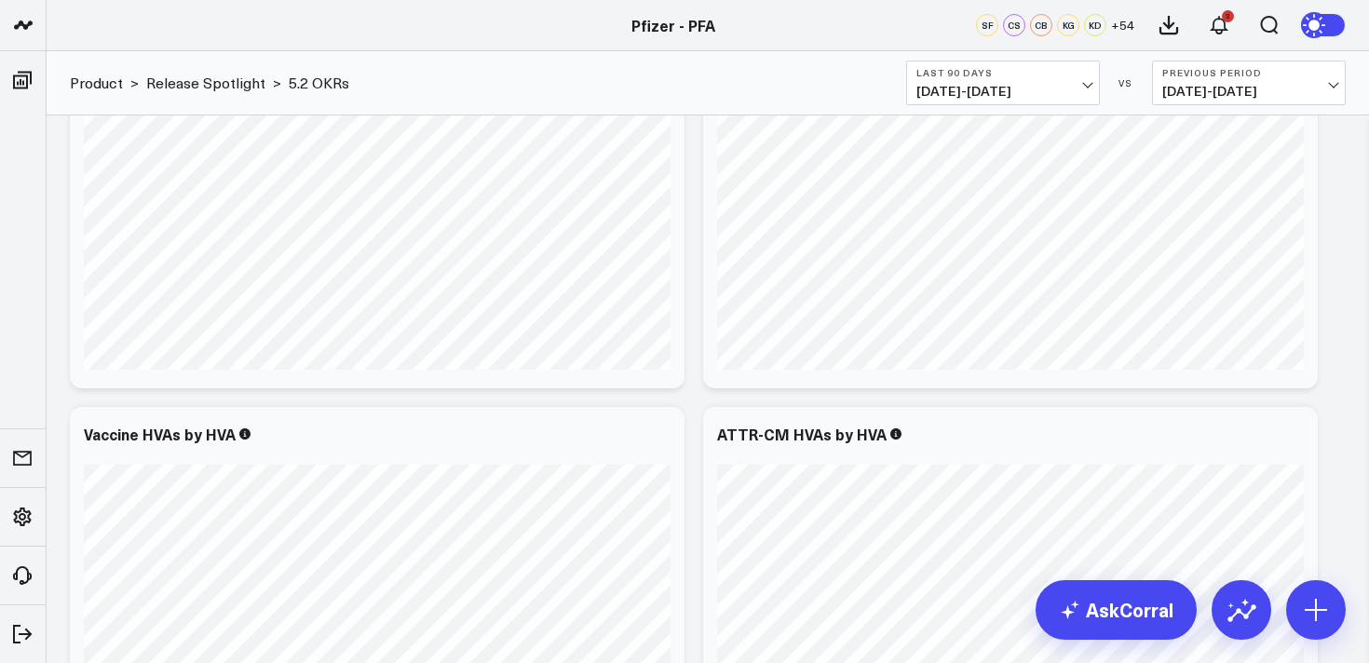
scroll to position [3564, 0]
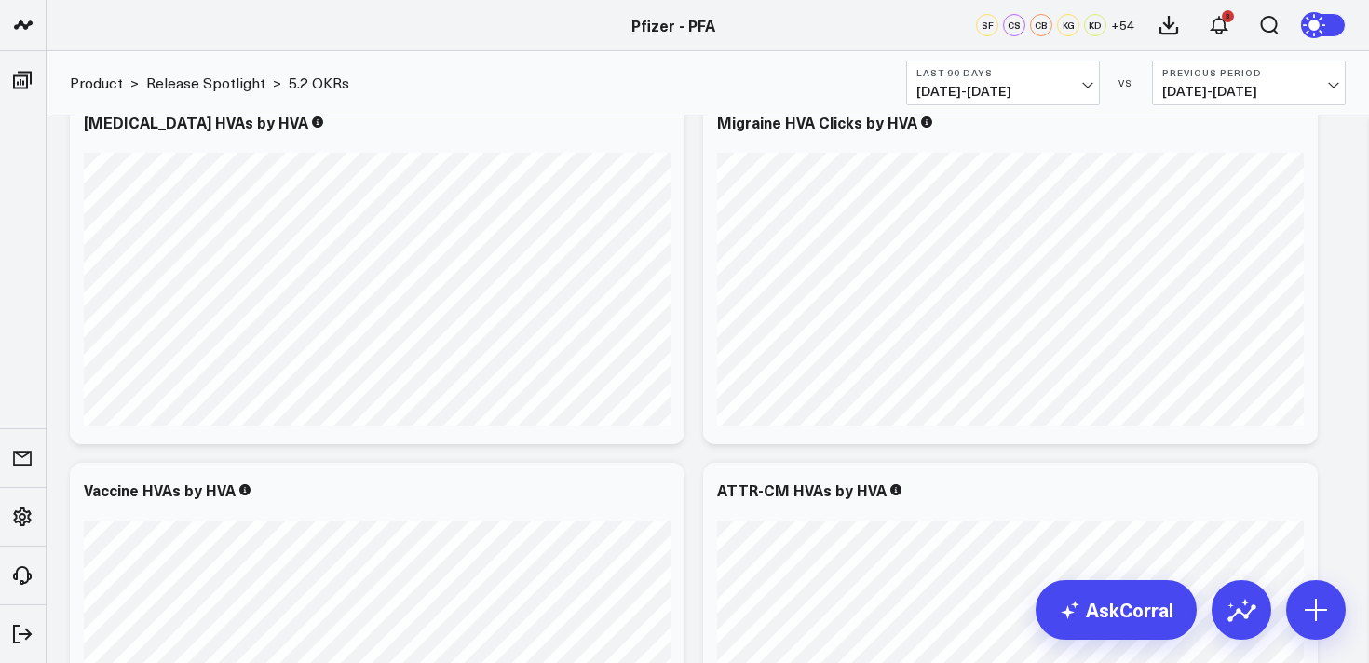
click at [997, 72] on b "Last 90 Days" at bounding box center [1003, 72] width 173 height 11
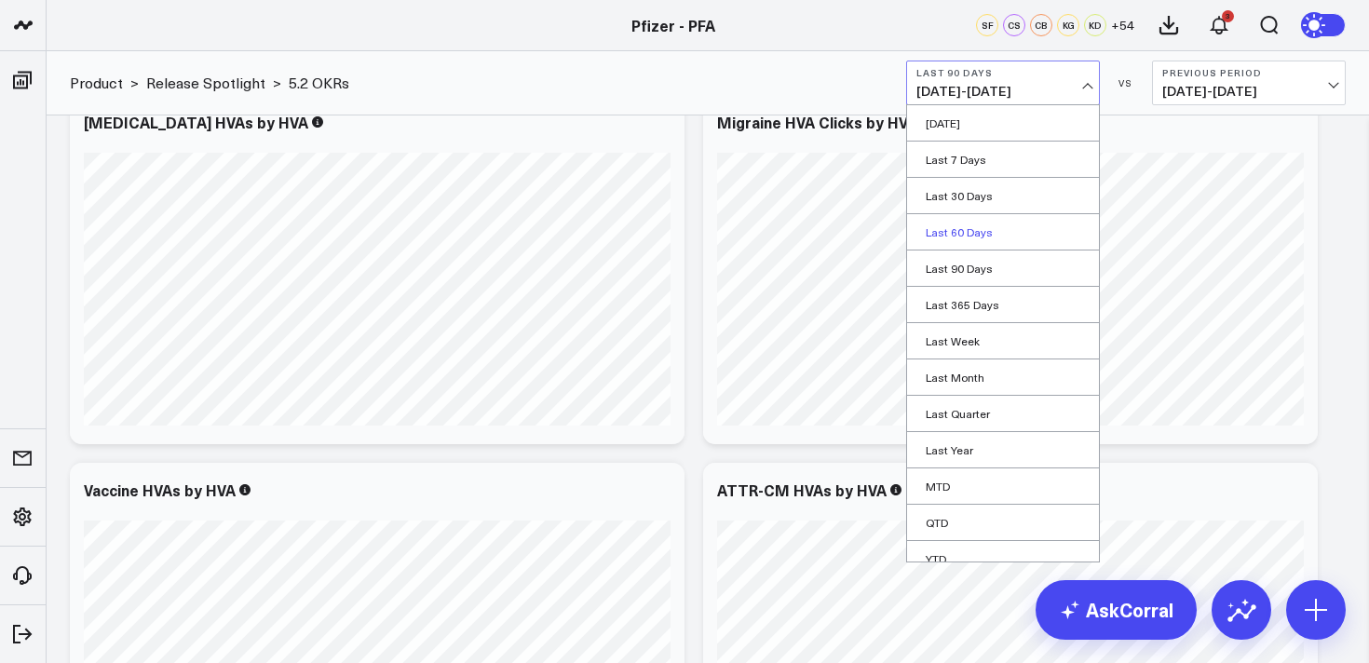
click at [953, 231] on link "Last 60 Days" at bounding box center [1003, 231] width 192 height 35
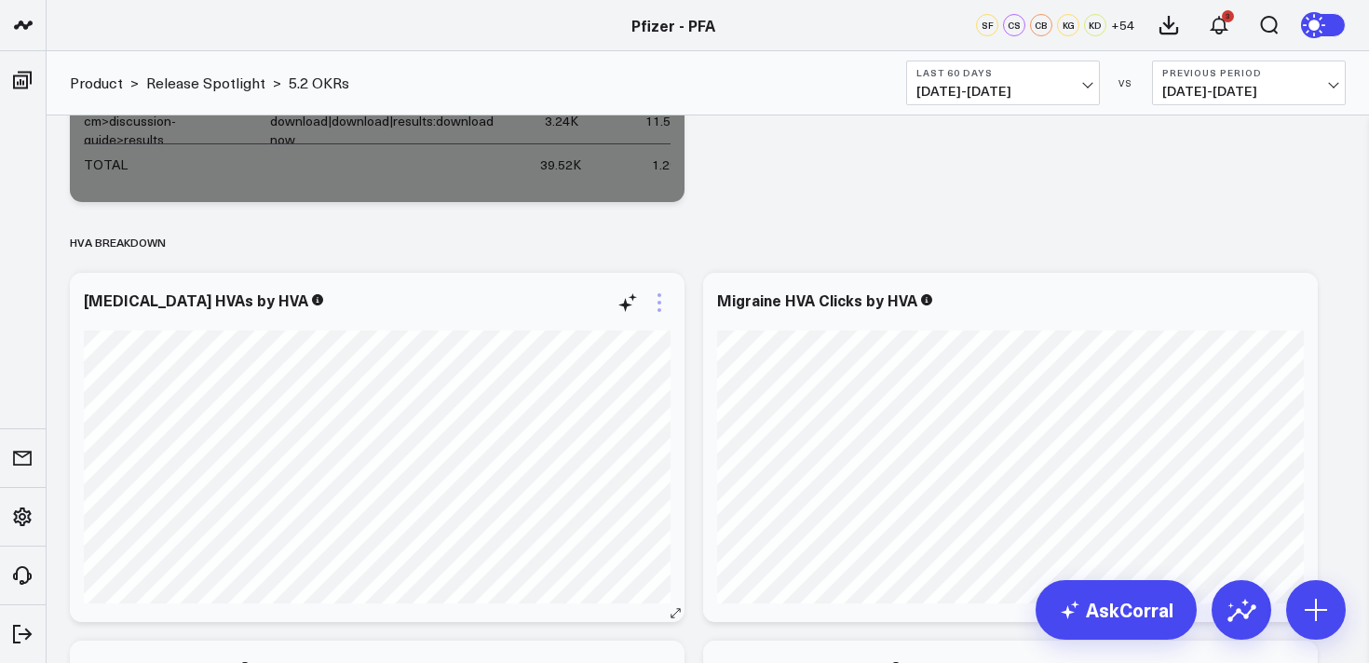
scroll to position [3430, 0]
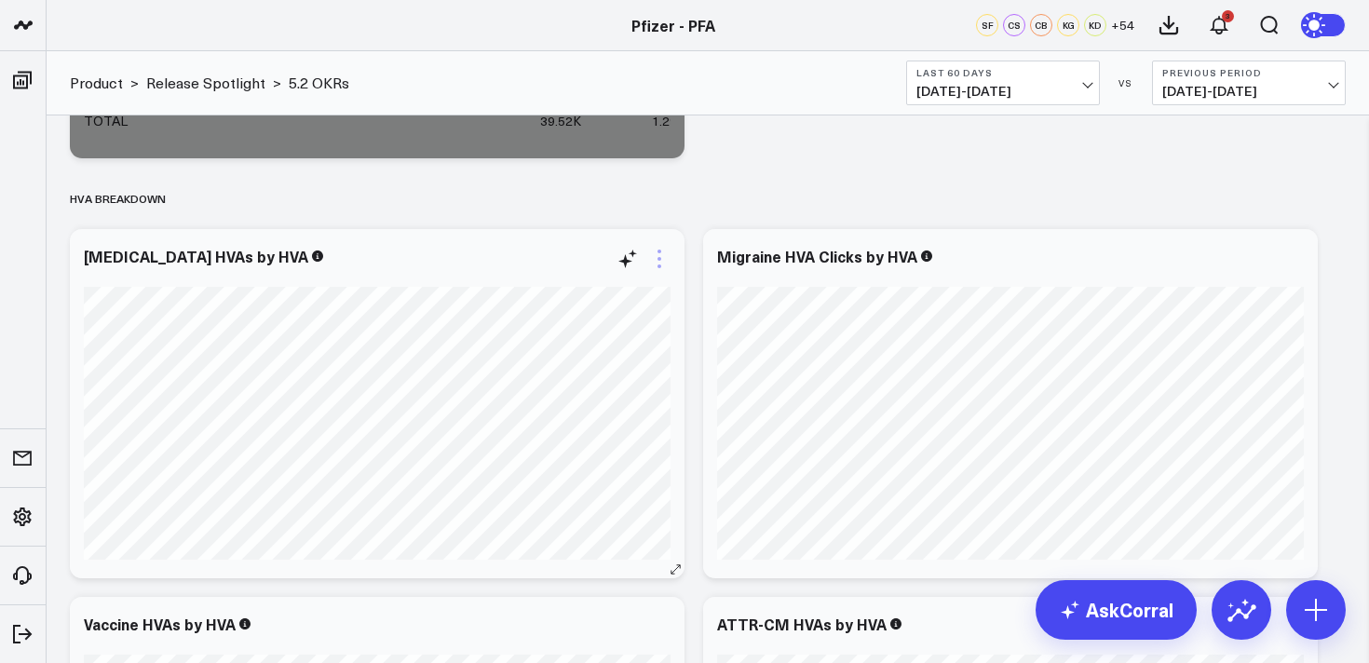
click at [661, 265] on icon at bounding box center [659, 259] width 22 height 22
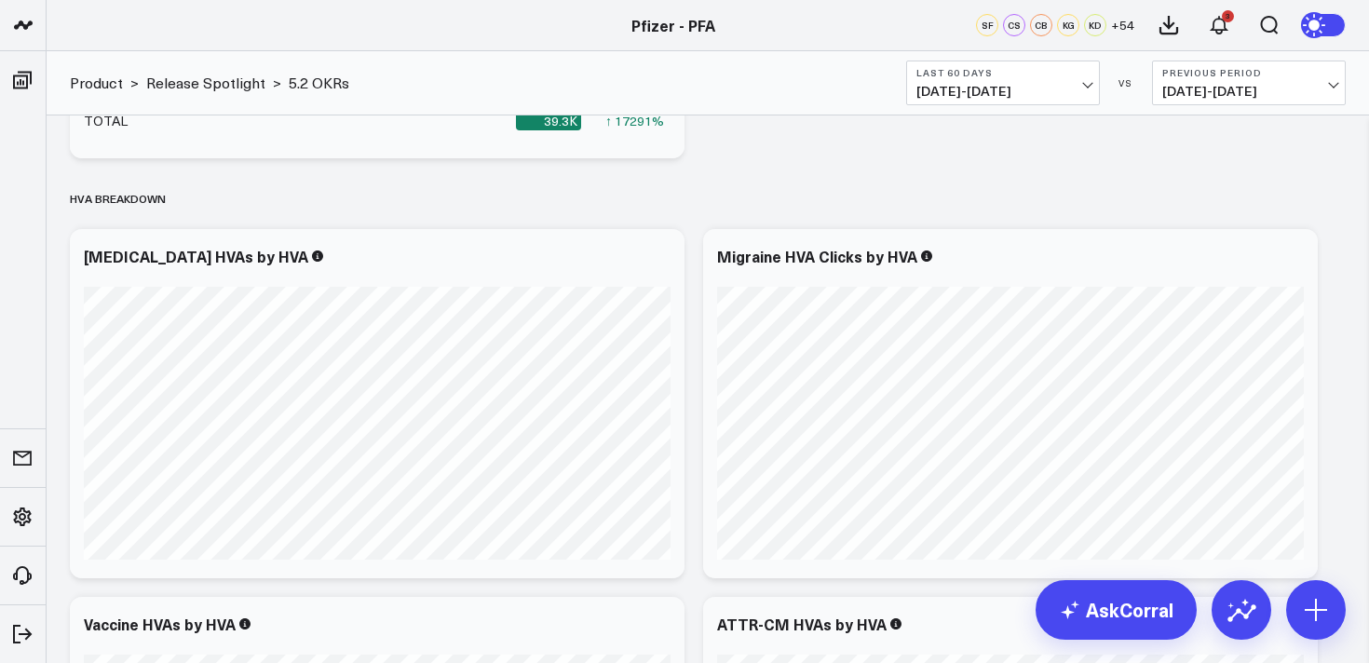
scroll to position [4202, 0]
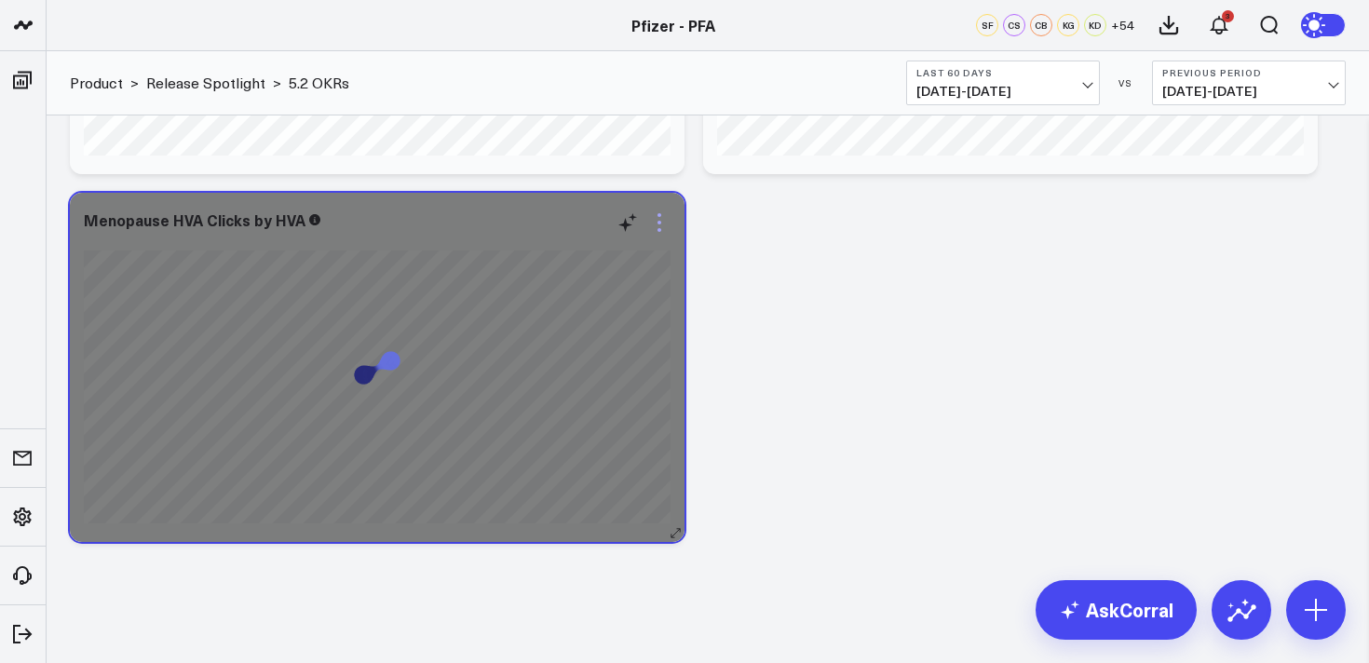
click at [659, 233] on icon at bounding box center [659, 222] width 22 height 22
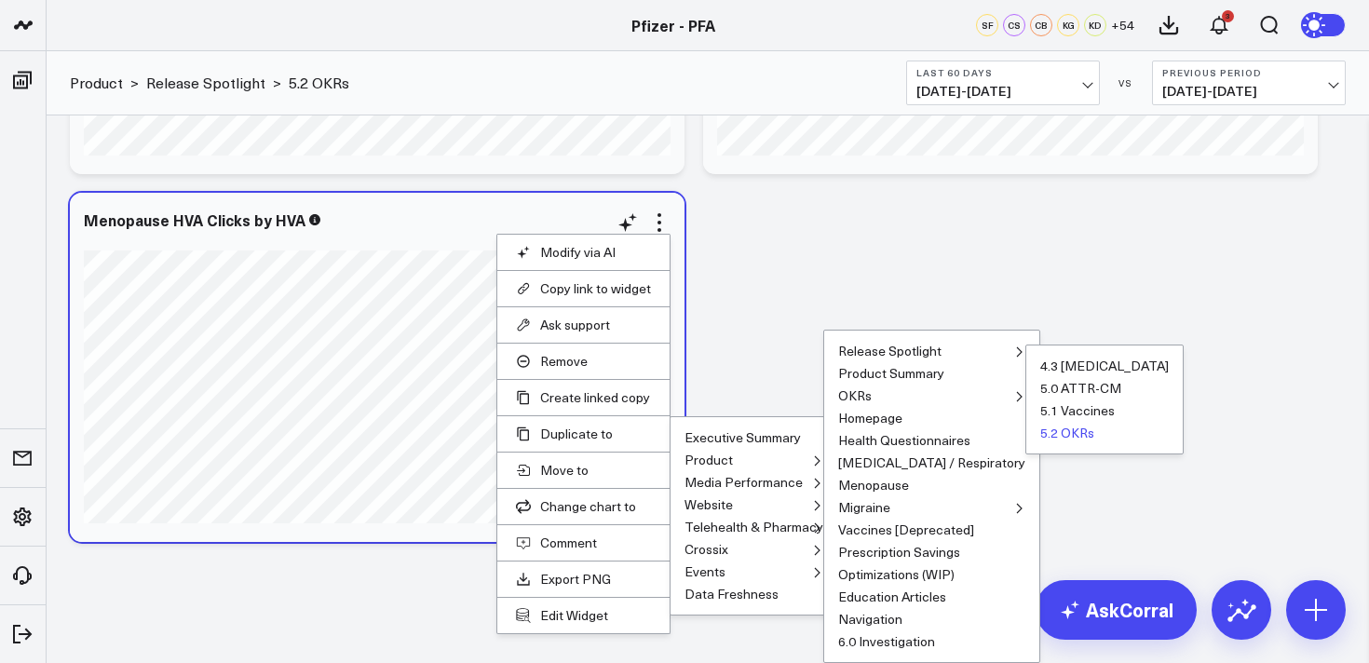
click at [1040, 440] on button "5.2 OKRs" at bounding box center [1067, 433] width 54 height 13
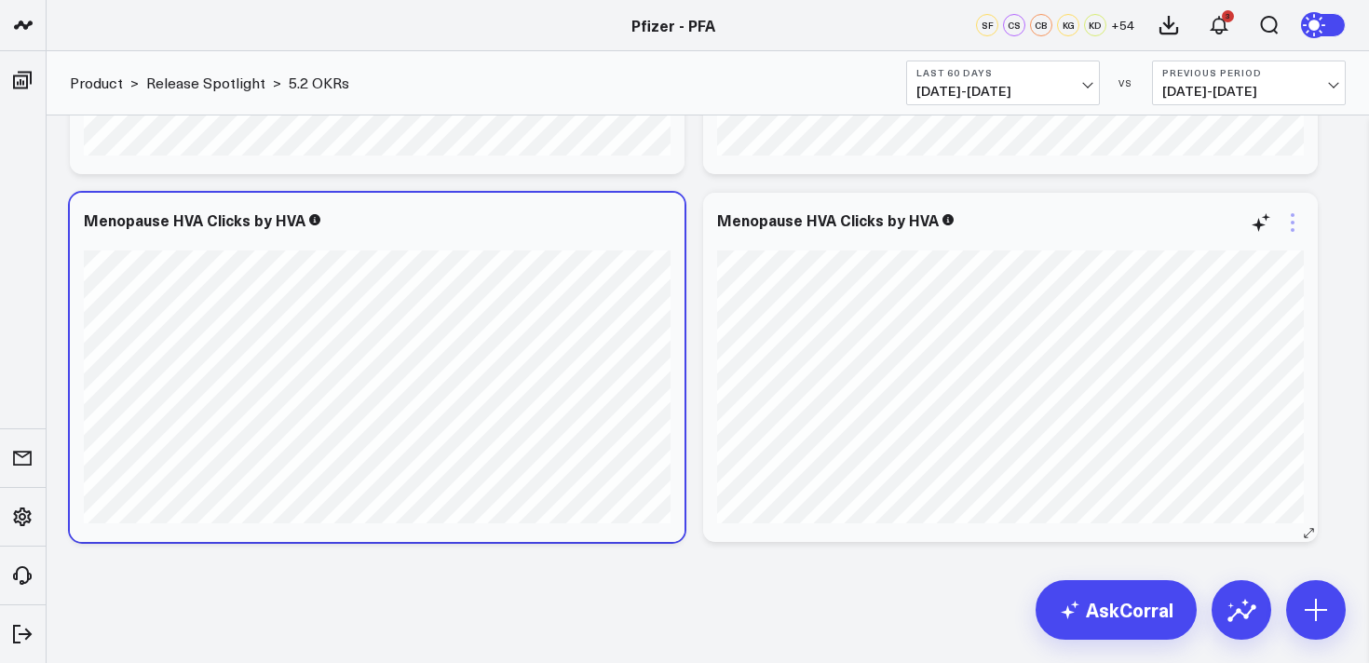
click at [1285, 221] on icon at bounding box center [1293, 222] width 22 height 22
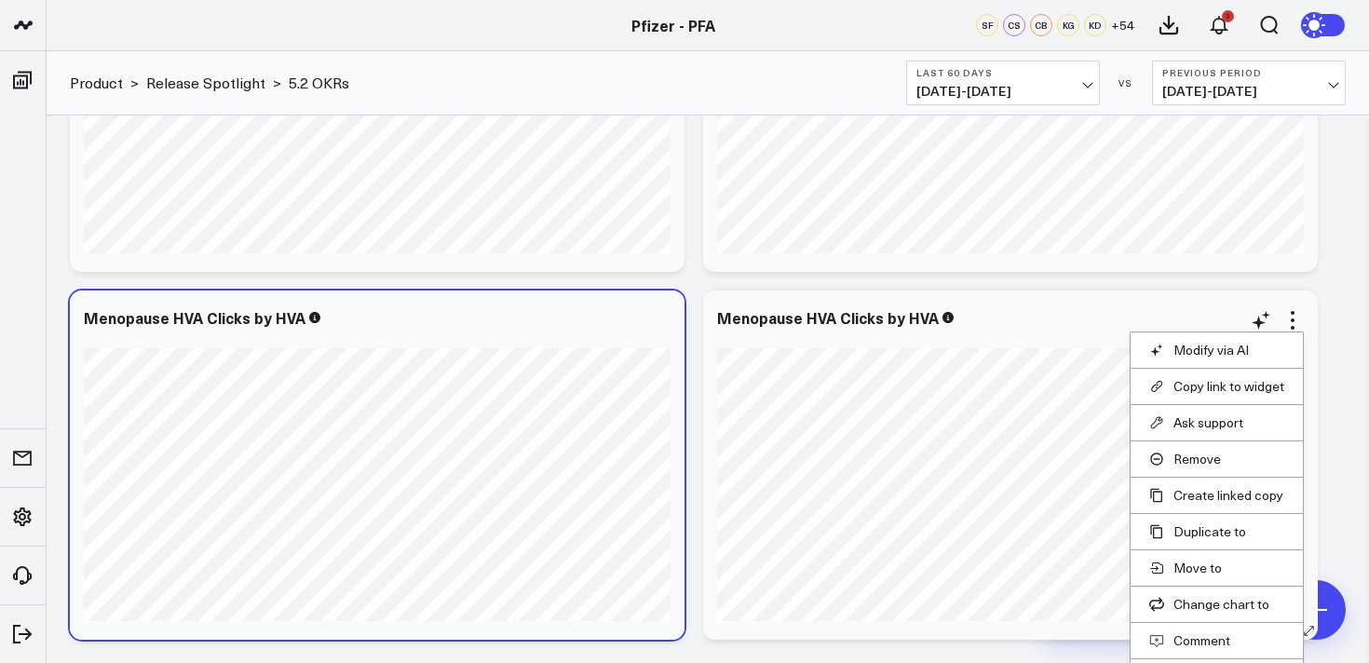
scroll to position [4195, 0]
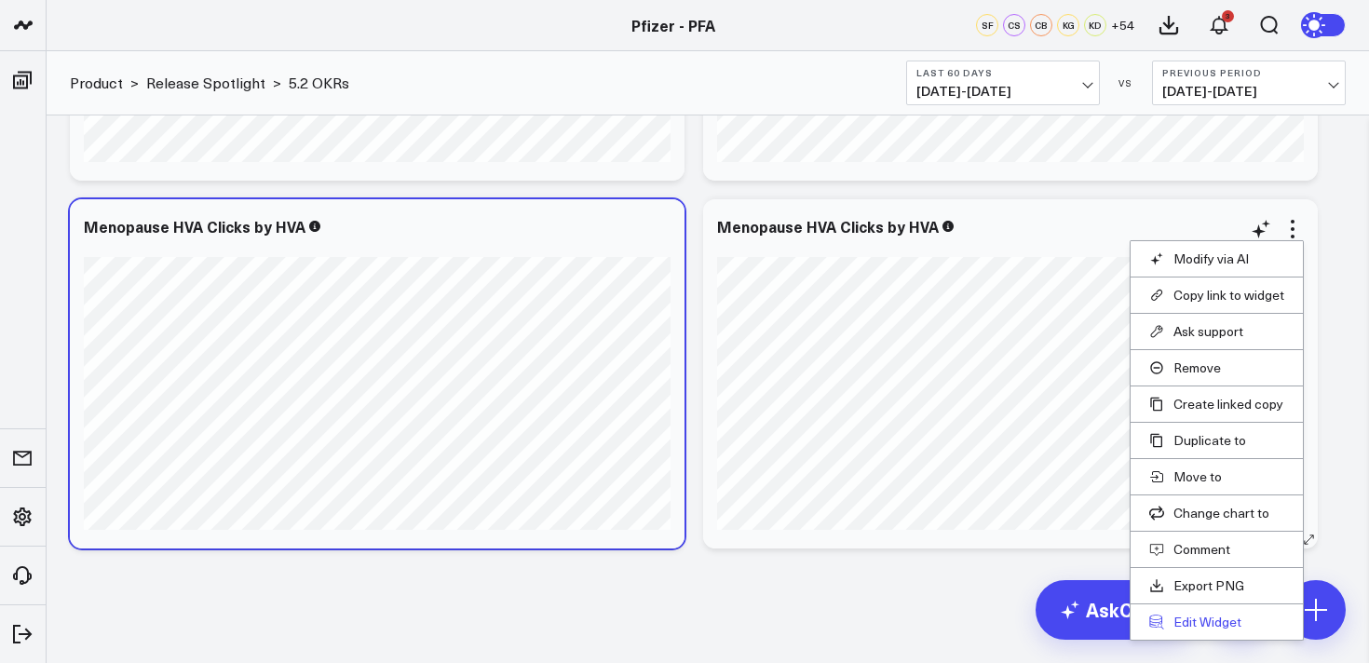
click at [1199, 621] on button "Edit Widget" at bounding box center [1216, 622] width 135 height 17
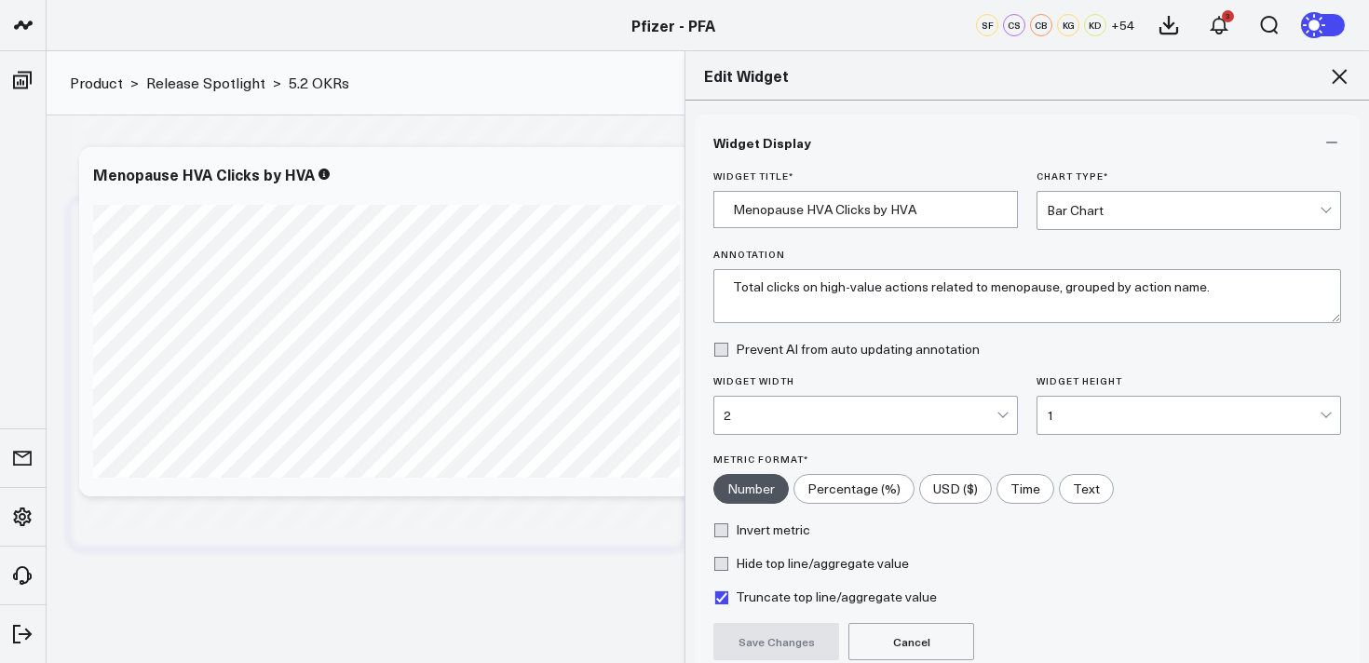
scroll to position [169, 0]
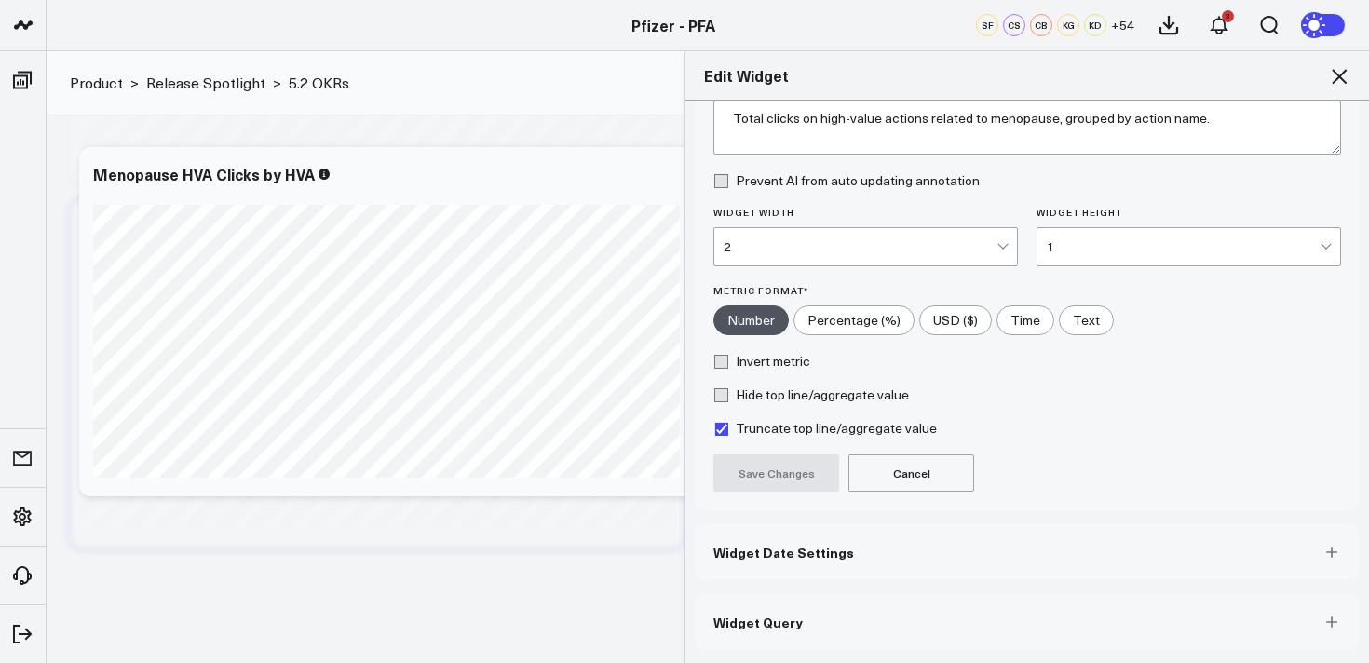
click at [850, 633] on button "Widget Query" at bounding box center [1027, 622] width 665 height 56
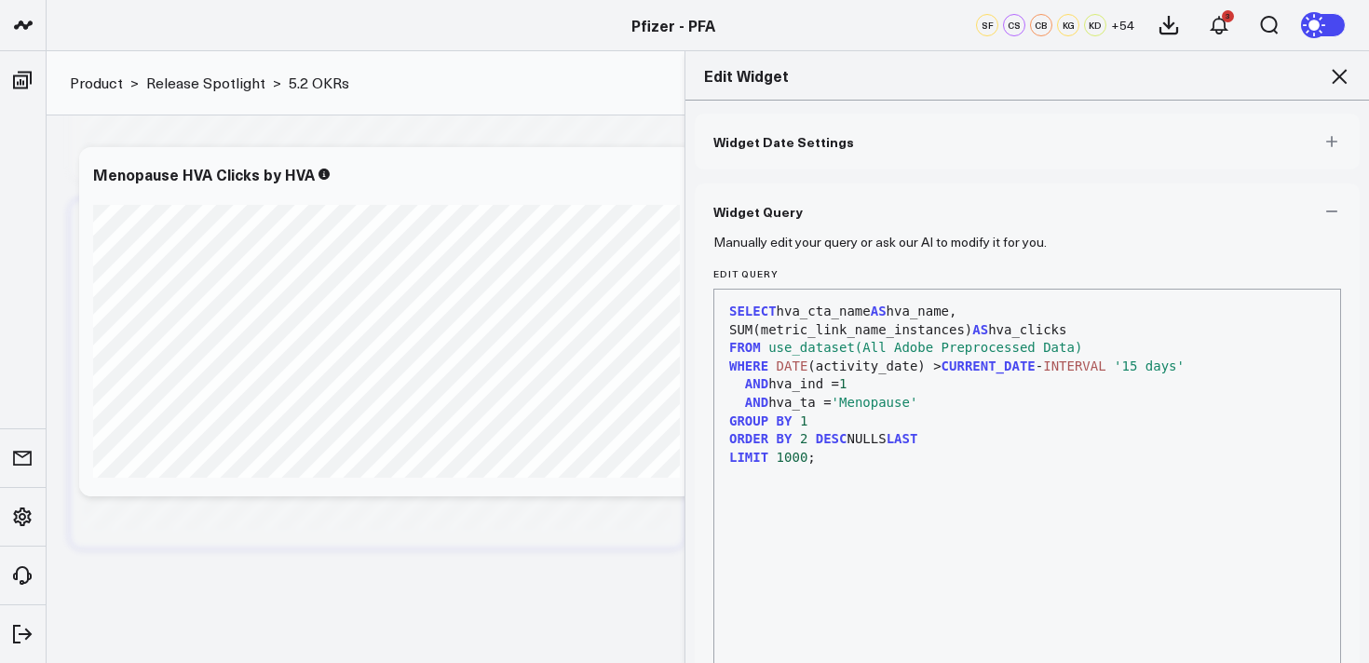
scroll to position [76, 0]
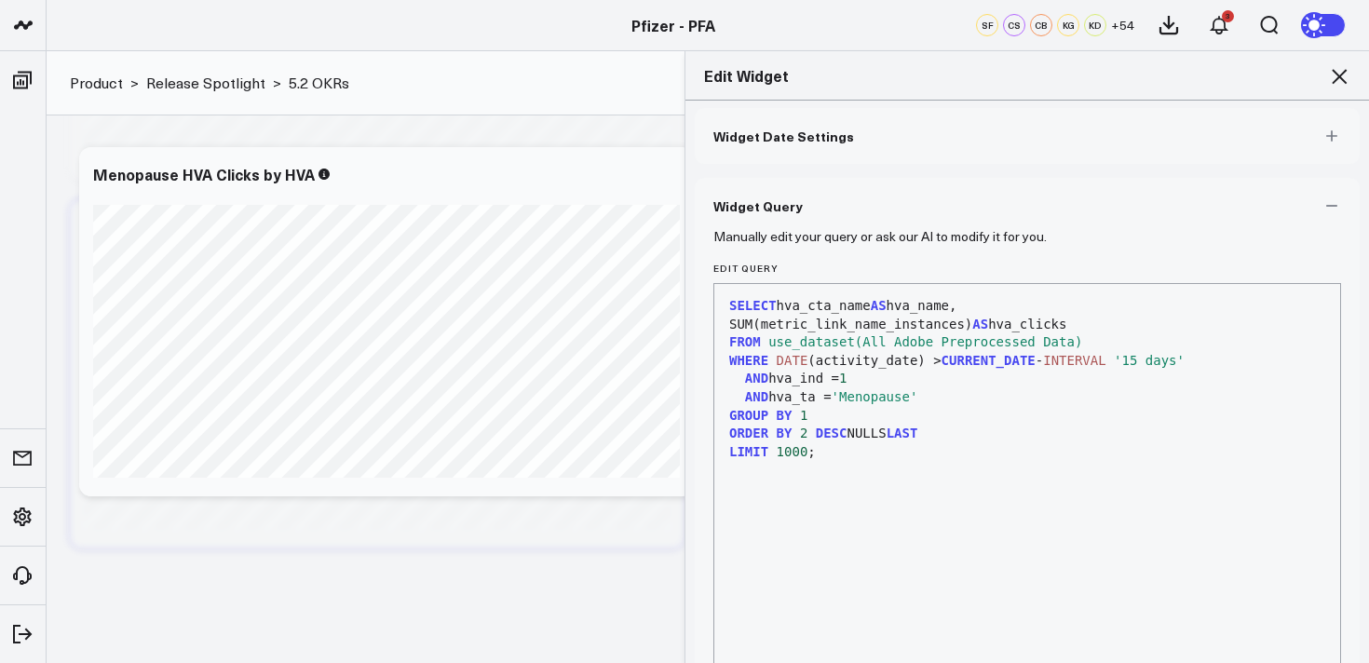
click at [918, 405] on div "AND hva_ta = 'Menopause'" at bounding box center [1027, 397] width 607 height 19
click at [917, 398] on span "'Menopause'" at bounding box center [875, 396] width 87 height 15
click at [918, 398] on span "'Menopause'" at bounding box center [875, 396] width 87 height 15
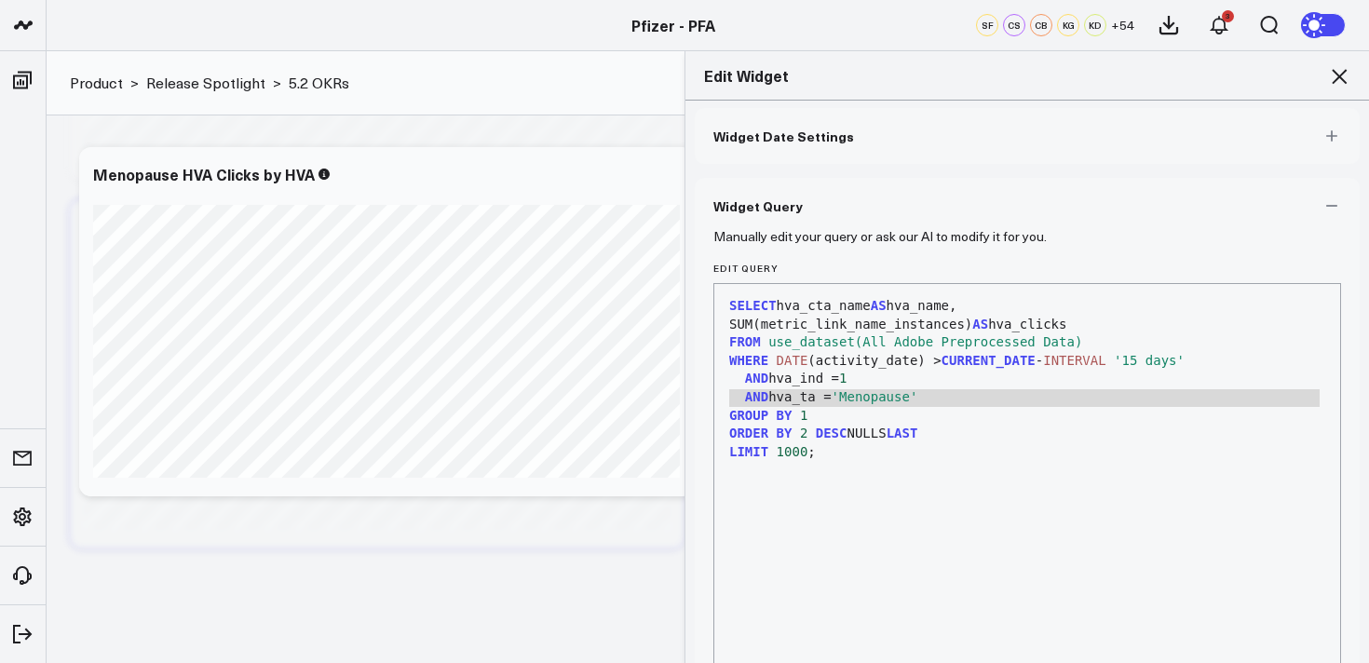
click at [918, 398] on span "'Menopause'" at bounding box center [875, 396] width 87 height 15
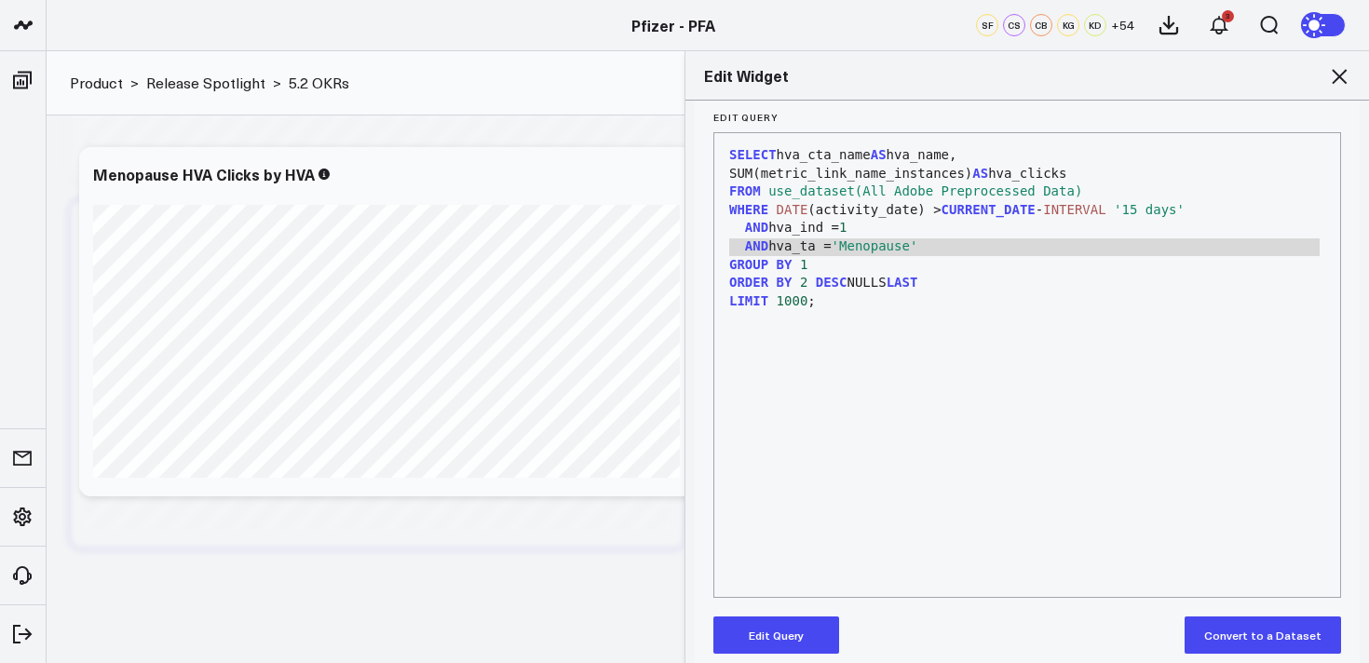
scroll to position [229, 0]
click at [774, 638] on button "Edit Query" at bounding box center [776, 633] width 126 height 37
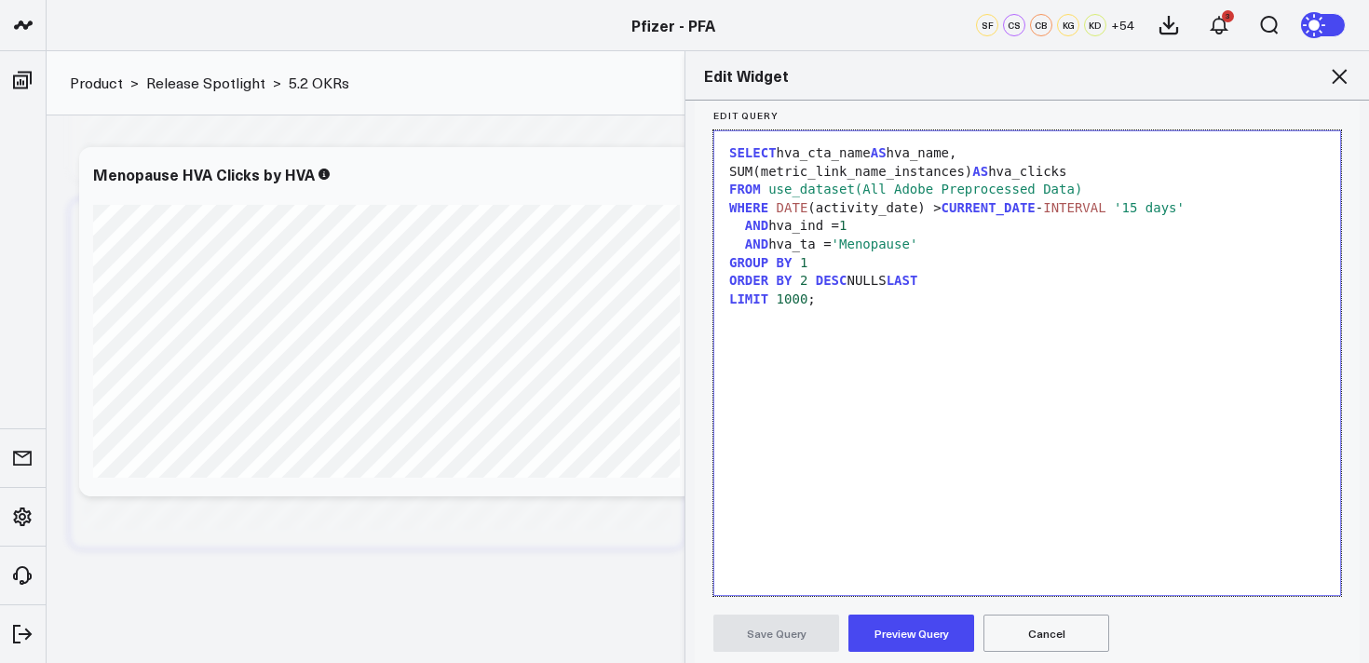
click at [941, 243] on div "AND hva_ta = 'Menopause'" at bounding box center [1027, 245] width 607 height 19
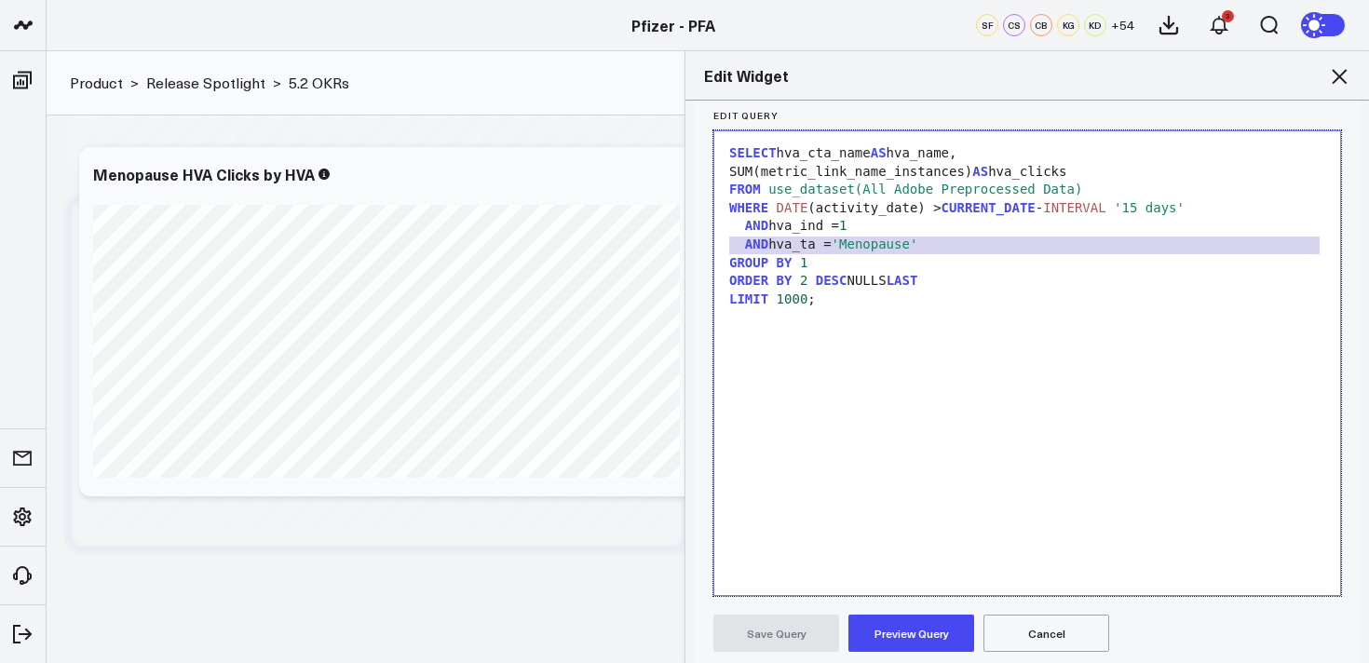
click at [941, 243] on div "AND hva_ta = 'Menopause'" at bounding box center [1027, 245] width 607 height 19
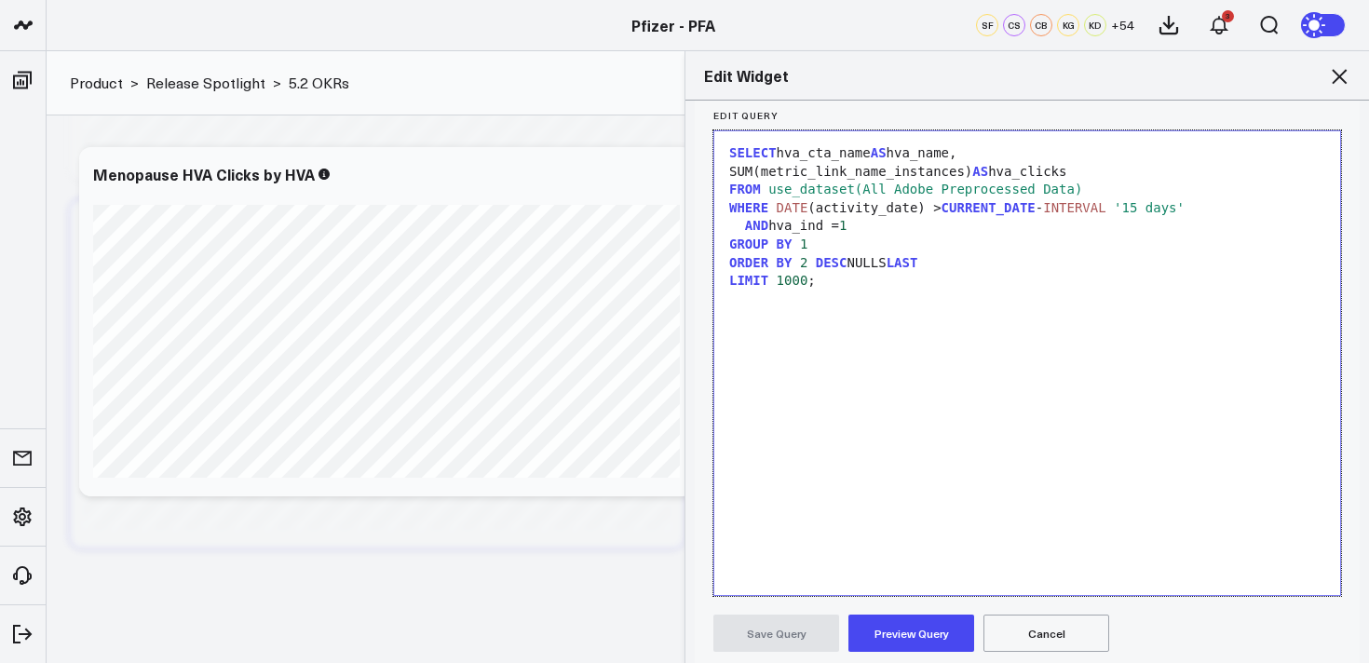
click at [898, 637] on button "Preview Query" at bounding box center [912, 633] width 126 height 37
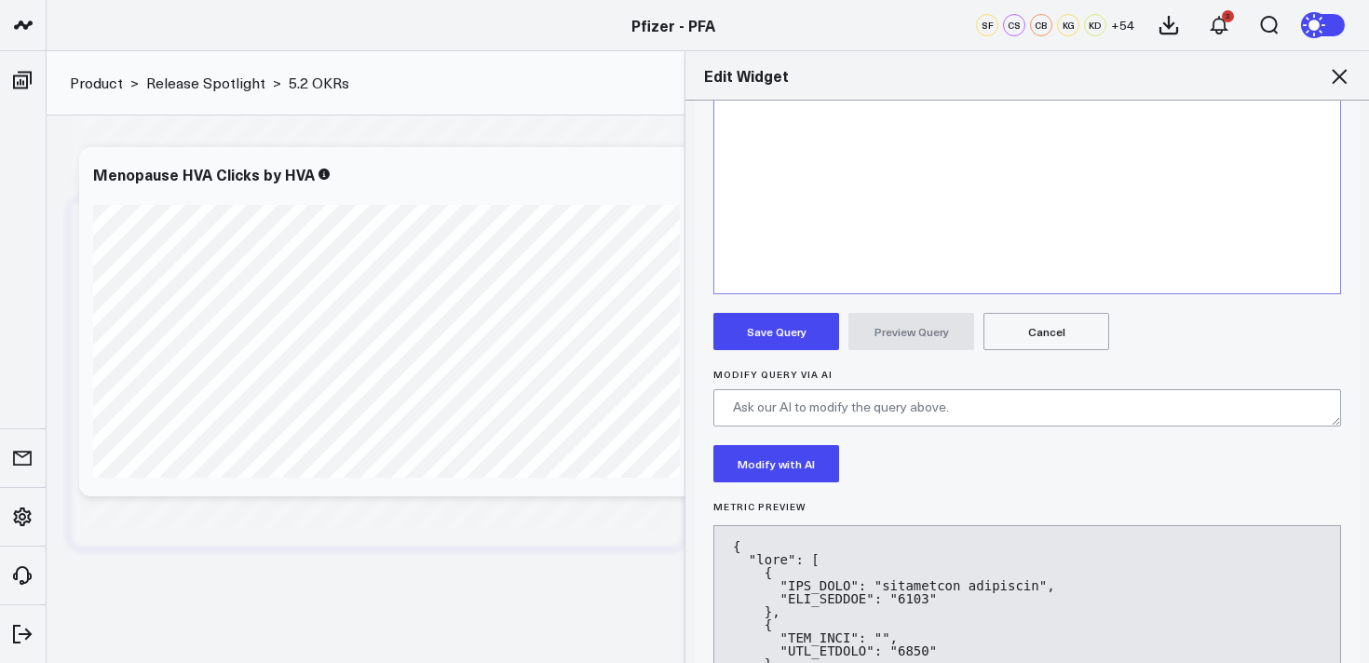
scroll to position [523, 0]
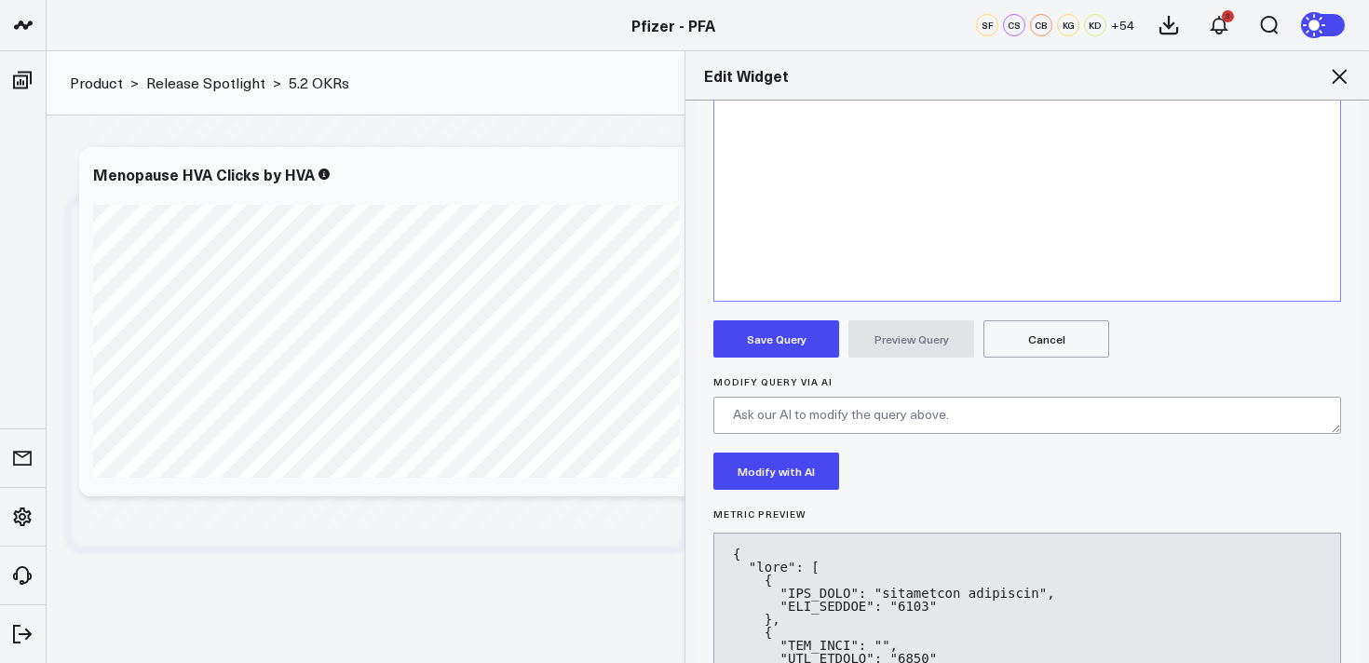
click at [790, 334] on button "Save Query" at bounding box center [776, 338] width 126 height 37
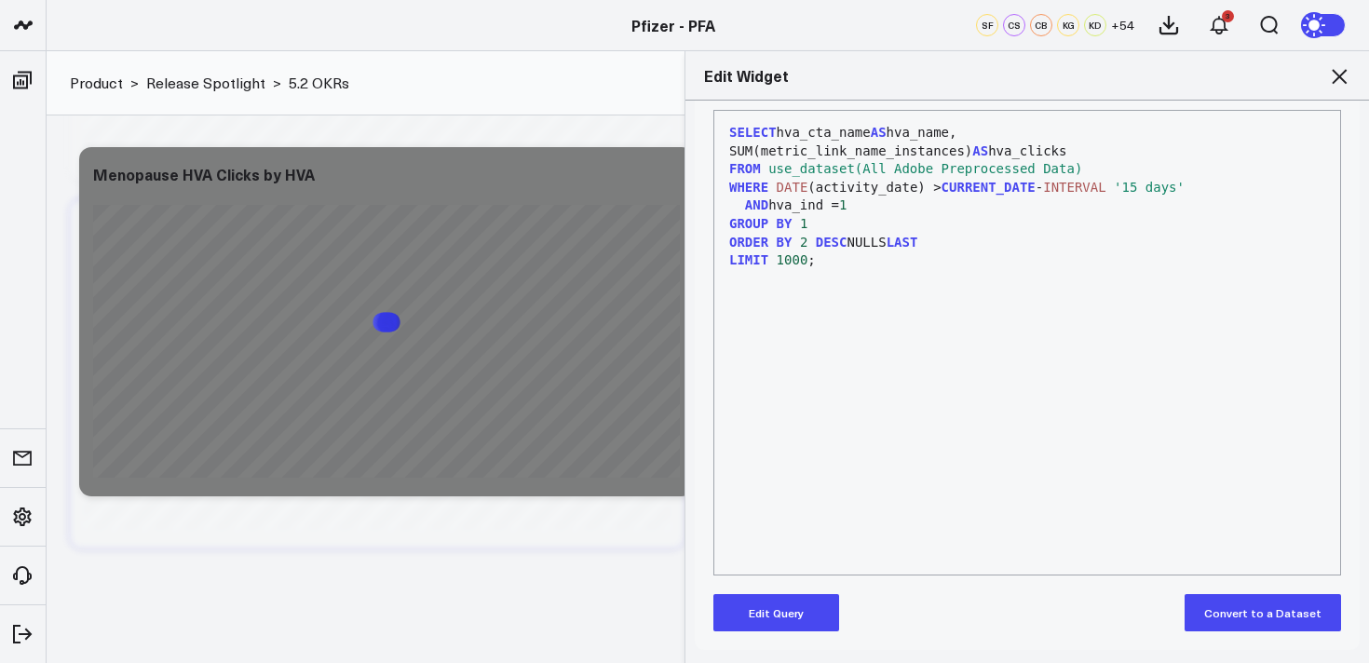
scroll to position [250, 0]
click at [1339, 75] on icon at bounding box center [1339, 76] width 15 height 15
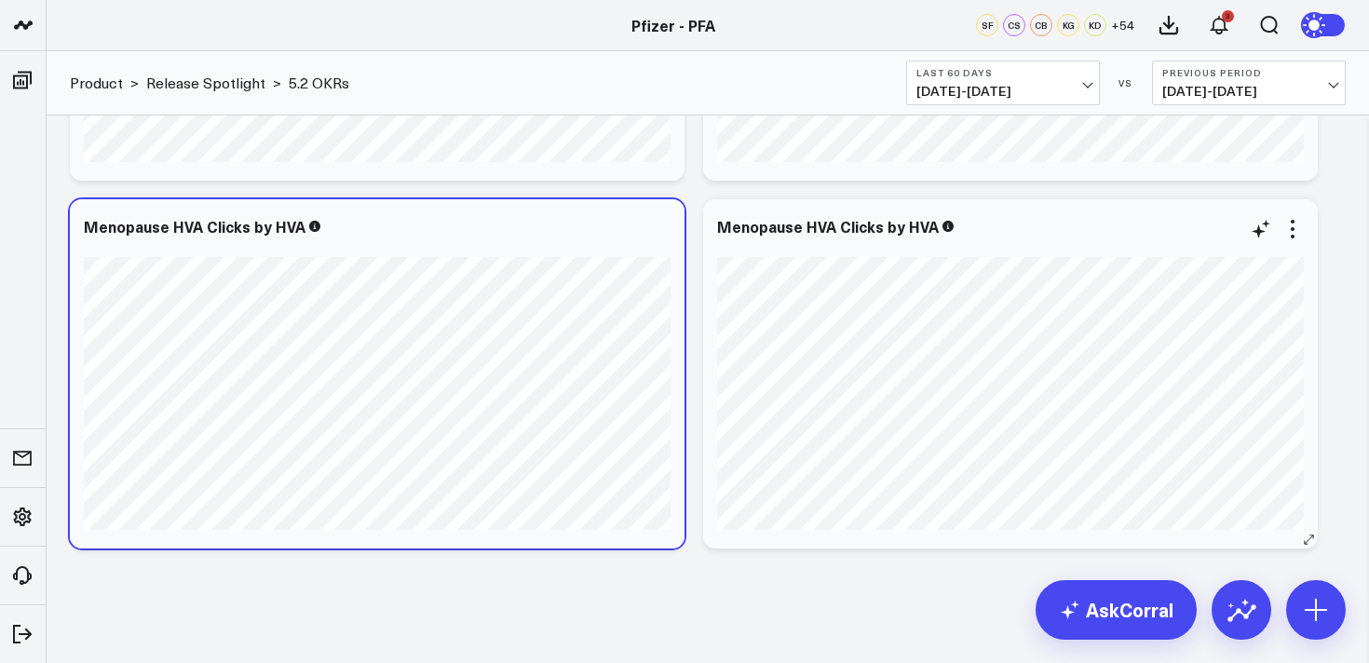
scroll to position [4167, 0]
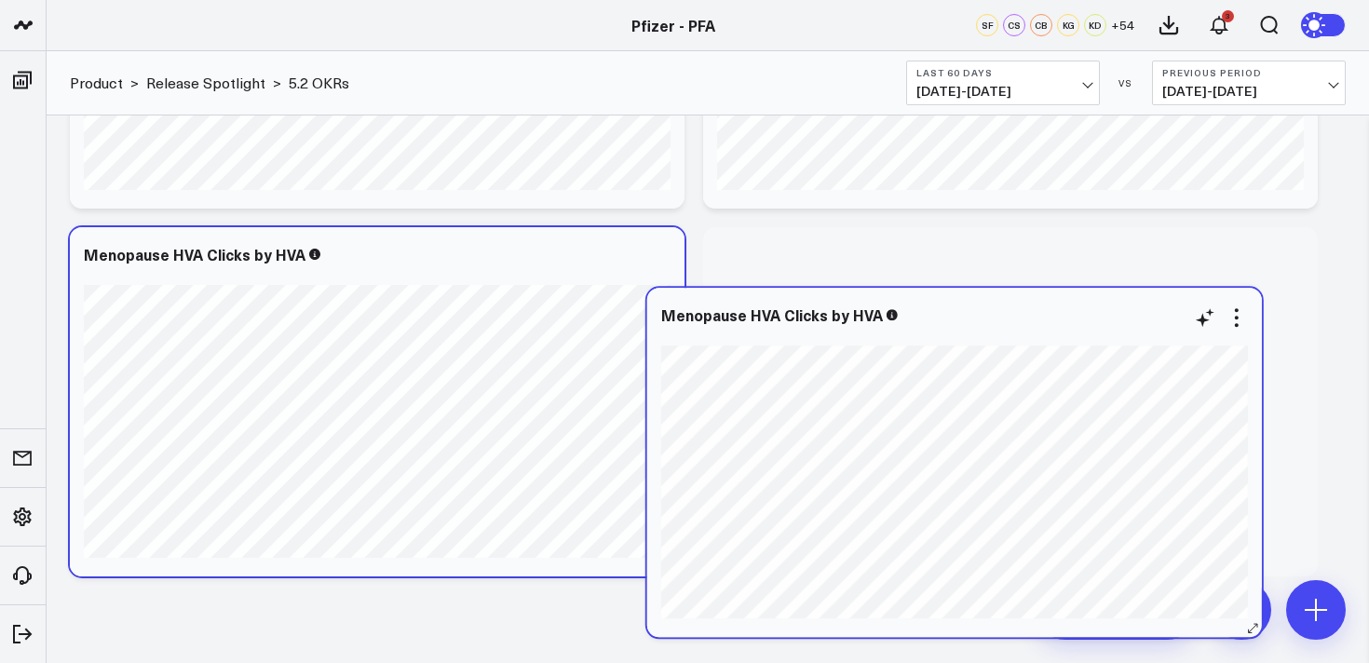
drag, startPoint x: 1083, startPoint y: 251, endPoint x: 1033, endPoint y: 298, distance: 69.2
click at [1033, 306] on div "Menopause HVA Clicks by HVA" at bounding box center [954, 314] width 587 height 17
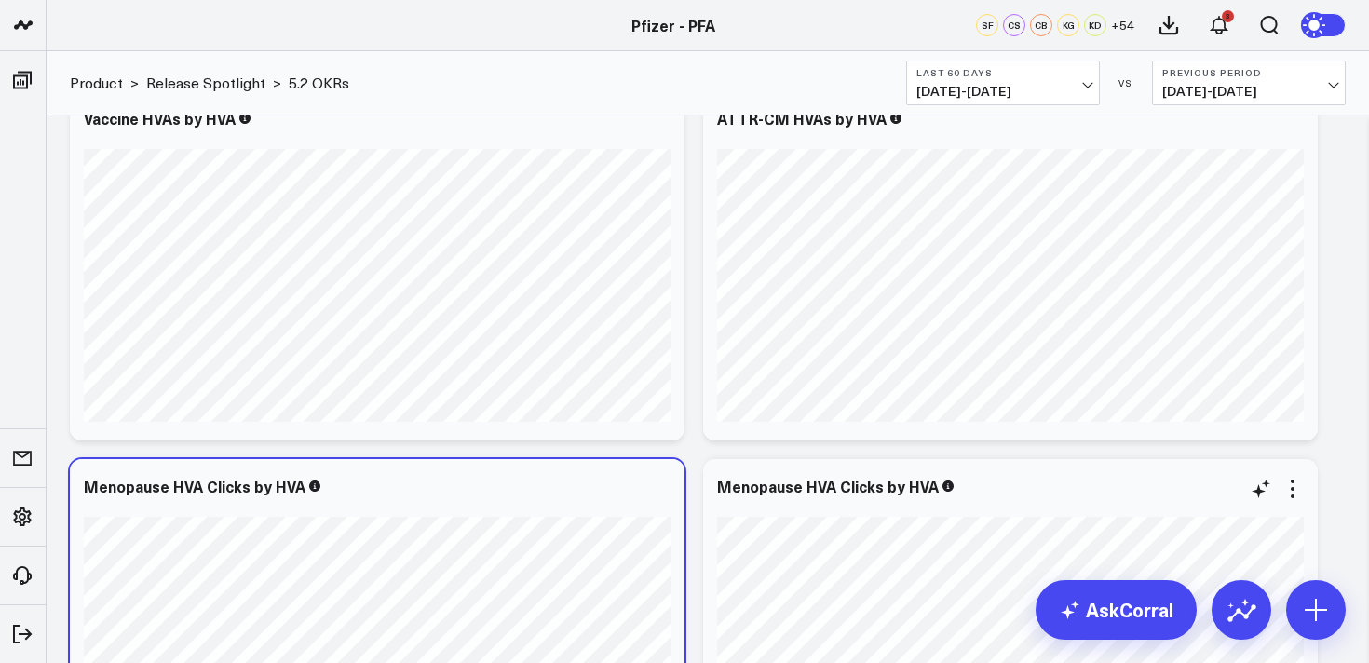
scroll to position [3879, 0]
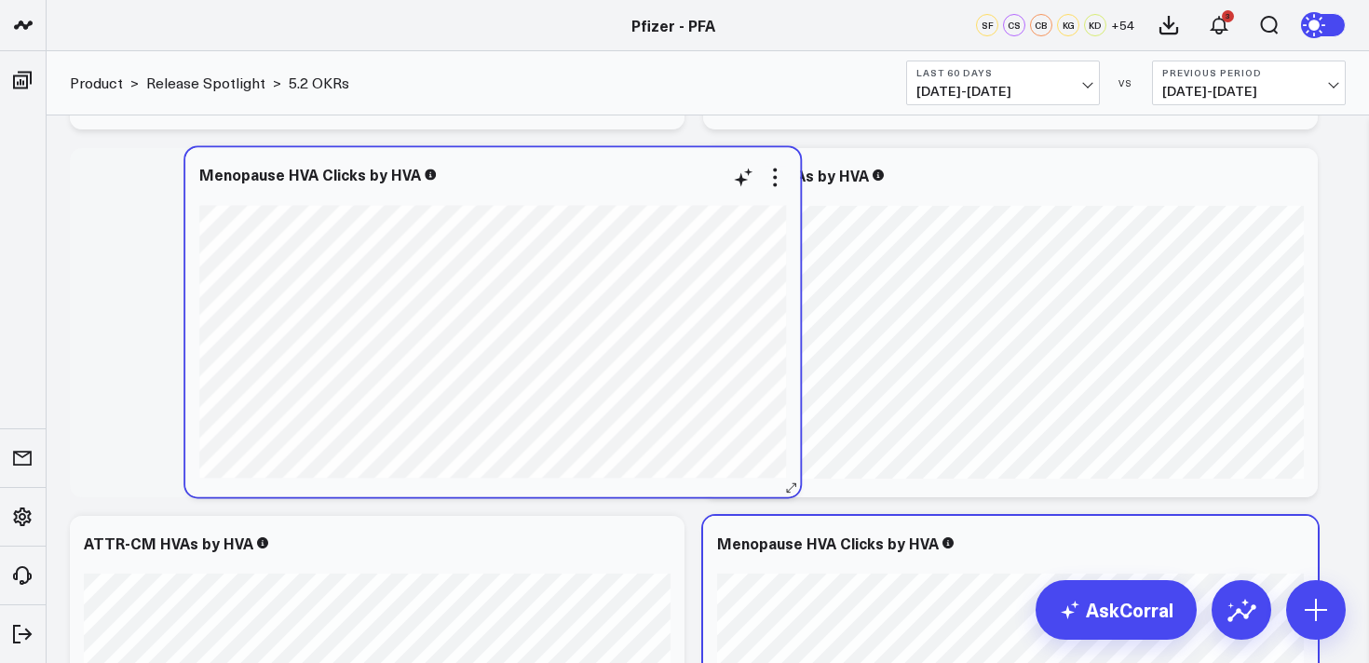
drag, startPoint x: 1007, startPoint y: 527, endPoint x: 490, endPoint y: 159, distance: 634.5
click at [490, 159] on div "Menopause HVA Clicks by HVA cta vaccines covid-19 vaccine eligibility" at bounding box center [492, 321] width 615 height 349
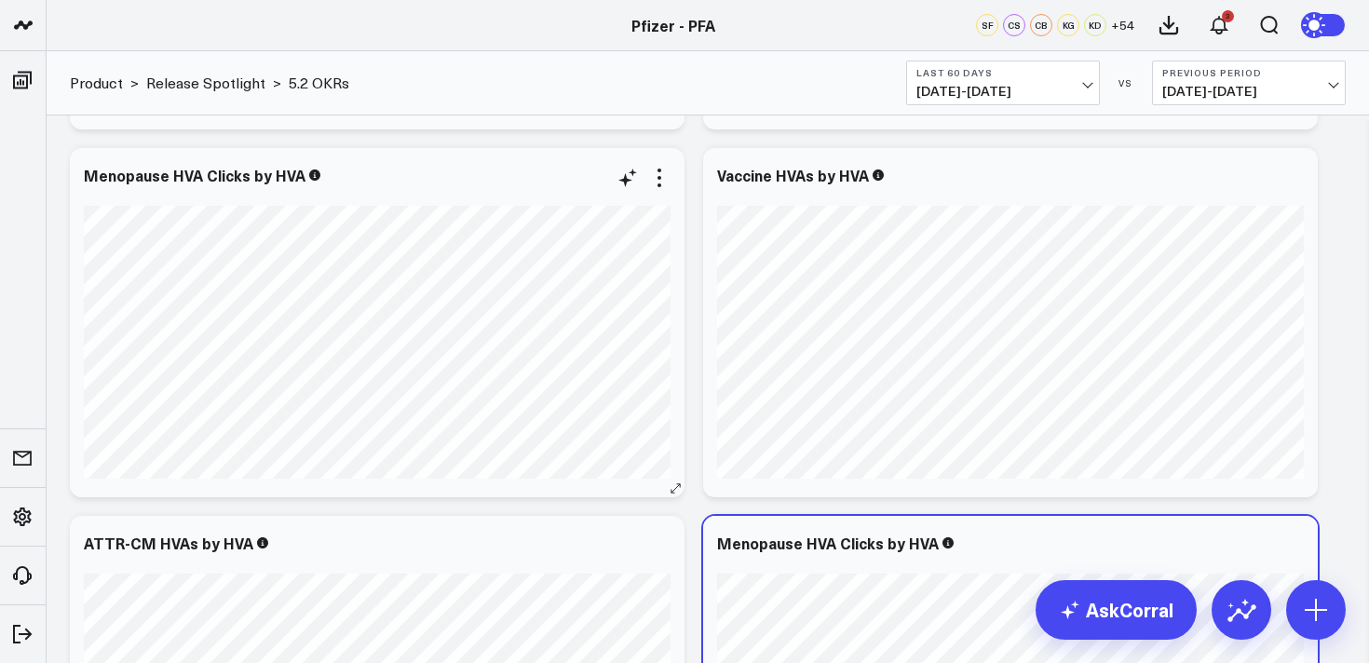
click at [673, 476] on div "Menopause HVA Clicks by HVA cta vaccines covid-19 vaccine eligibility" at bounding box center [377, 322] width 615 height 349
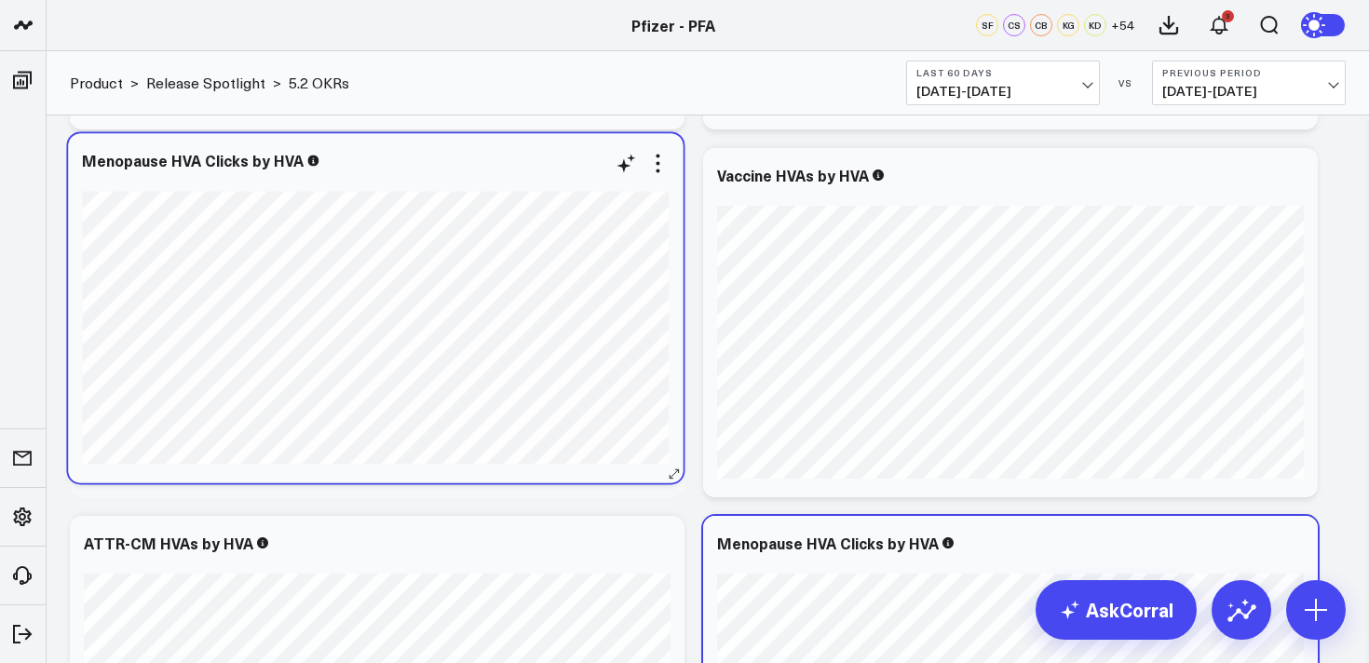
click at [672, 462] on div "Menopause HVA Clicks by HVA cta vaccines covid-19 vaccine eligibility" at bounding box center [375, 307] width 615 height 349
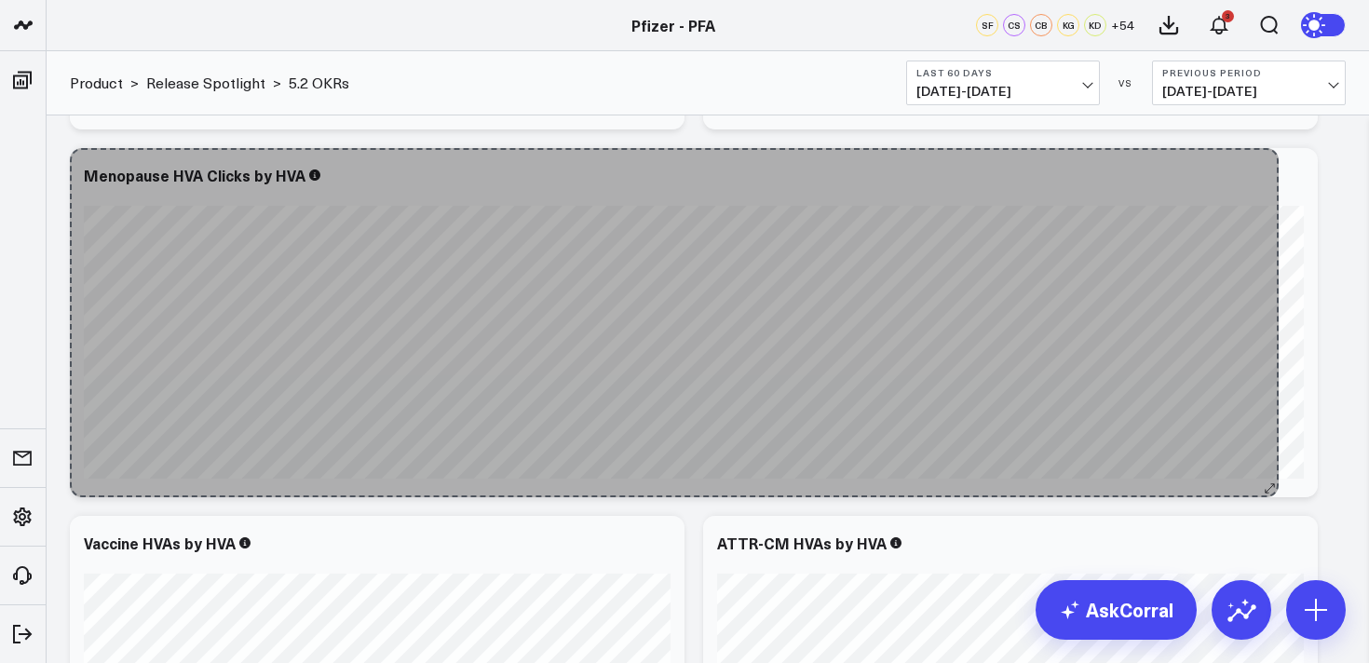
click at [1268, 466] on div "Menopause HVA Clicks by HVA cta vaccines covid-19 vaccine eligibility So sorry.…" at bounding box center [694, 322] width 1248 height 349
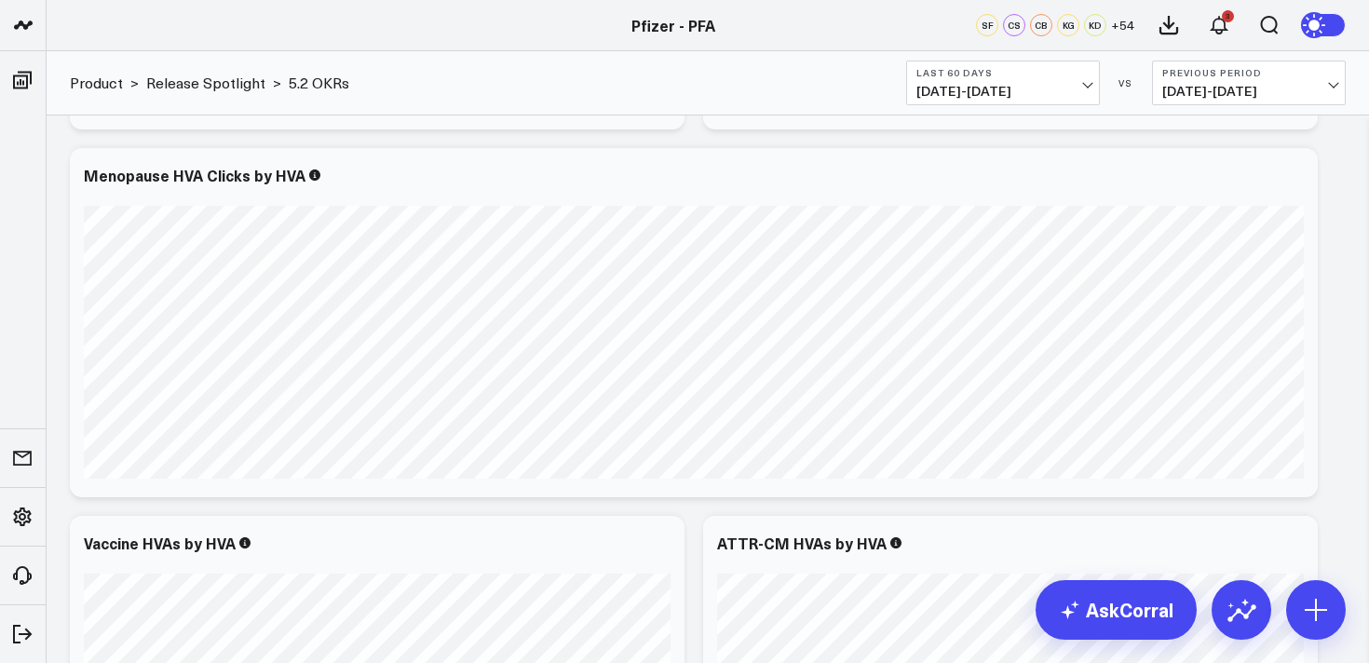
scroll to position [3669, 0]
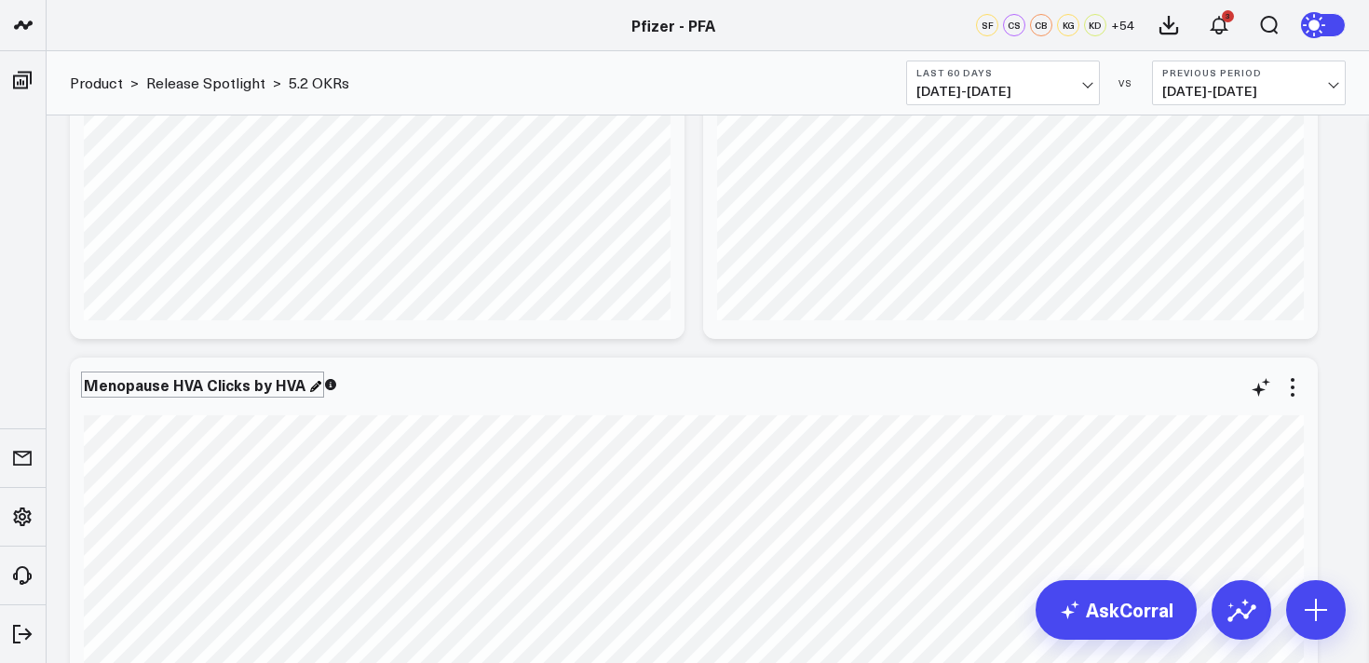
click at [119, 385] on div "Menopause HVA Clicks by HVA" at bounding box center [203, 384] width 238 height 20
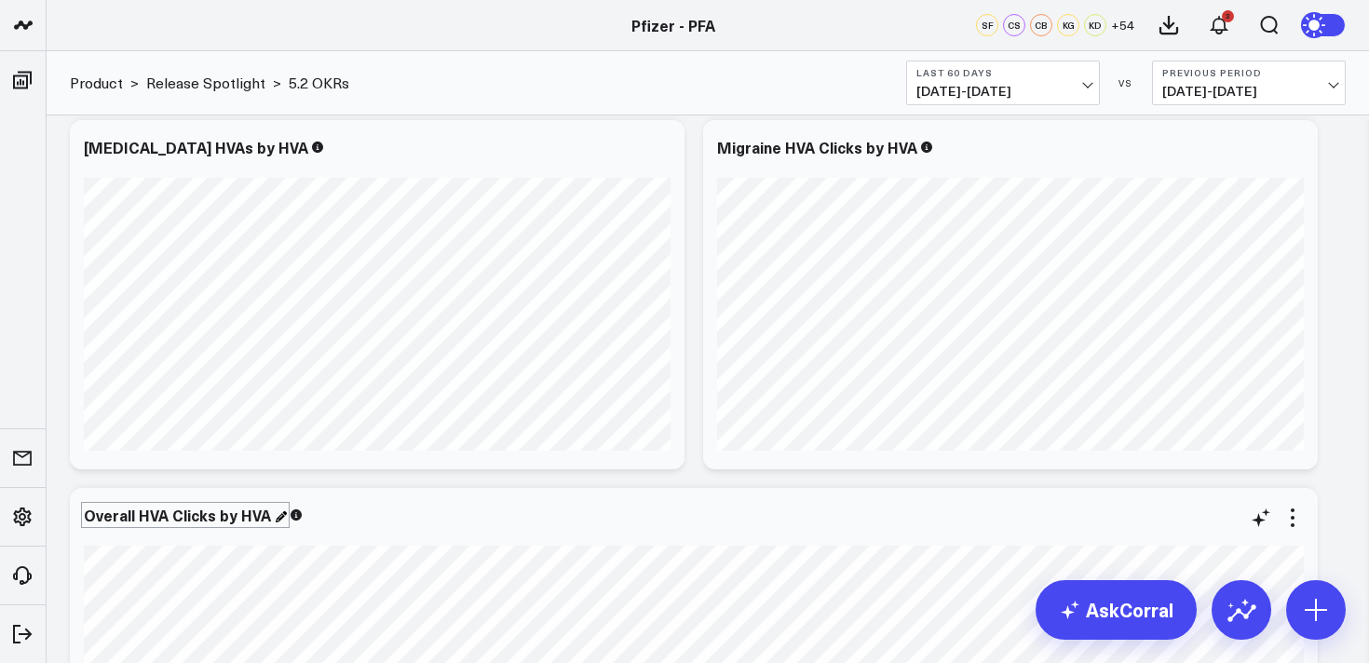
scroll to position [3528, 0]
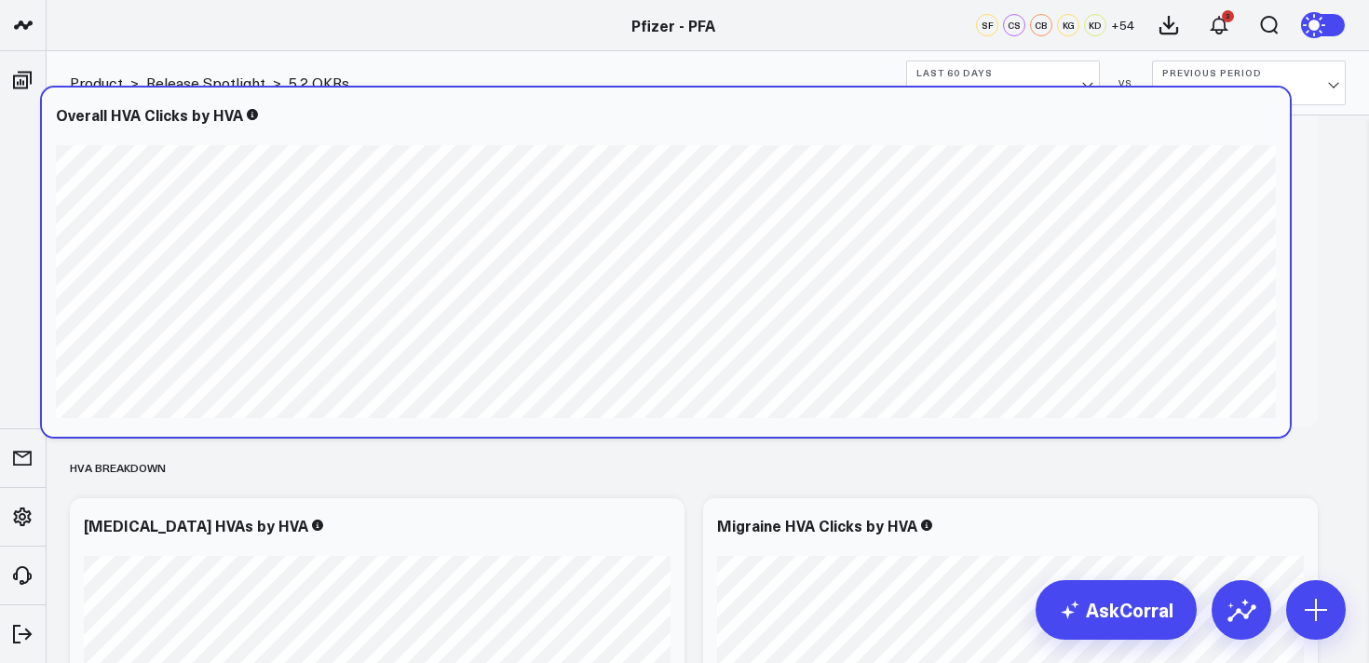
click at [340, 102] on div "Overall HVA Clicks by HVA cta vaccines [MEDICAL_DATA] vaccine eligibility" at bounding box center [666, 262] width 1248 height 349
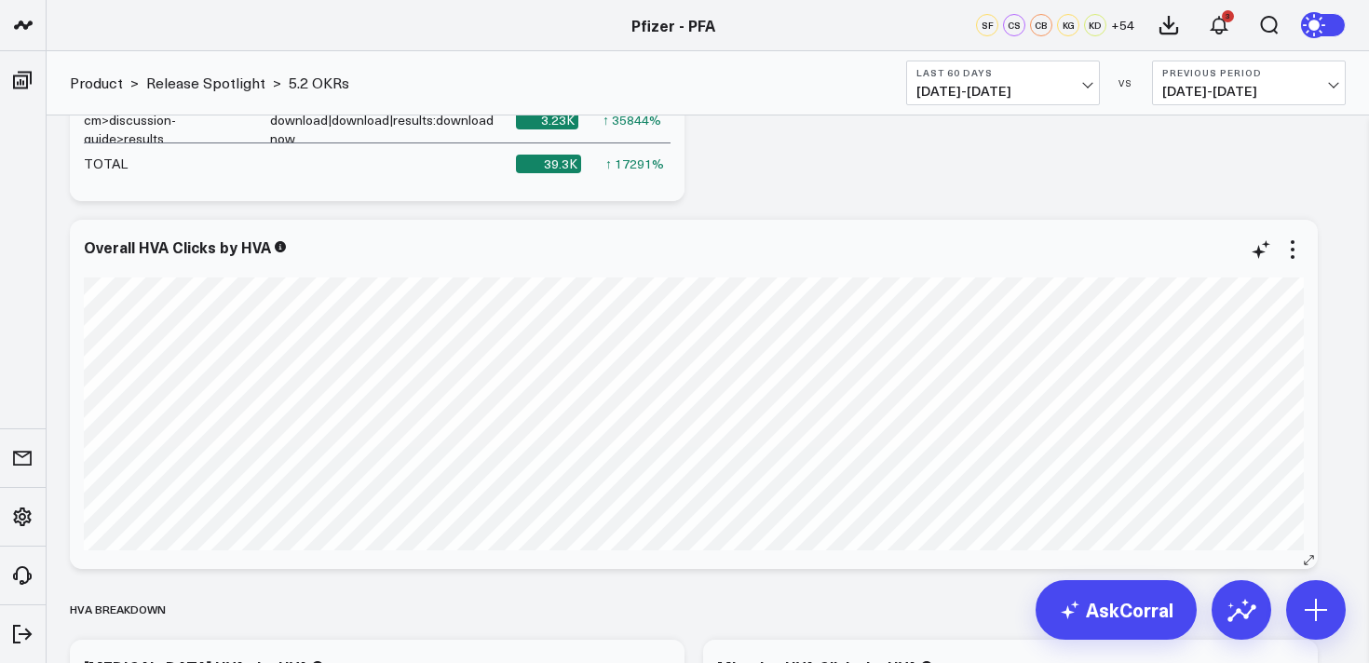
scroll to position [3430, 0]
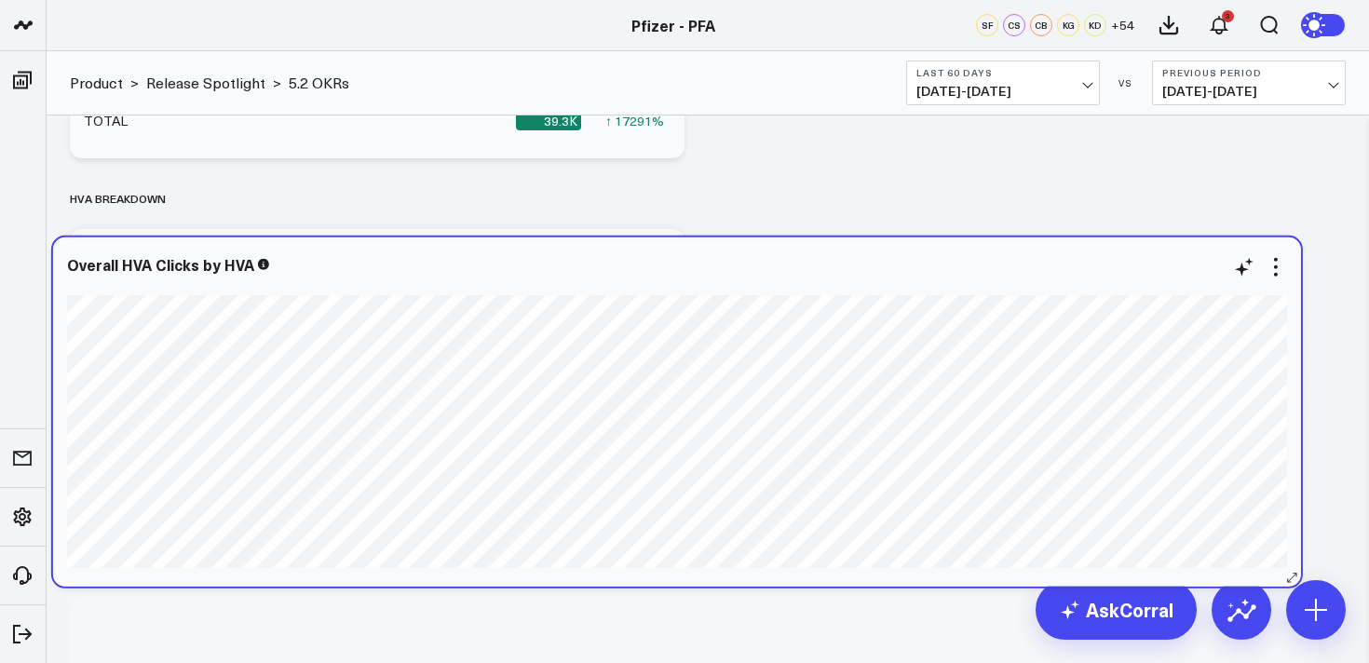
drag, startPoint x: 368, startPoint y: 188, endPoint x: 347, endPoint y: 240, distance: 56.0
click at [347, 240] on div "Overall HVA Clicks by HVA cta vaccines [MEDICAL_DATA] vaccine eligibility" at bounding box center [677, 412] width 1248 height 349
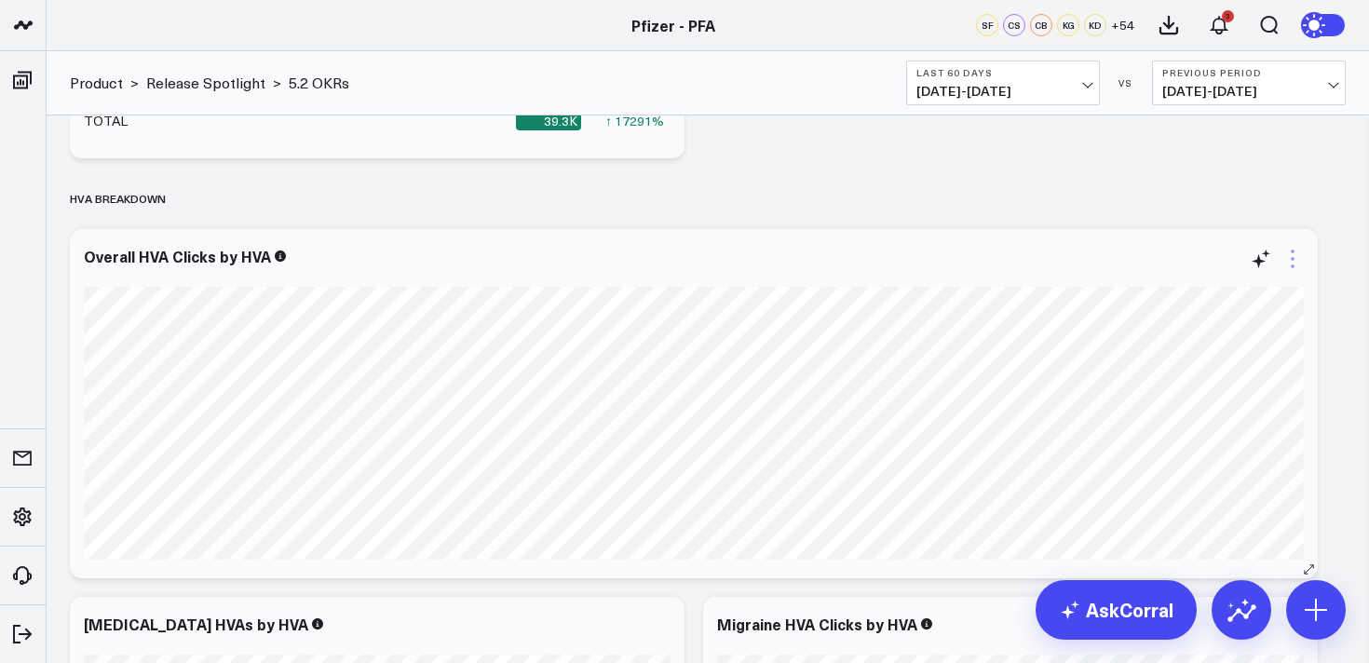
click at [1288, 264] on icon at bounding box center [1293, 259] width 22 height 22
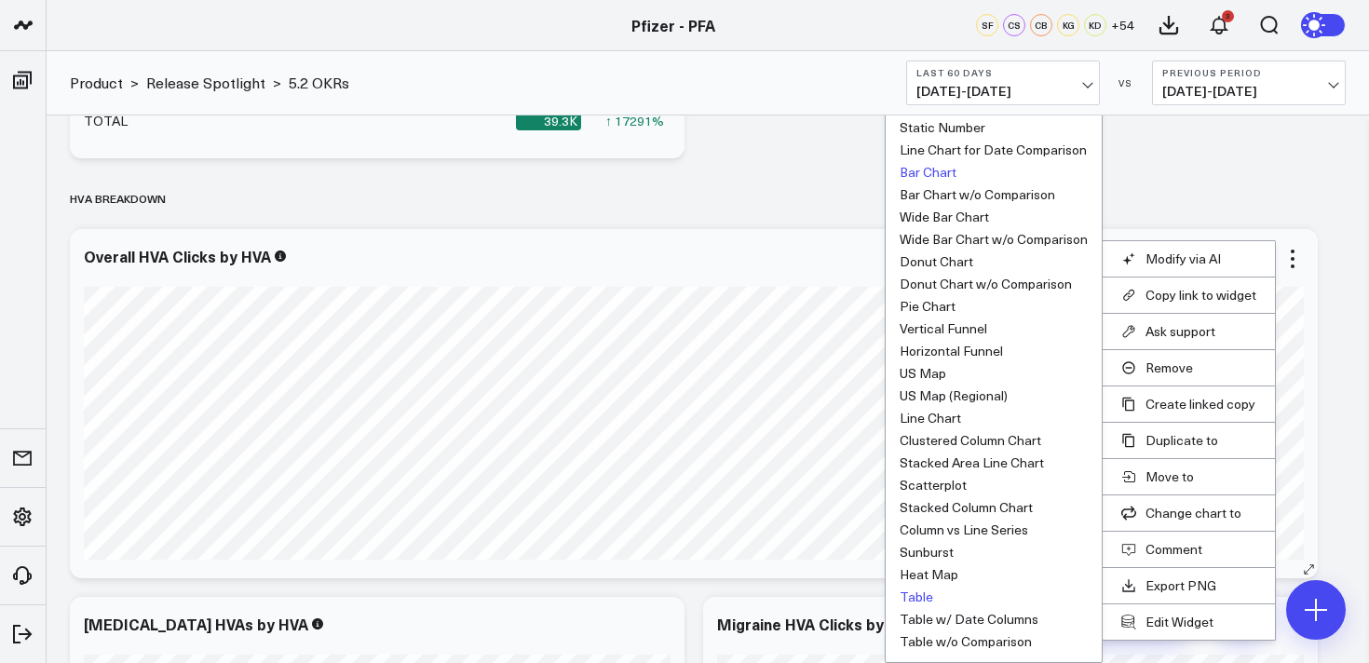
click at [920, 595] on button "Table" at bounding box center [917, 597] width 34 height 13
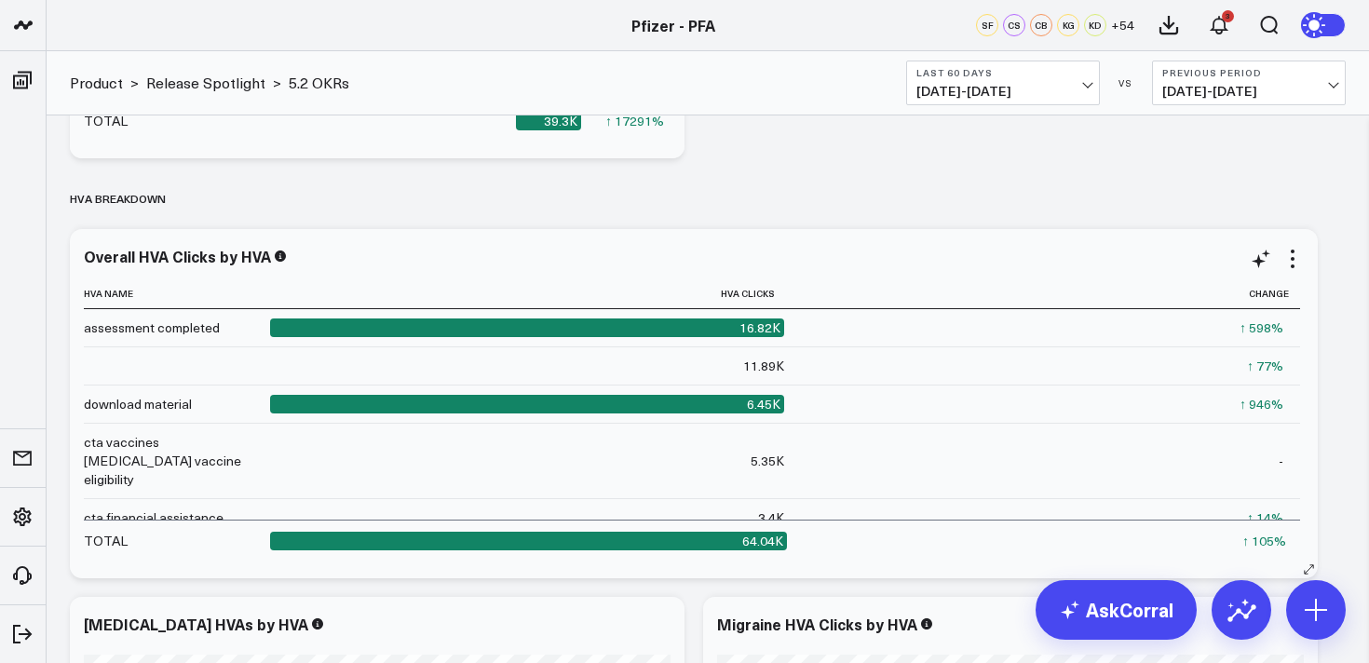
scroll to position [3422, 0]
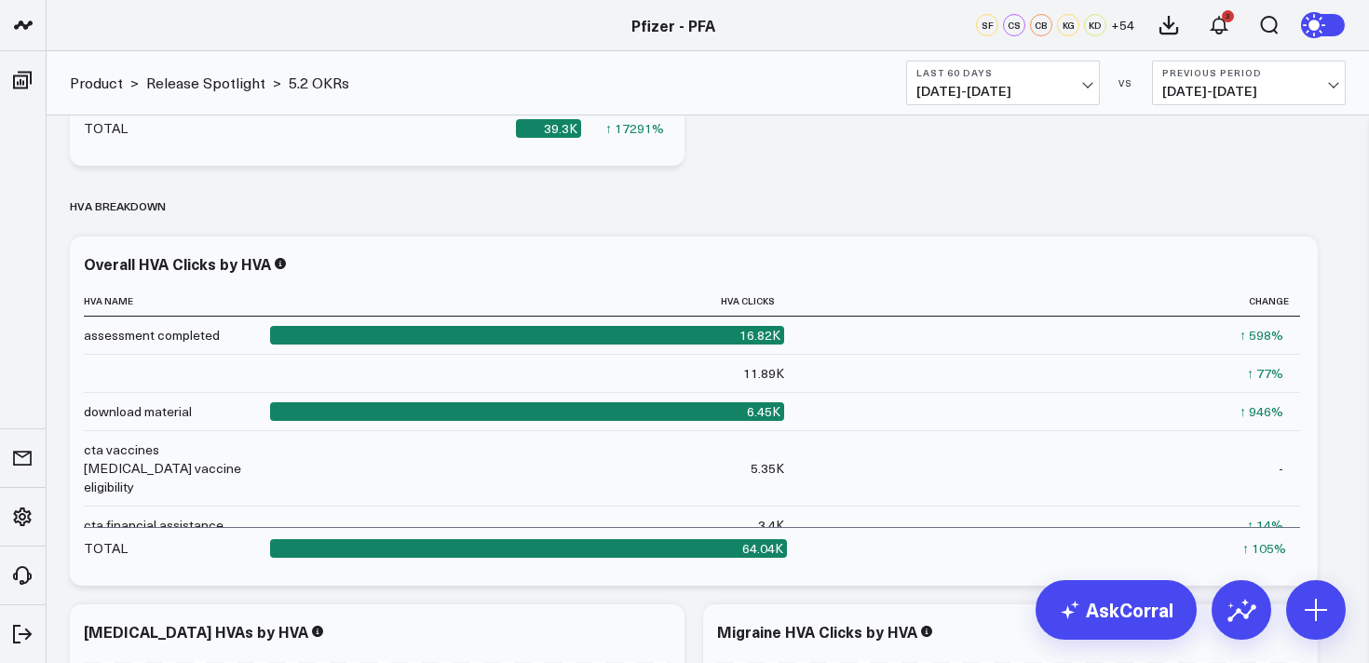
click at [1035, 78] on button "Last 60 Days [DATE] - [DATE]" at bounding box center [1003, 83] width 194 height 45
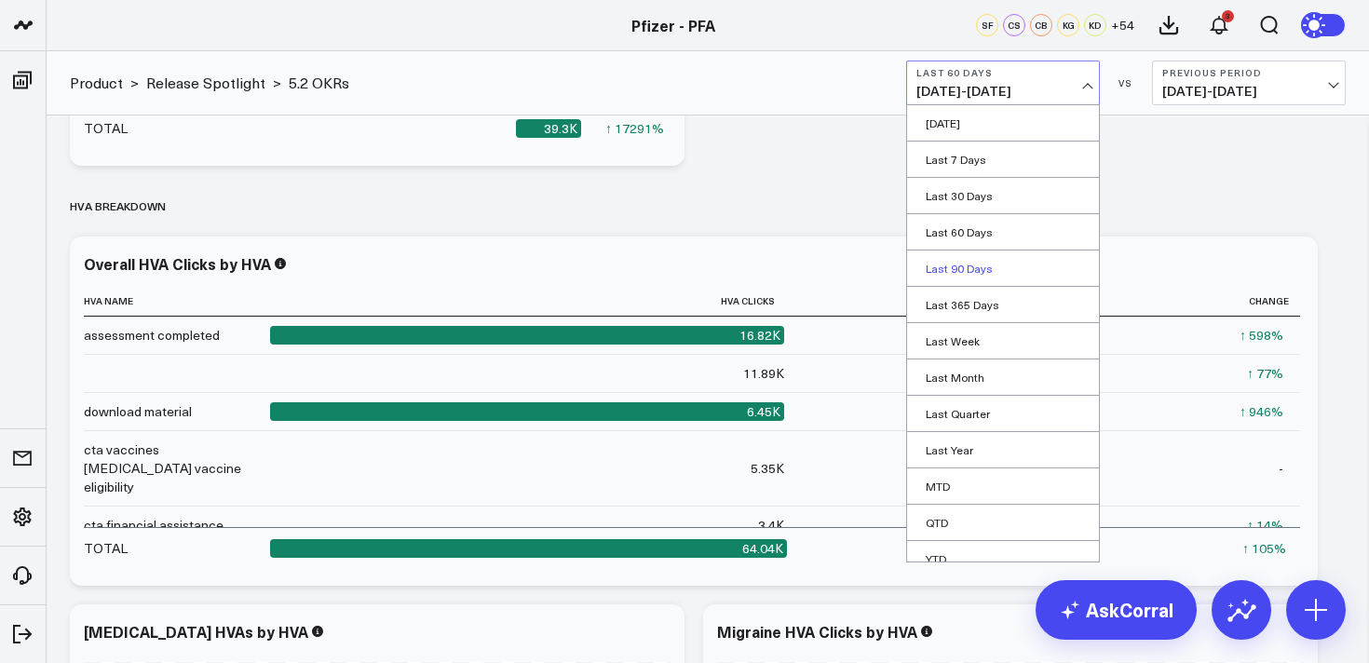
click at [970, 264] on link "Last 90 Days" at bounding box center [1003, 268] width 192 height 35
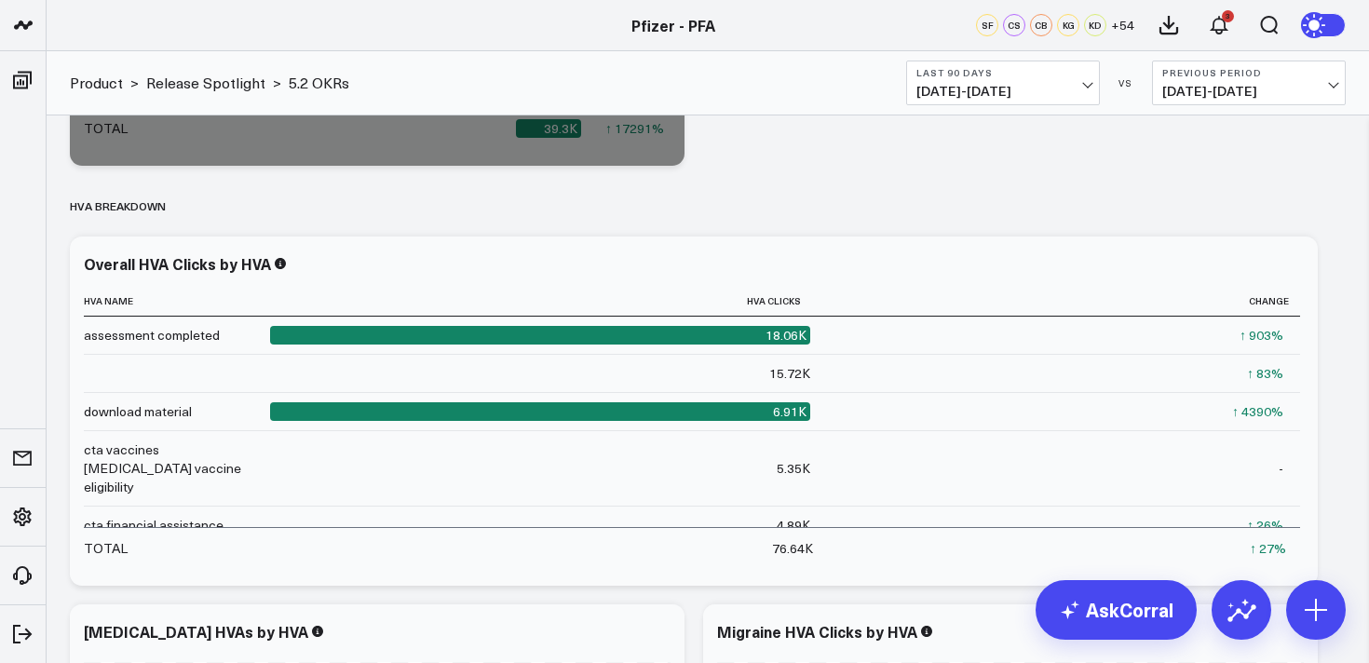
click at [940, 88] on span "[DATE] - [DATE]" at bounding box center [1003, 91] width 173 height 15
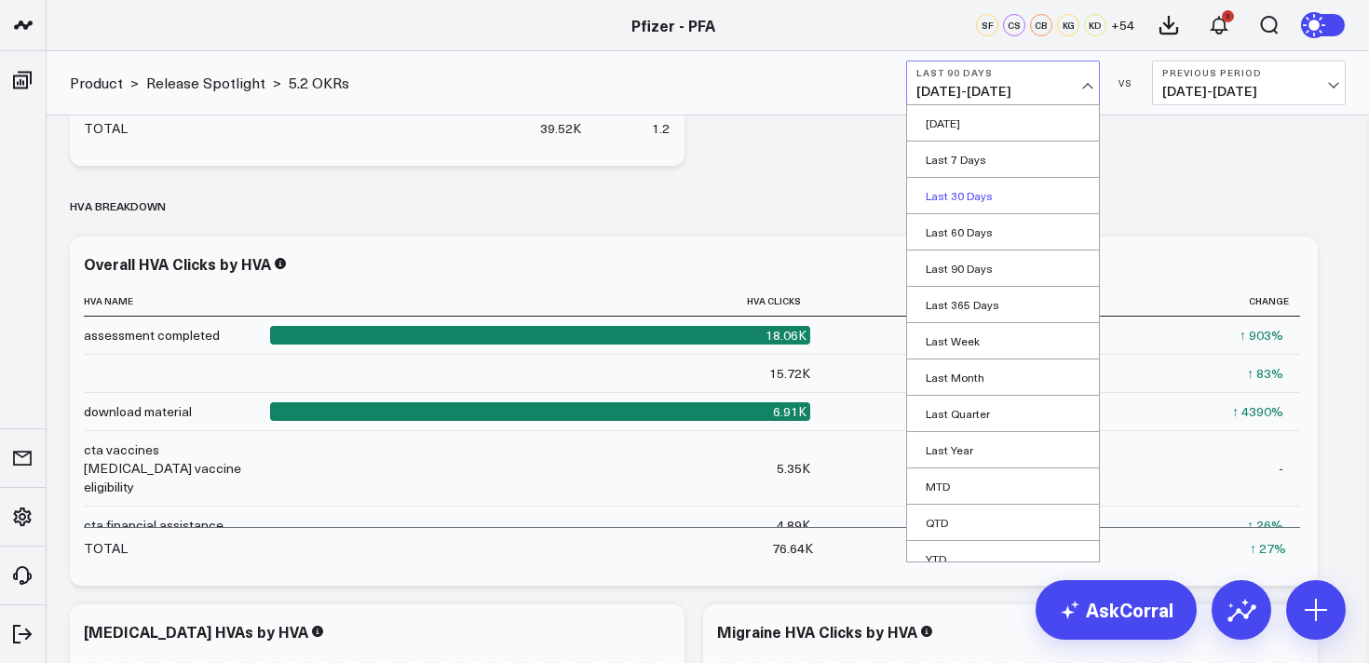
click at [961, 193] on link "Last 30 Days" at bounding box center [1003, 195] width 192 height 35
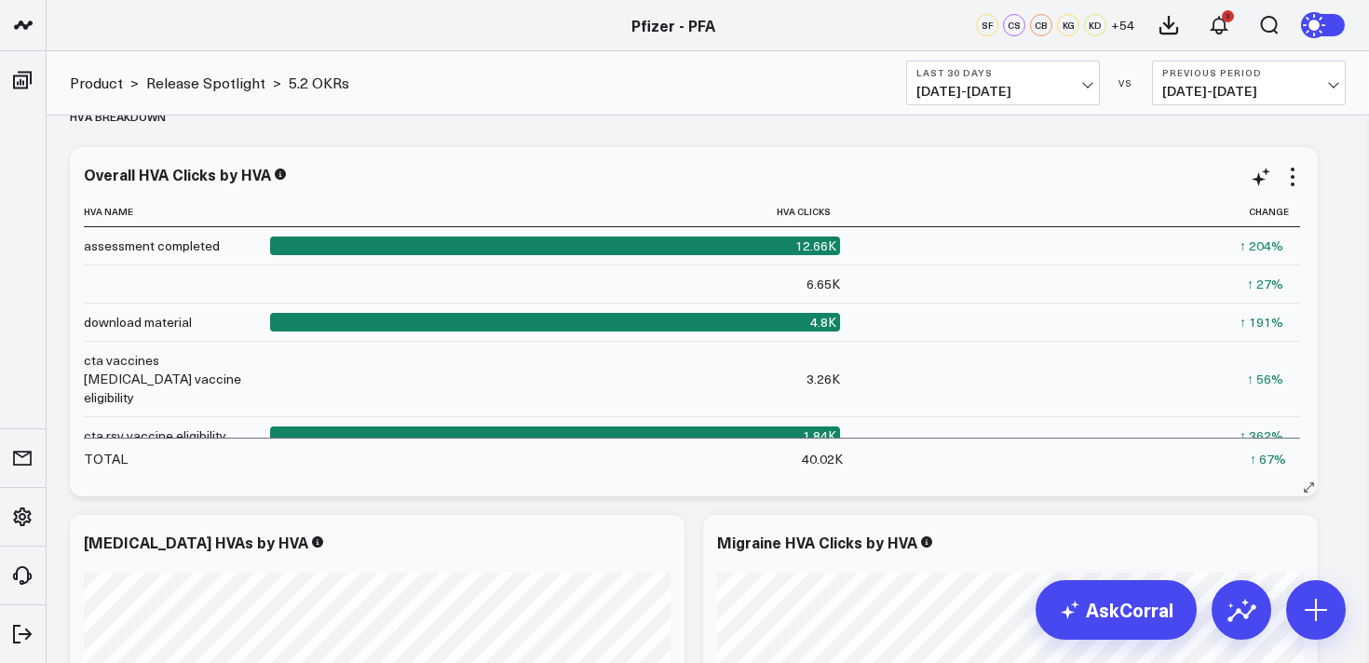
scroll to position [3481, 0]
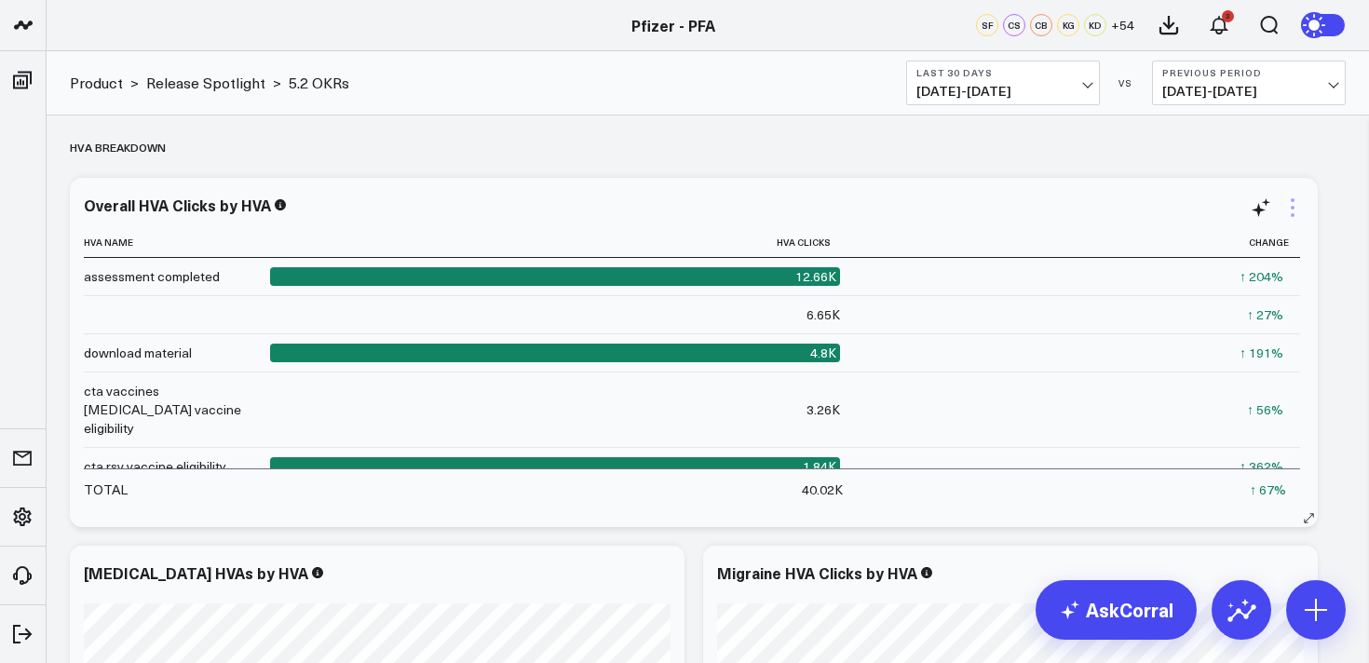
click at [1296, 208] on icon at bounding box center [1293, 208] width 22 height 22
click at [1001, 78] on button "Last 30 Days [DATE] - [DATE]" at bounding box center [1003, 83] width 194 height 45
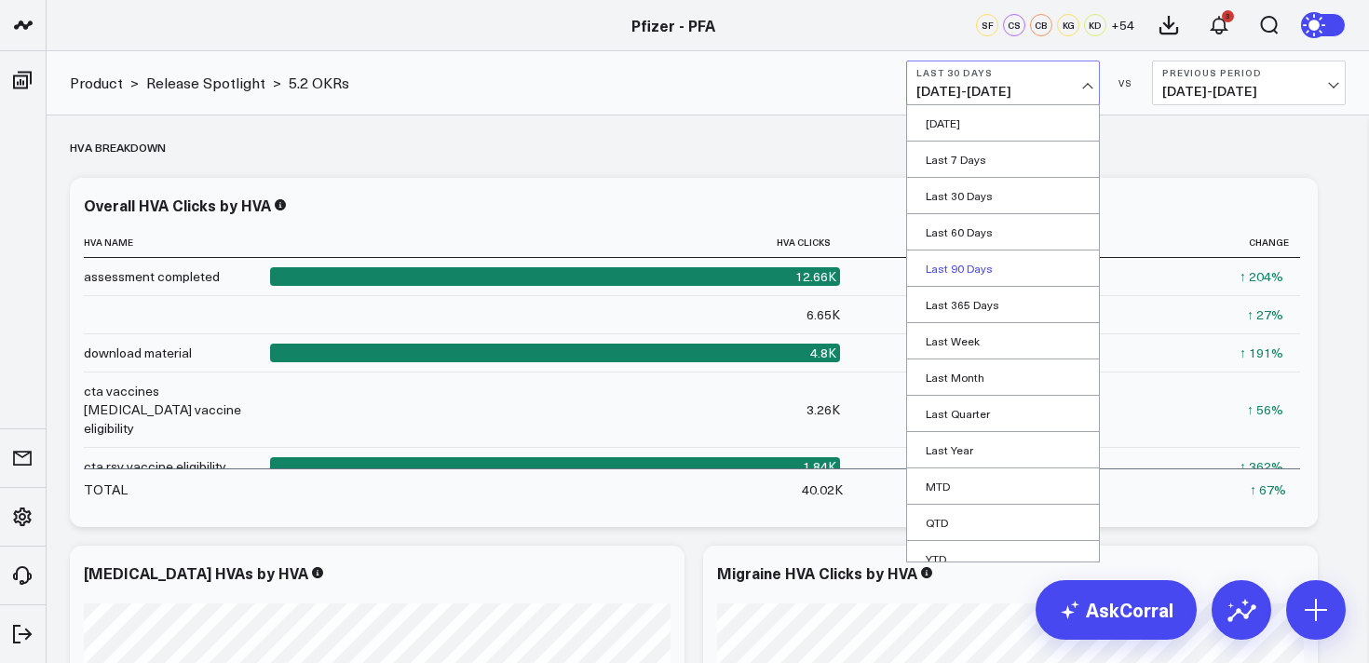
click at [980, 270] on link "Last 90 Days" at bounding box center [1003, 268] width 192 height 35
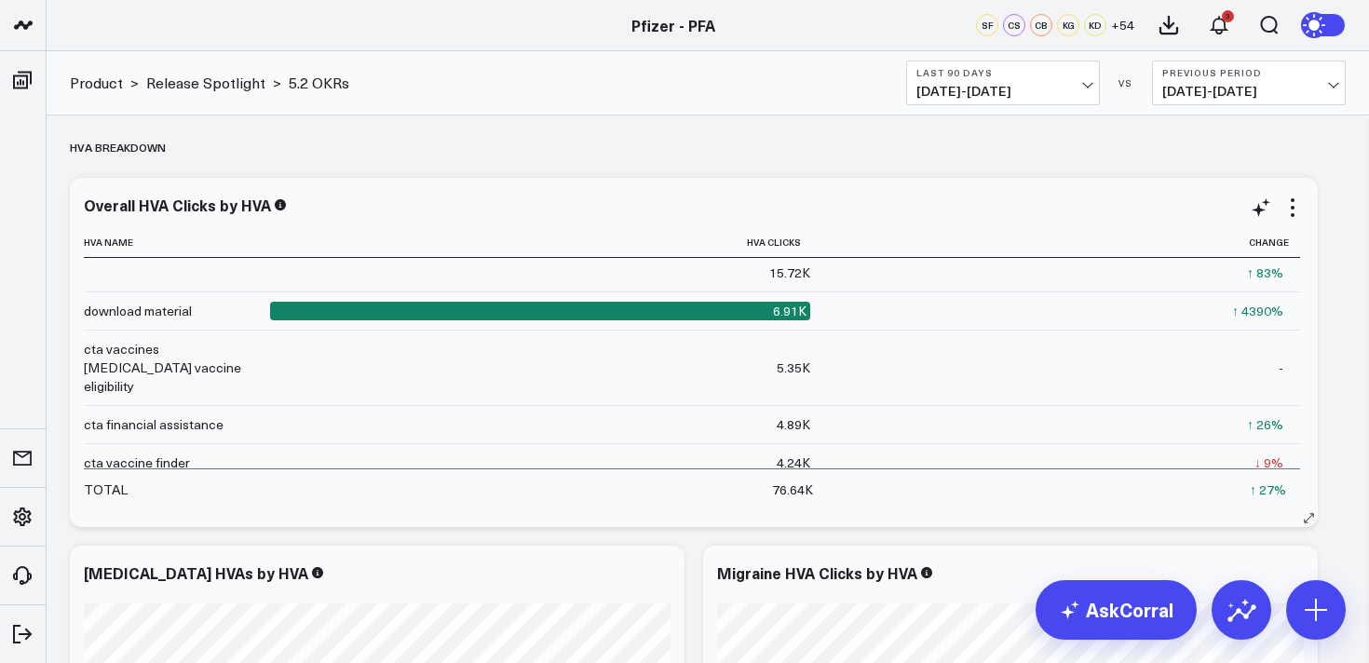
scroll to position [43, 0]
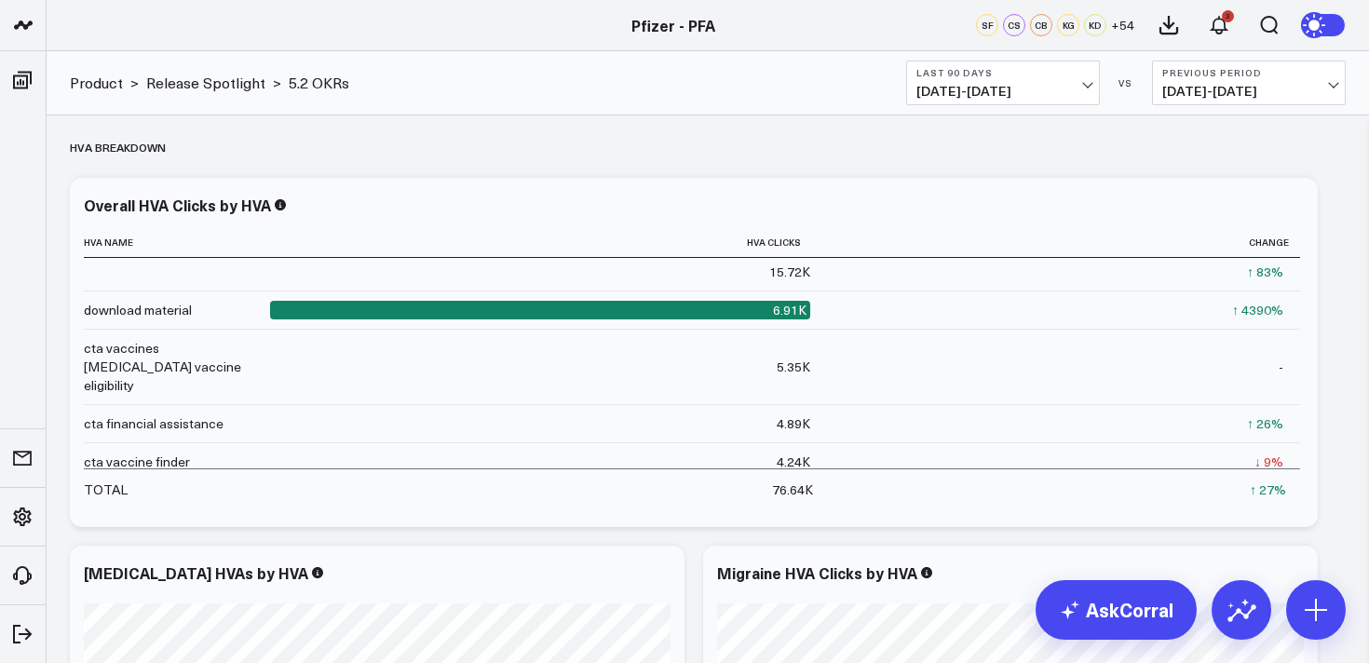
click at [978, 88] on span "[DATE] - [DATE]" at bounding box center [1003, 91] width 173 height 15
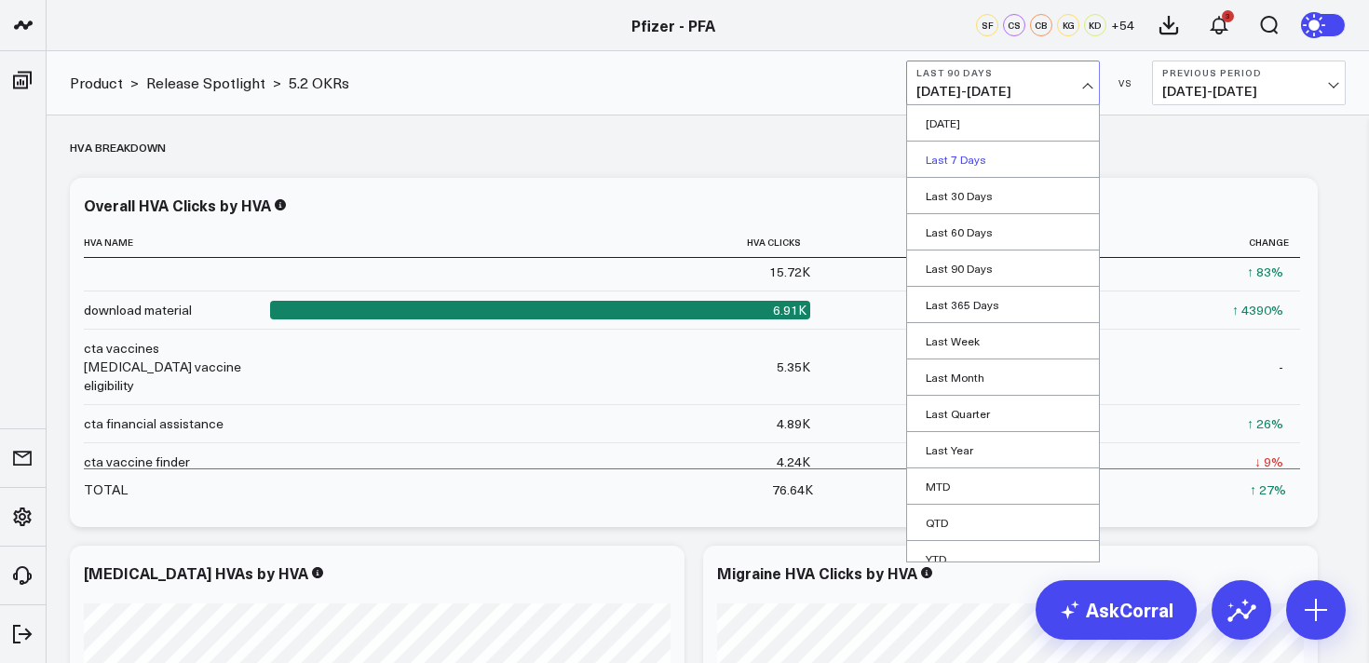
click at [965, 162] on link "Last 7 Days" at bounding box center [1003, 159] width 192 height 35
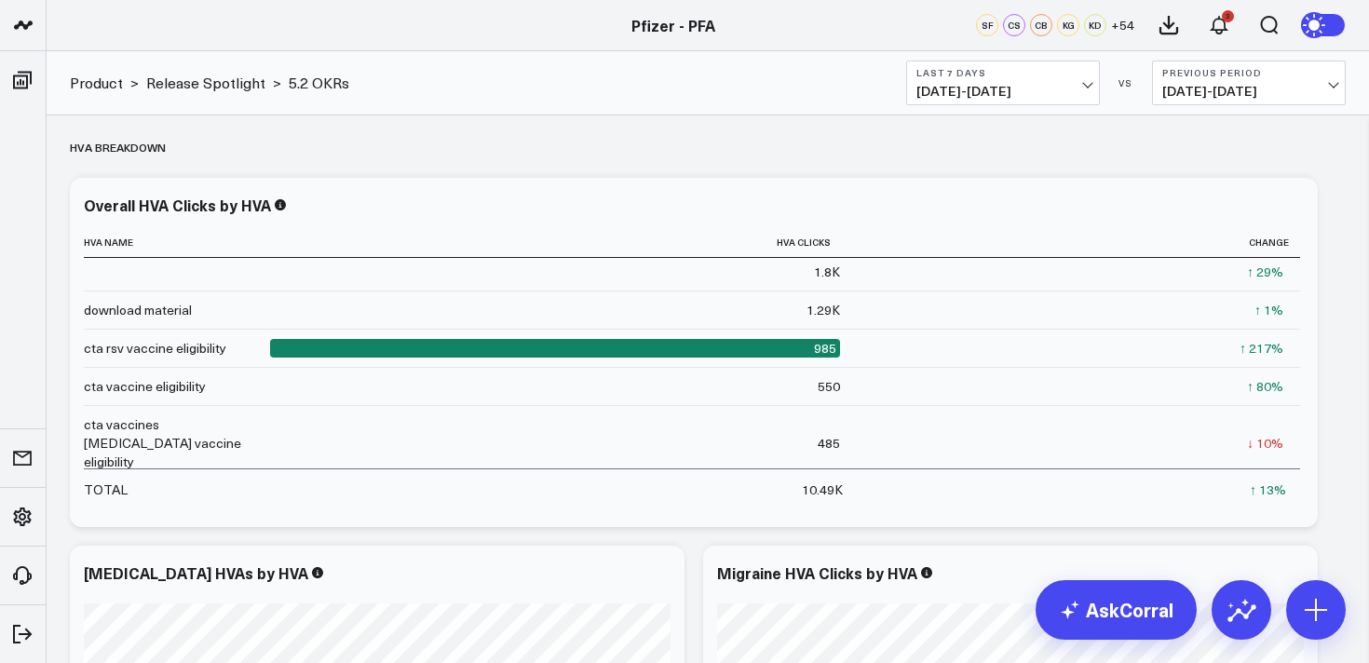
click at [997, 93] on span "[DATE] - [DATE]" at bounding box center [1003, 91] width 173 height 15
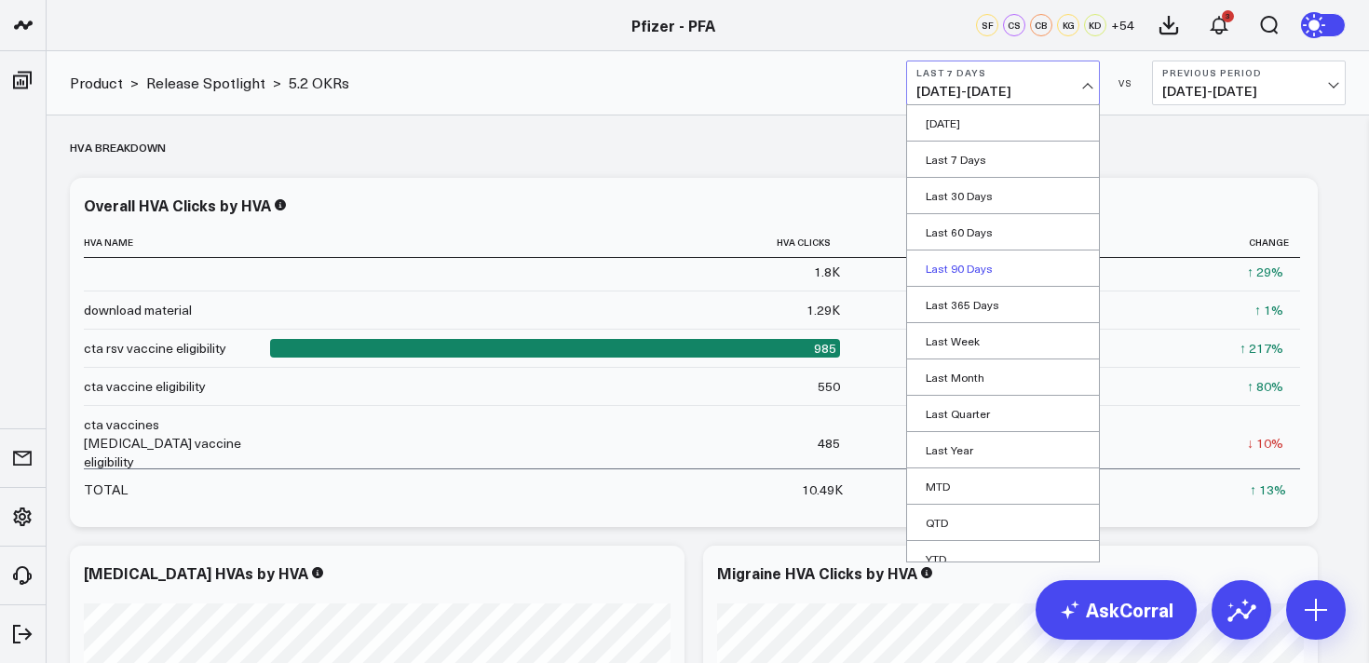
click at [971, 266] on link "Last 90 Days" at bounding box center [1003, 268] width 192 height 35
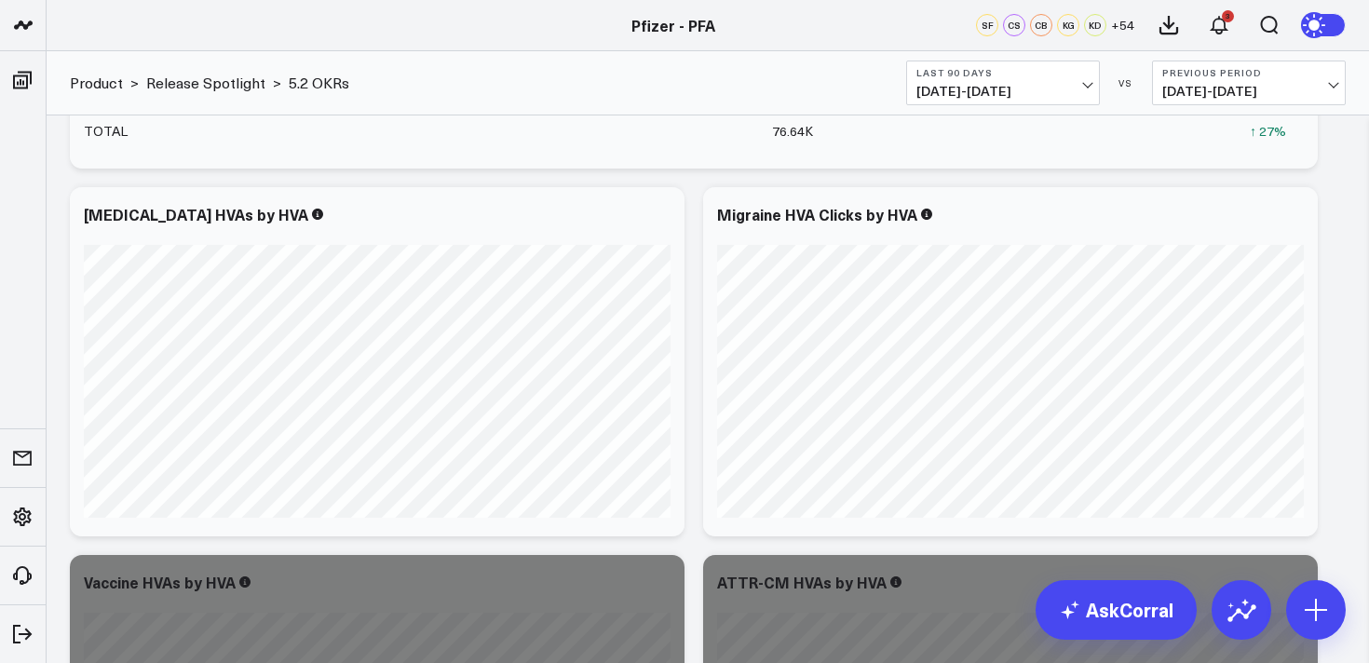
scroll to position [3872, 0]
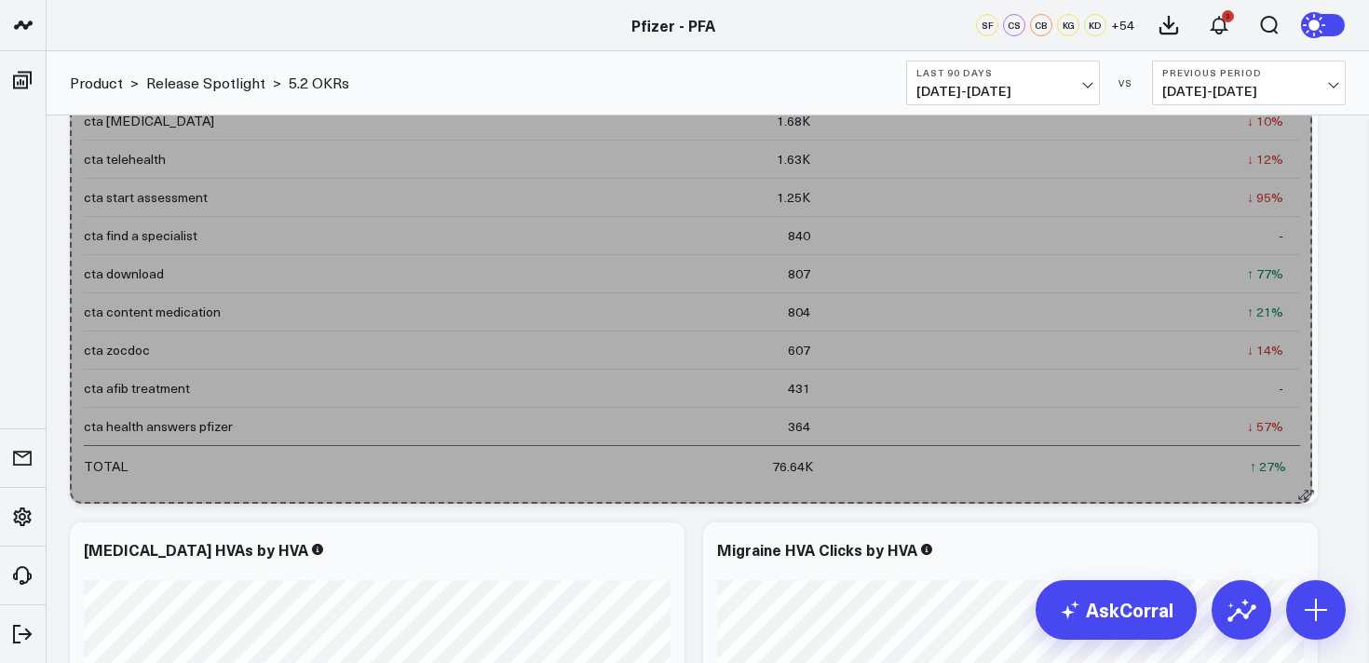
drag, startPoint x: 1306, startPoint y: 132, endPoint x: 1298, endPoint y: 500, distance: 368.0
click at [1299, 501] on button at bounding box center [1308, 494] width 19 height 19
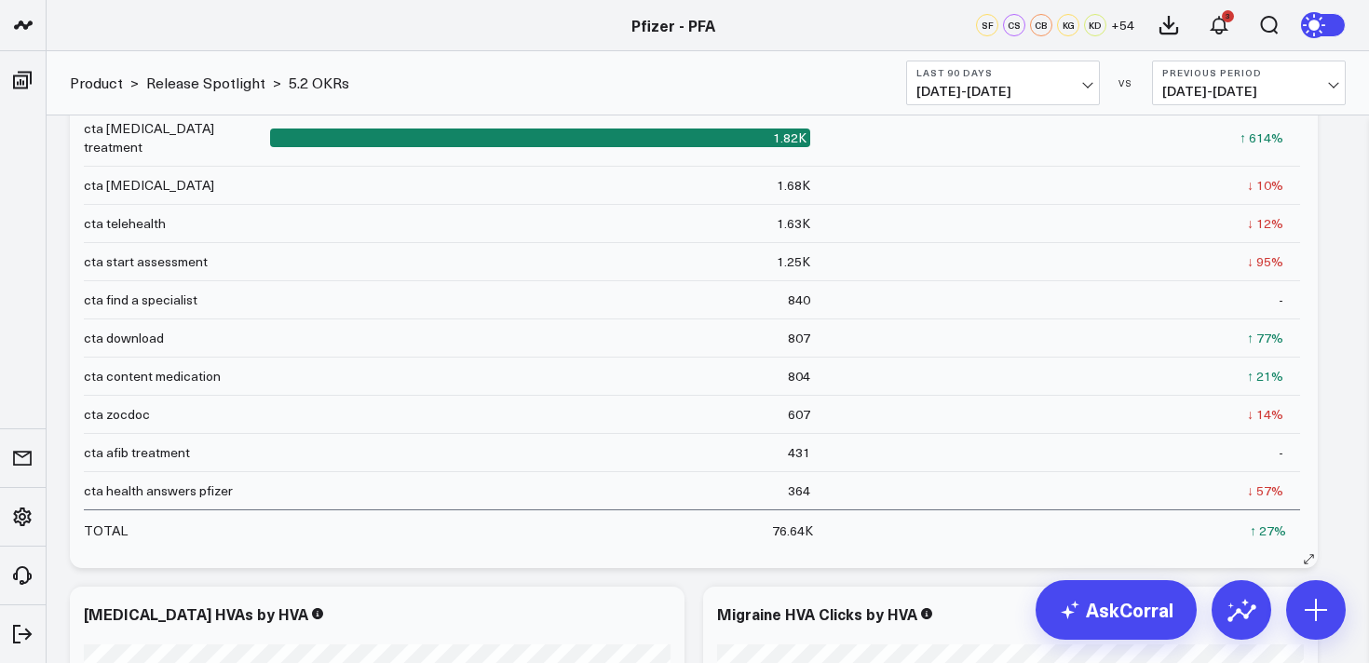
scroll to position [3829, 0]
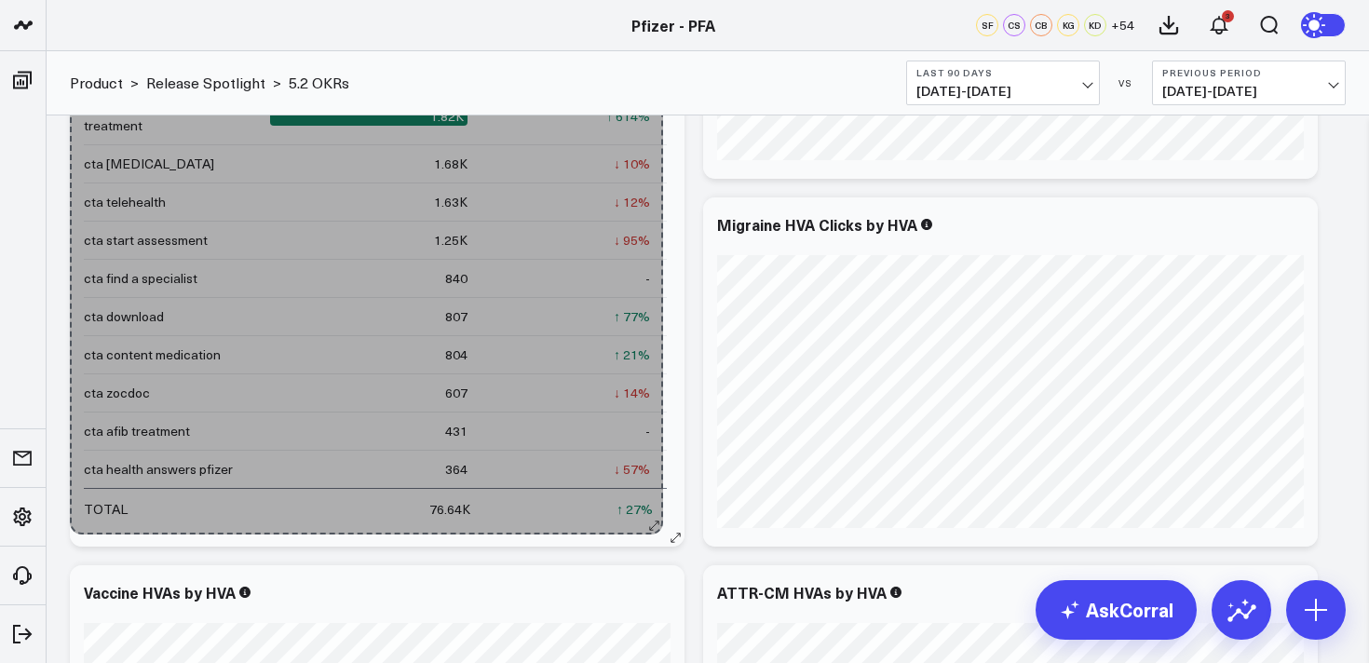
drag, startPoint x: 1306, startPoint y: 542, endPoint x: 650, endPoint y: 530, distance: 655.9
click at [650, 530] on div "Overall HVA Clicks by HVA Hva Name Hva Clicks Change assessment completed 18.06…" at bounding box center [377, 188] width 615 height 717
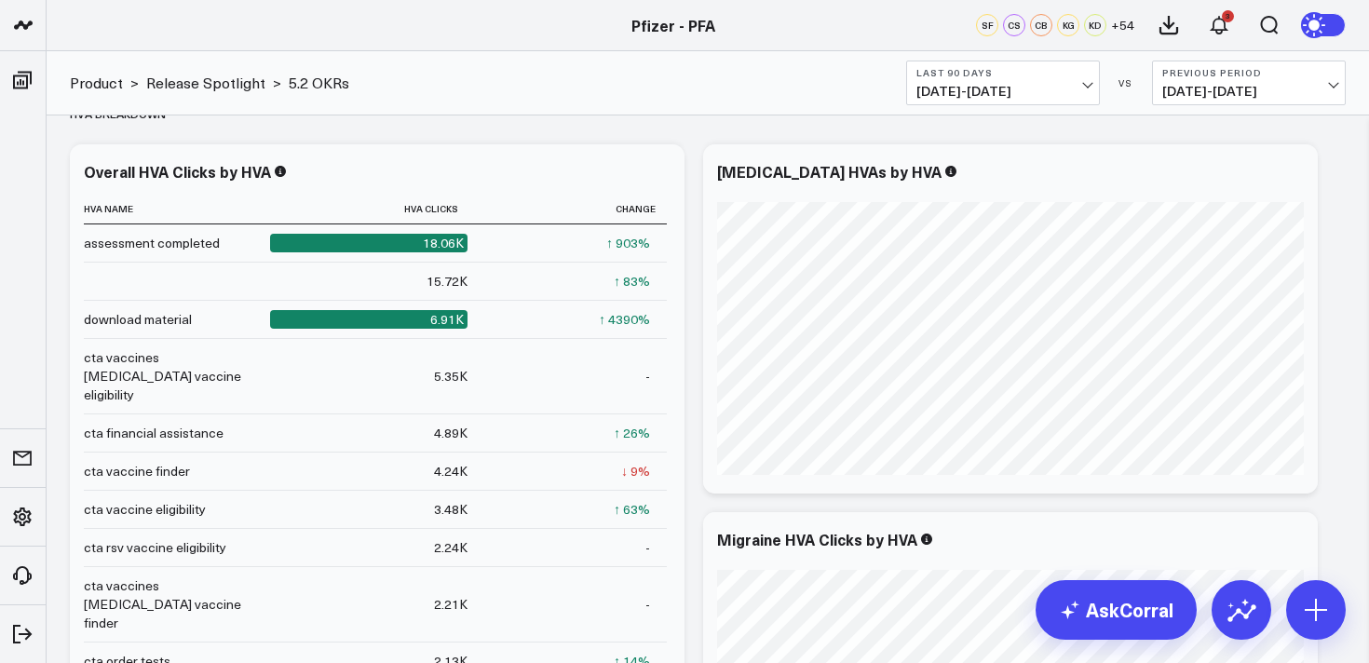
scroll to position [3512, 0]
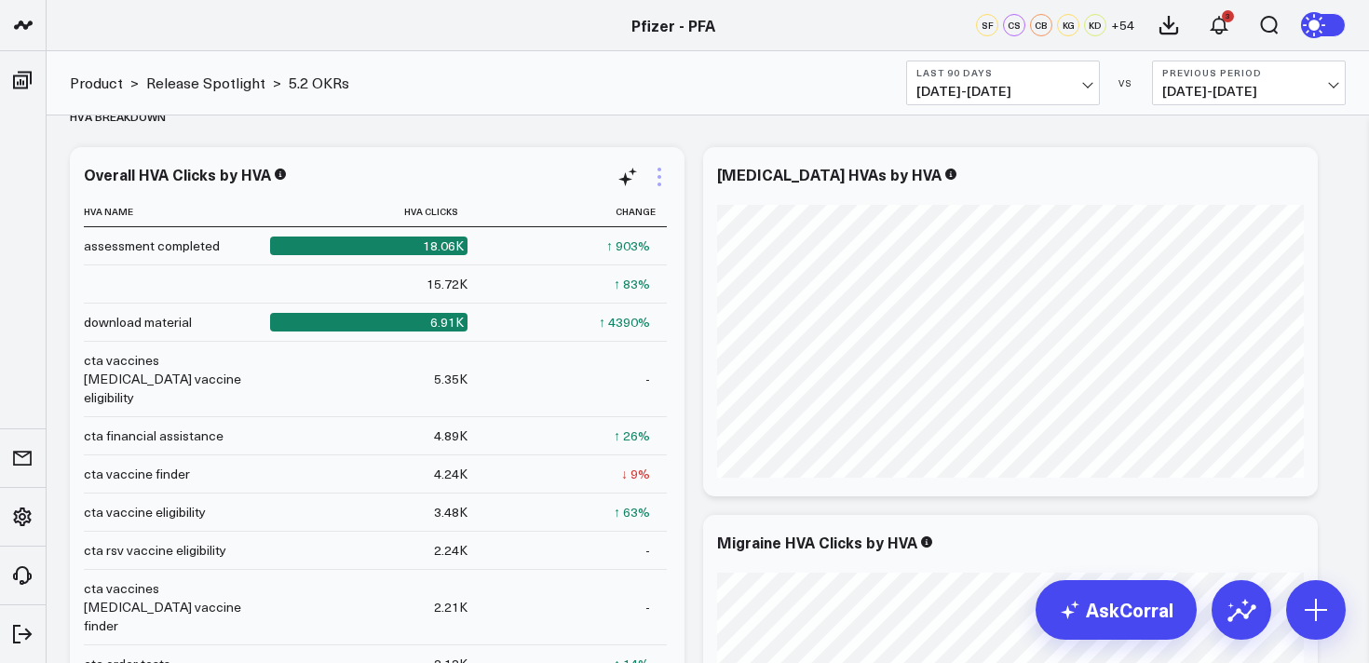
click at [659, 176] on icon at bounding box center [660, 177] width 4 height 4
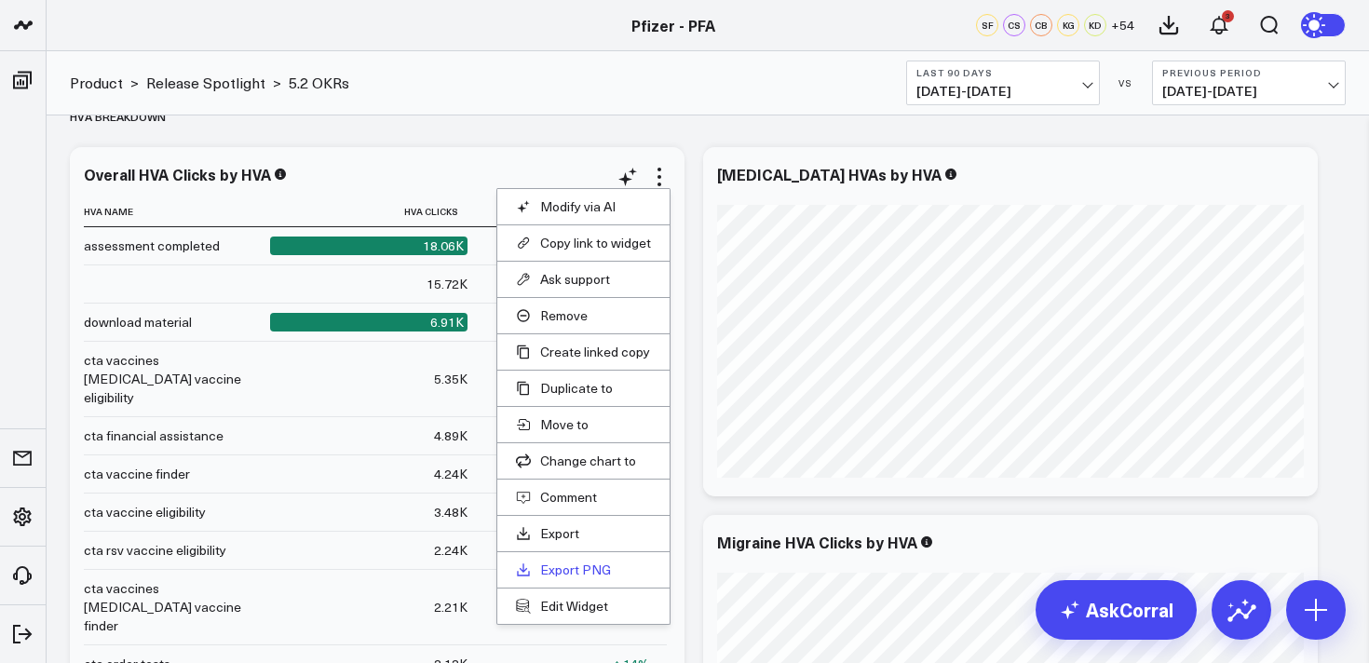
click at [568, 574] on link "Export PNG" at bounding box center [583, 570] width 135 height 17
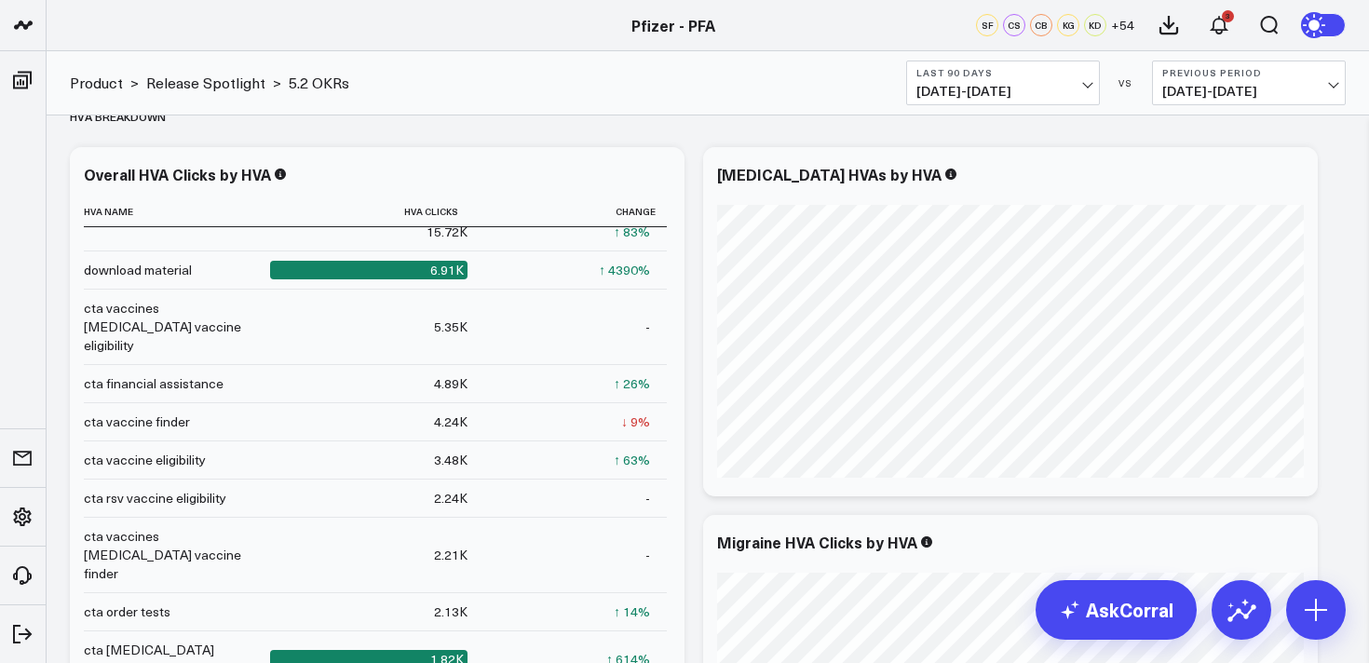
scroll to position [3546, 0]
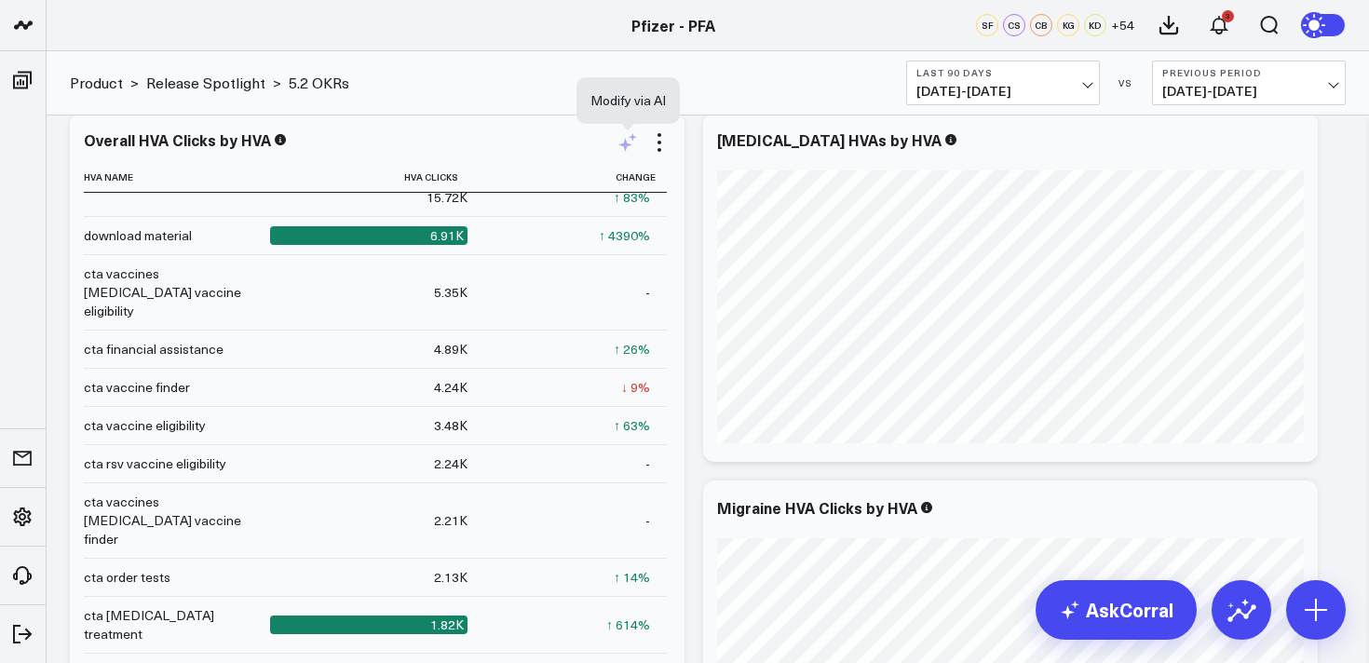
click at [629, 142] on icon at bounding box center [628, 142] width 22 height 22
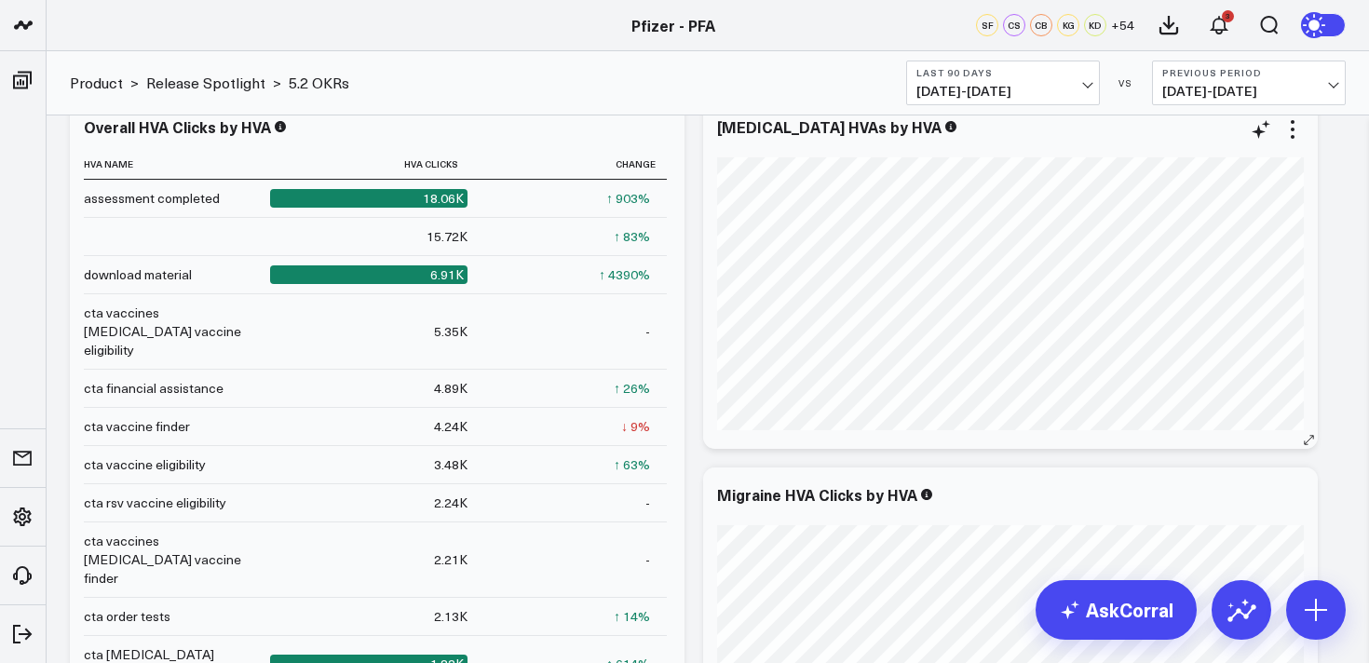
scroll to position [3539, 0]
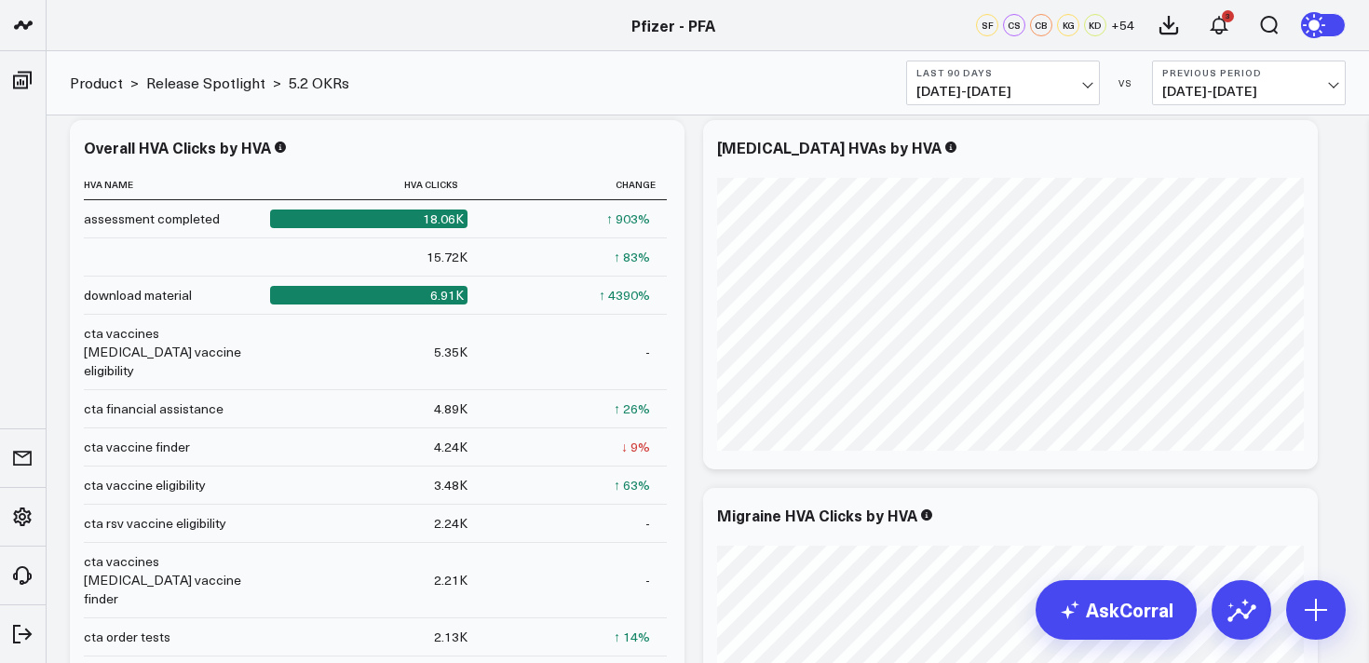
click at [1233, 87] on span "[DATE] - [DATE]" at bounding box center [1248, 91] width 173 height 15
click at [841, 71] on div "Product > Release Spotlight > 5.2 OKRs Last 90 Days [DATE] - [DATE] VS Previous…" at bounding box center [708, 83] width 1323 height 64
